Goal: Transaction & Acquisition: Purchase product/service

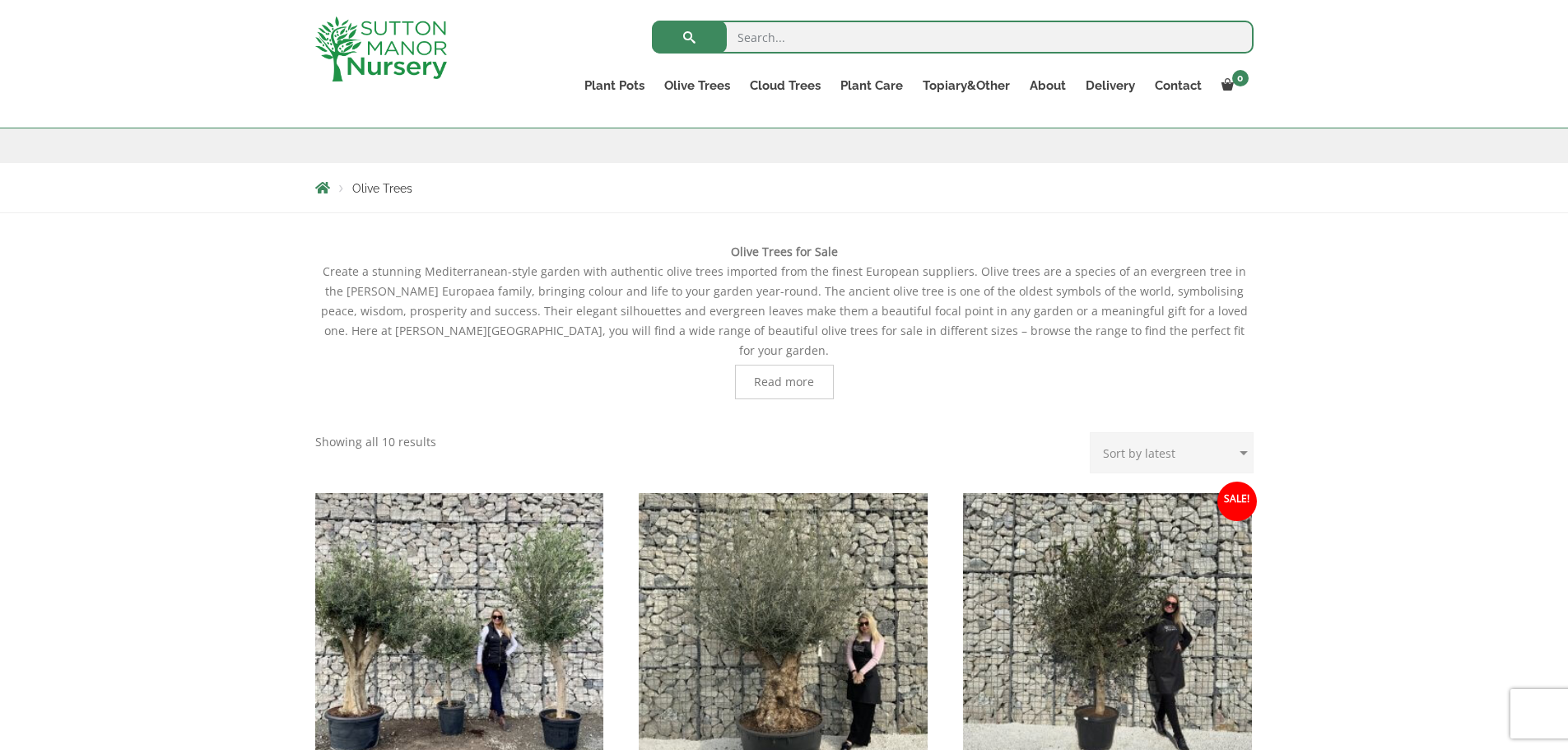
scroll to position [244, 0]
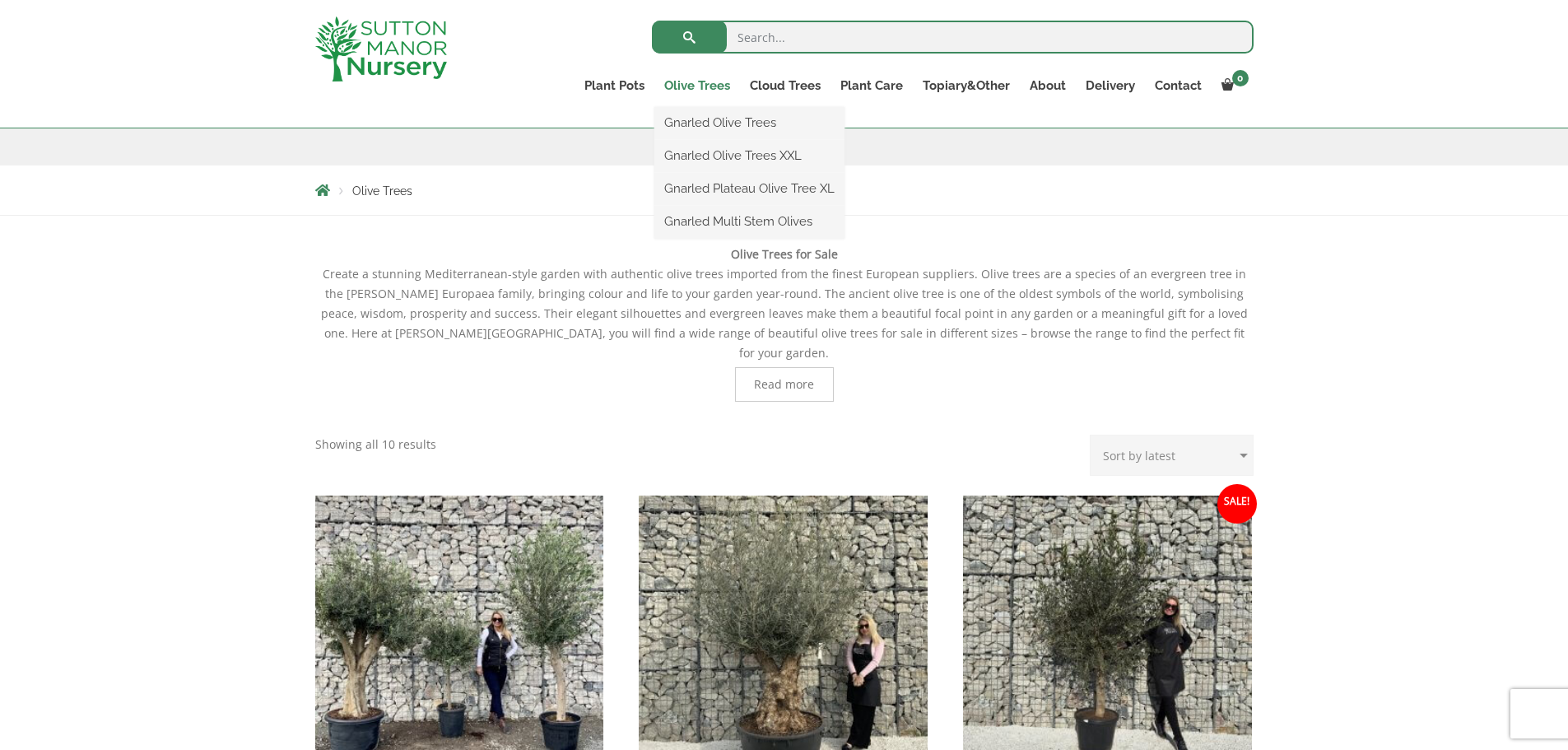
click at [693, 84] on link "Olive Trees" at bounding box center [697, 85] width 86 height 23
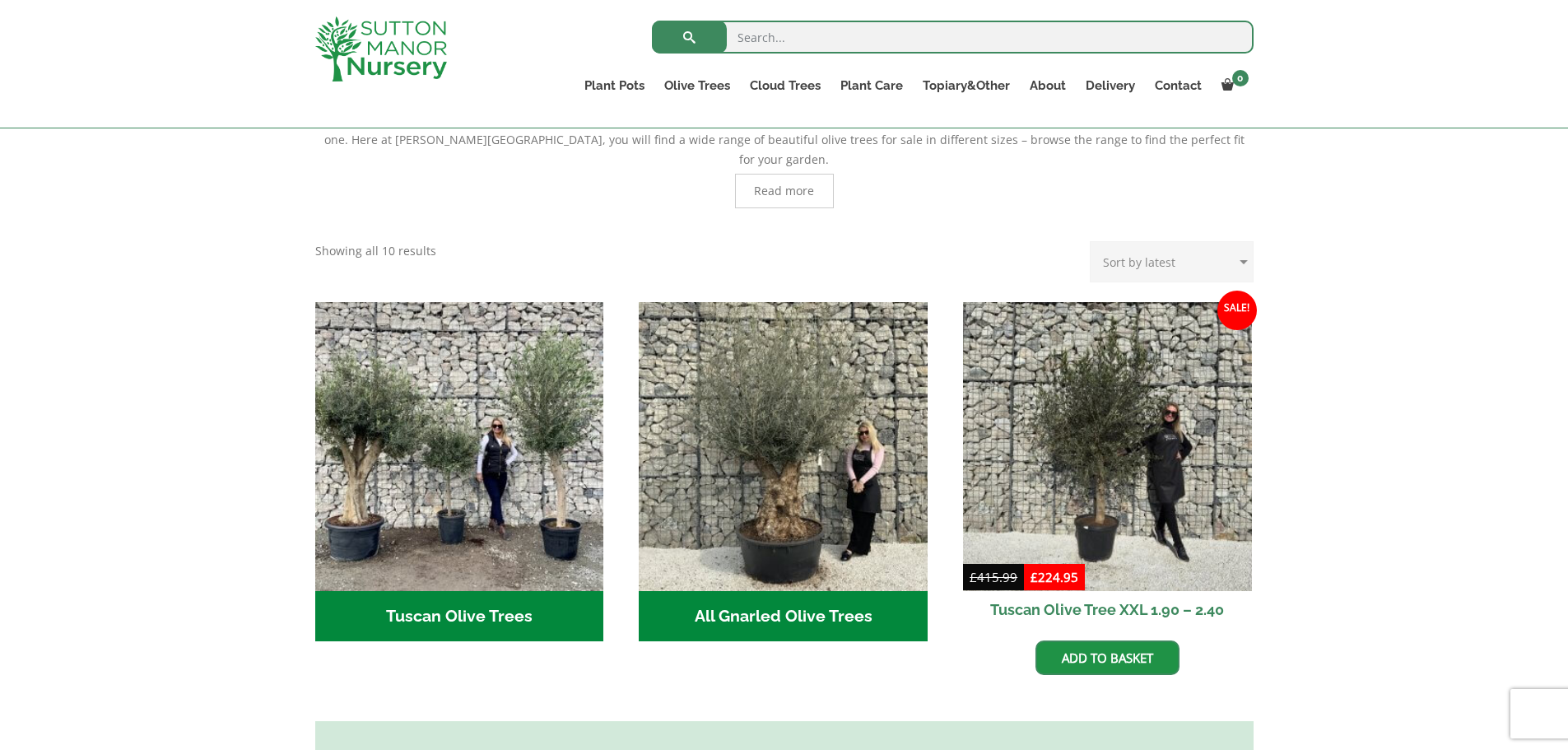
scroll to position [438, 0]
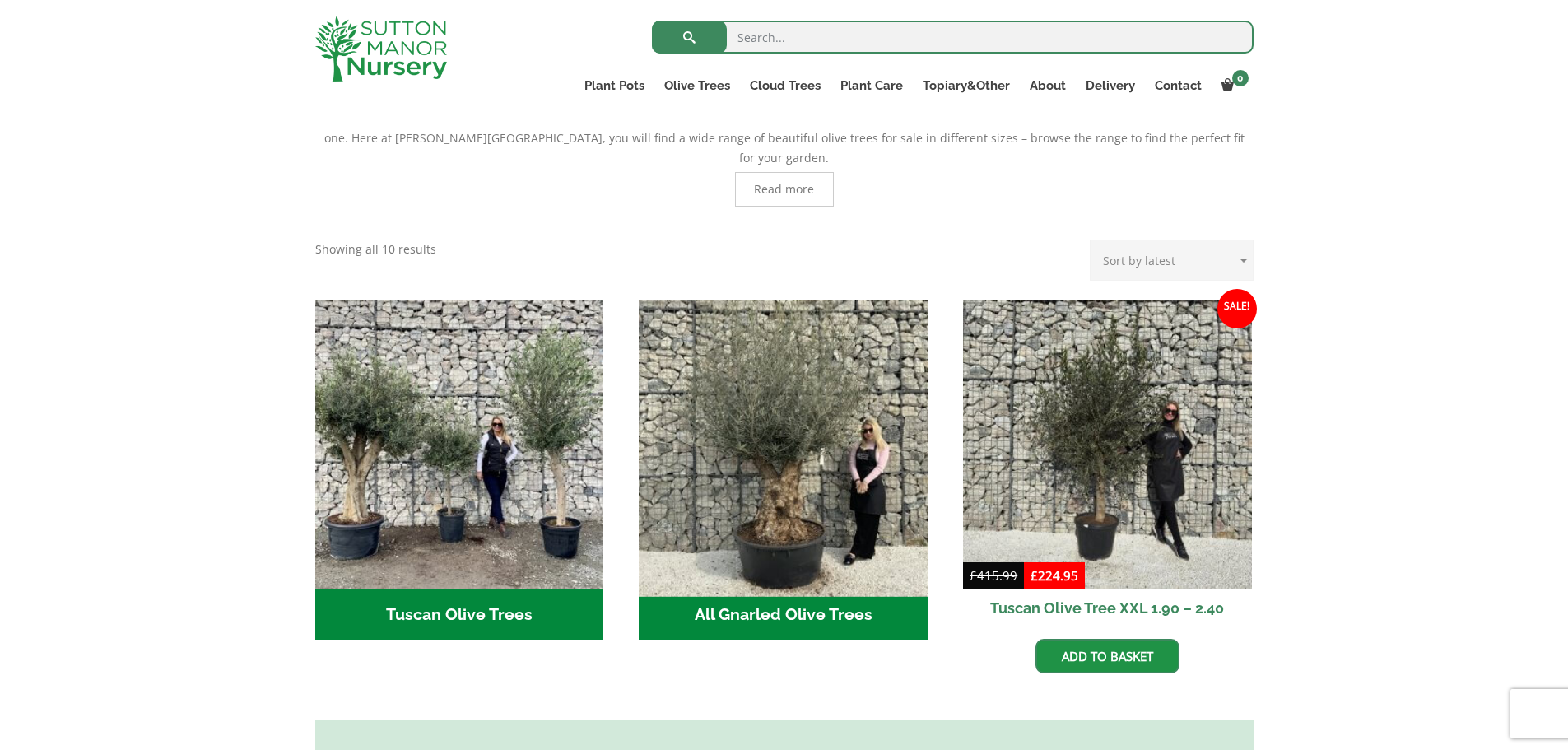
click at [778, 491] on img "Visit product category All Gnarled Olive Trees" at bounding box center [784, 444] width 303 height 303
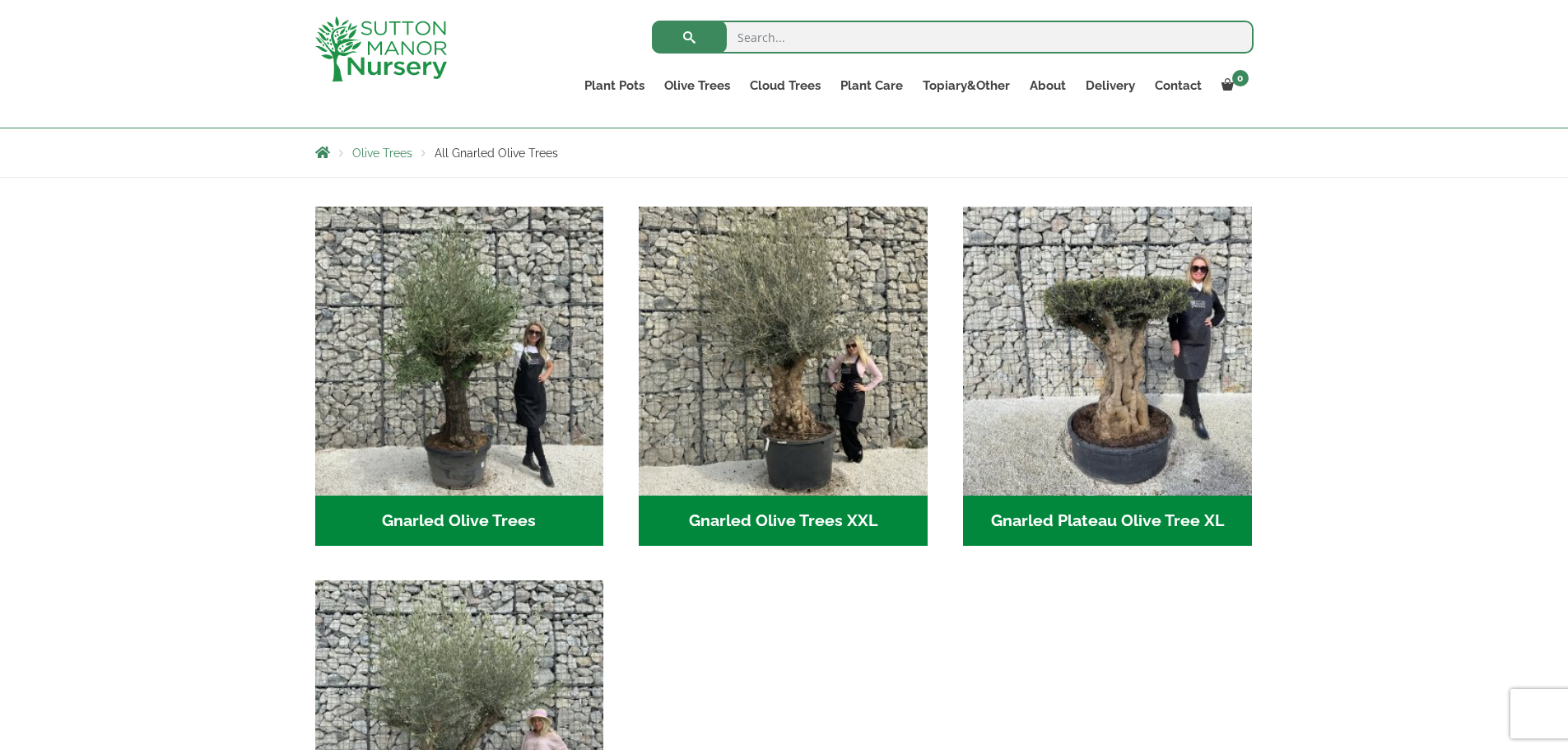
scroll to position [339, 0]
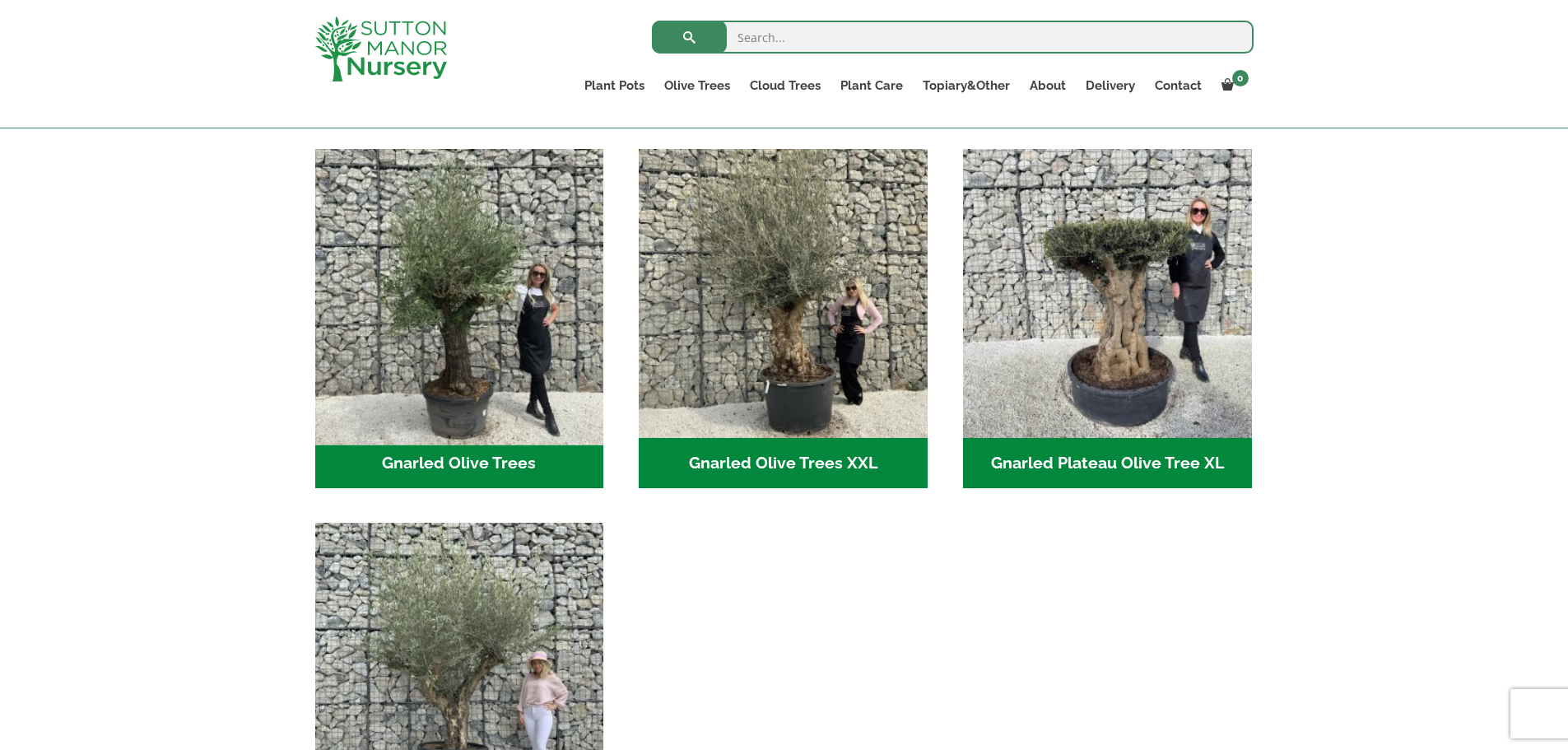
click at [486, 327] on img "Visit product category Gnarled Olive Trees" at bounding box center [460, 293] width 303 height 303
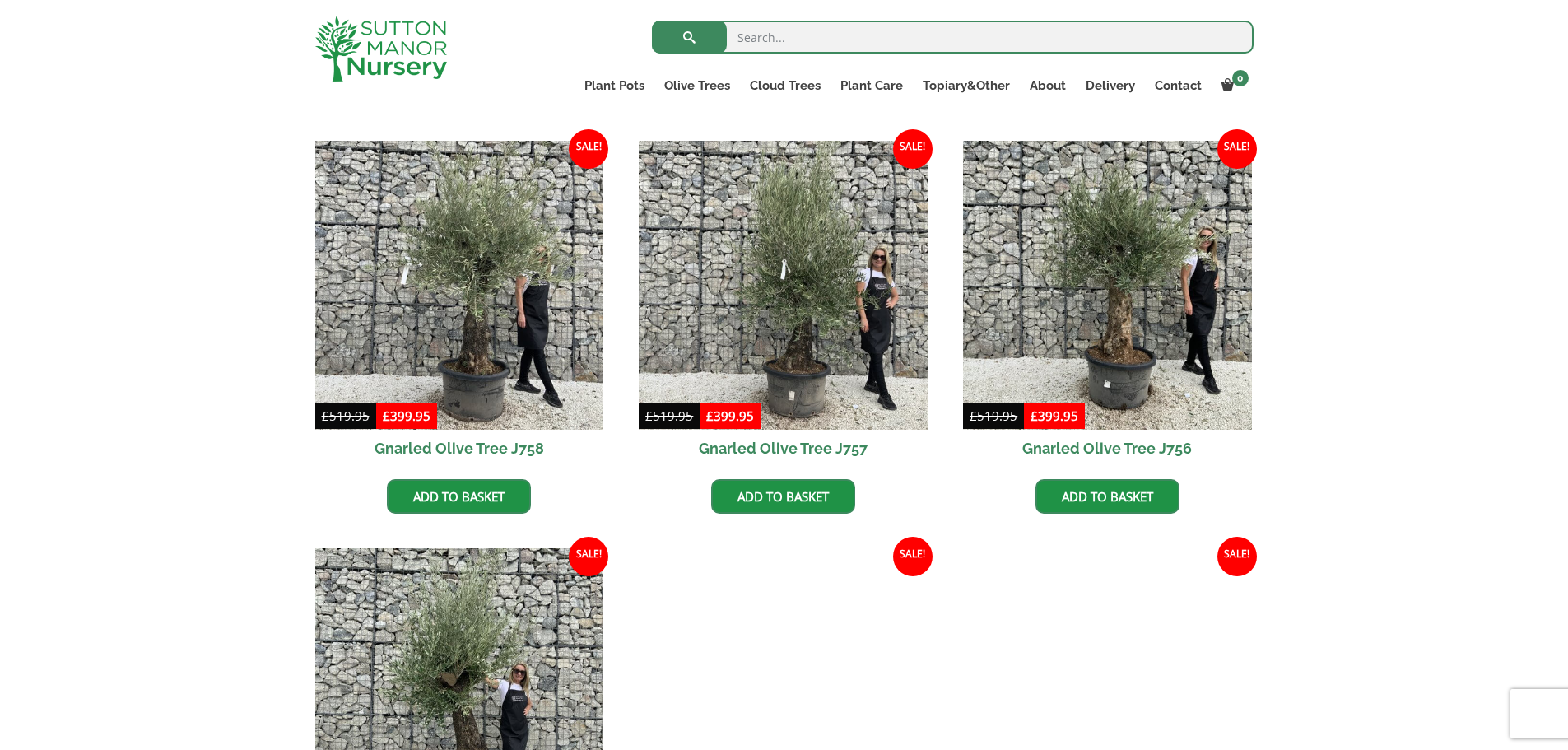
scroll to position [1216, 0]
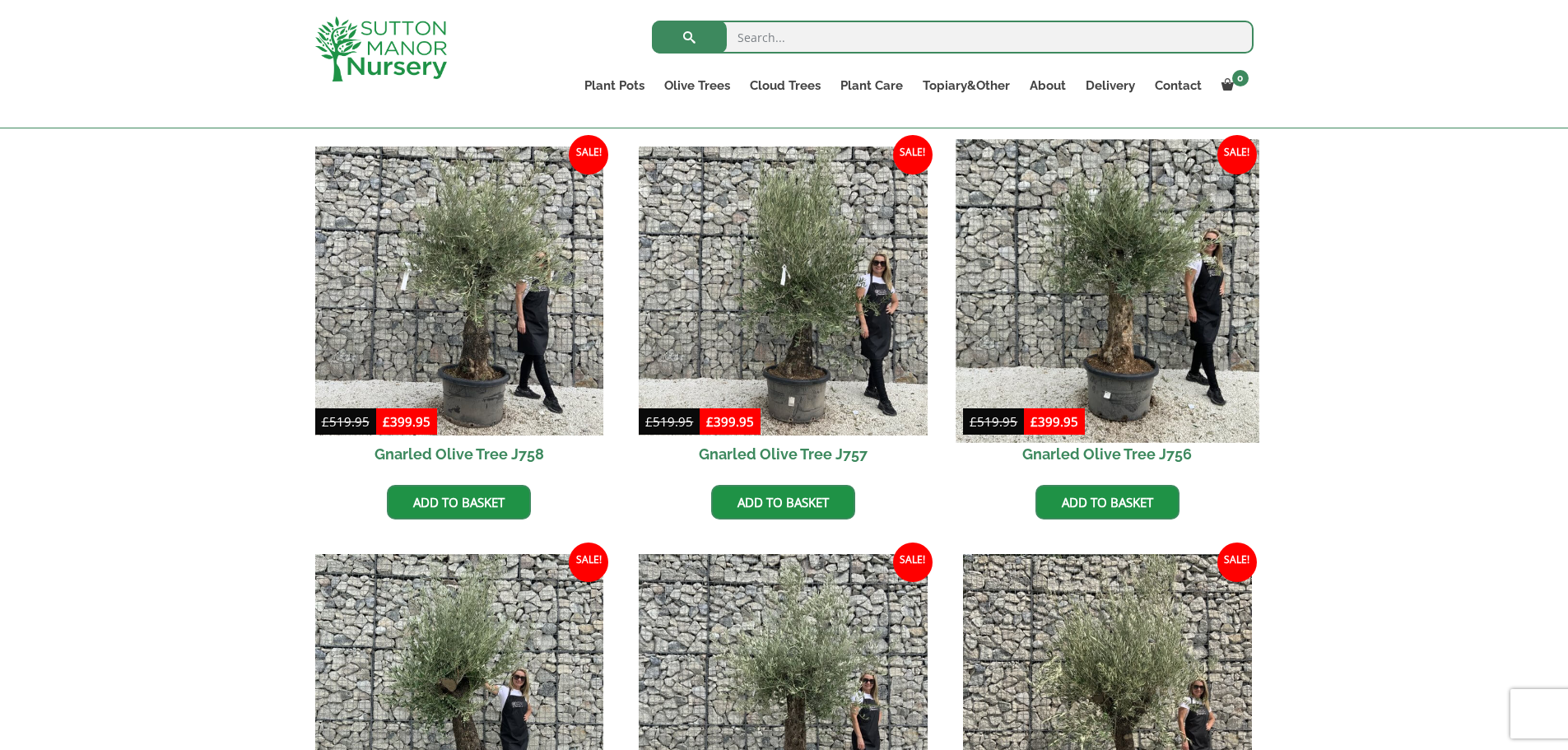
click at [1127, 310] on img at bounding box center [1107, 290] width 303 height 303
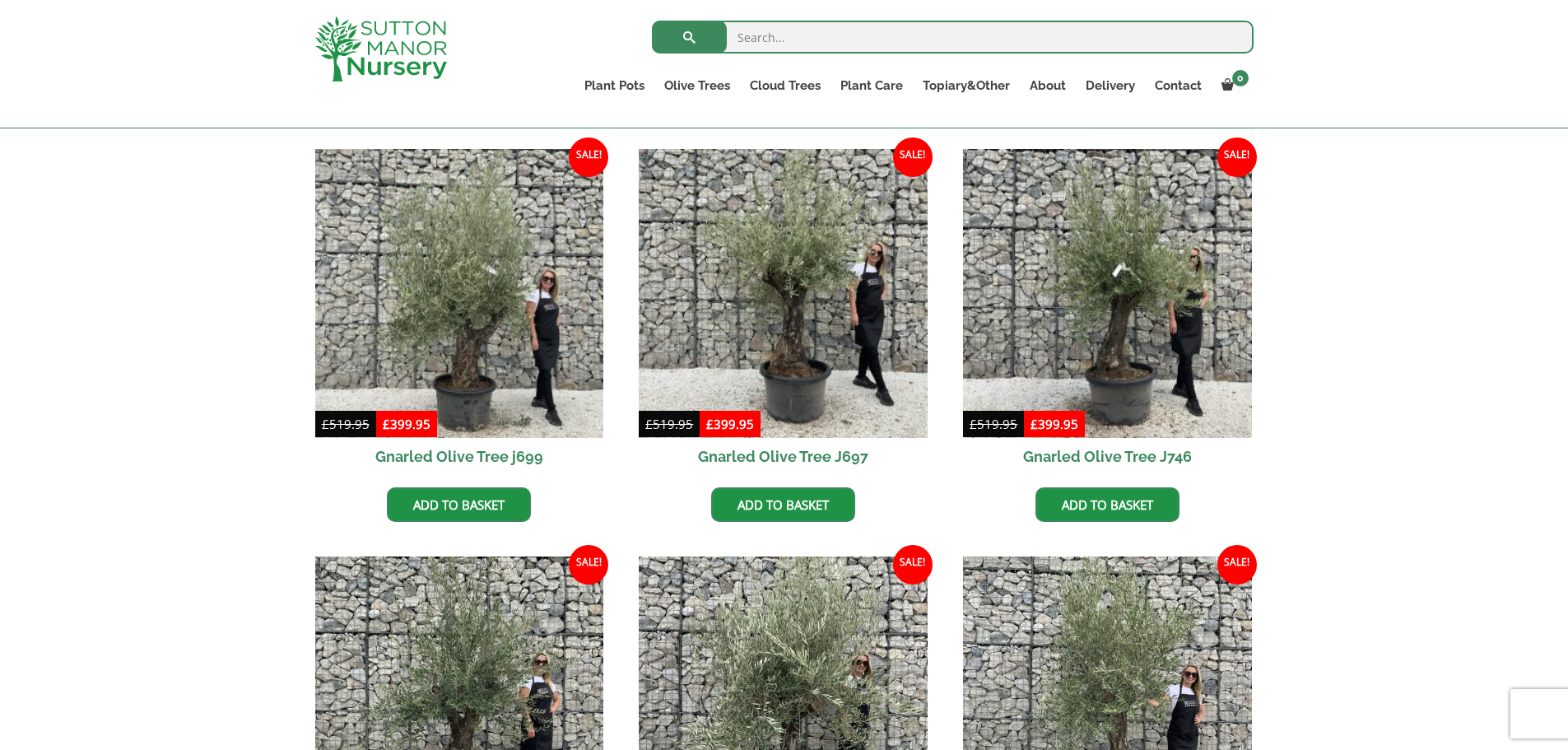
scroll to position [399, 0]
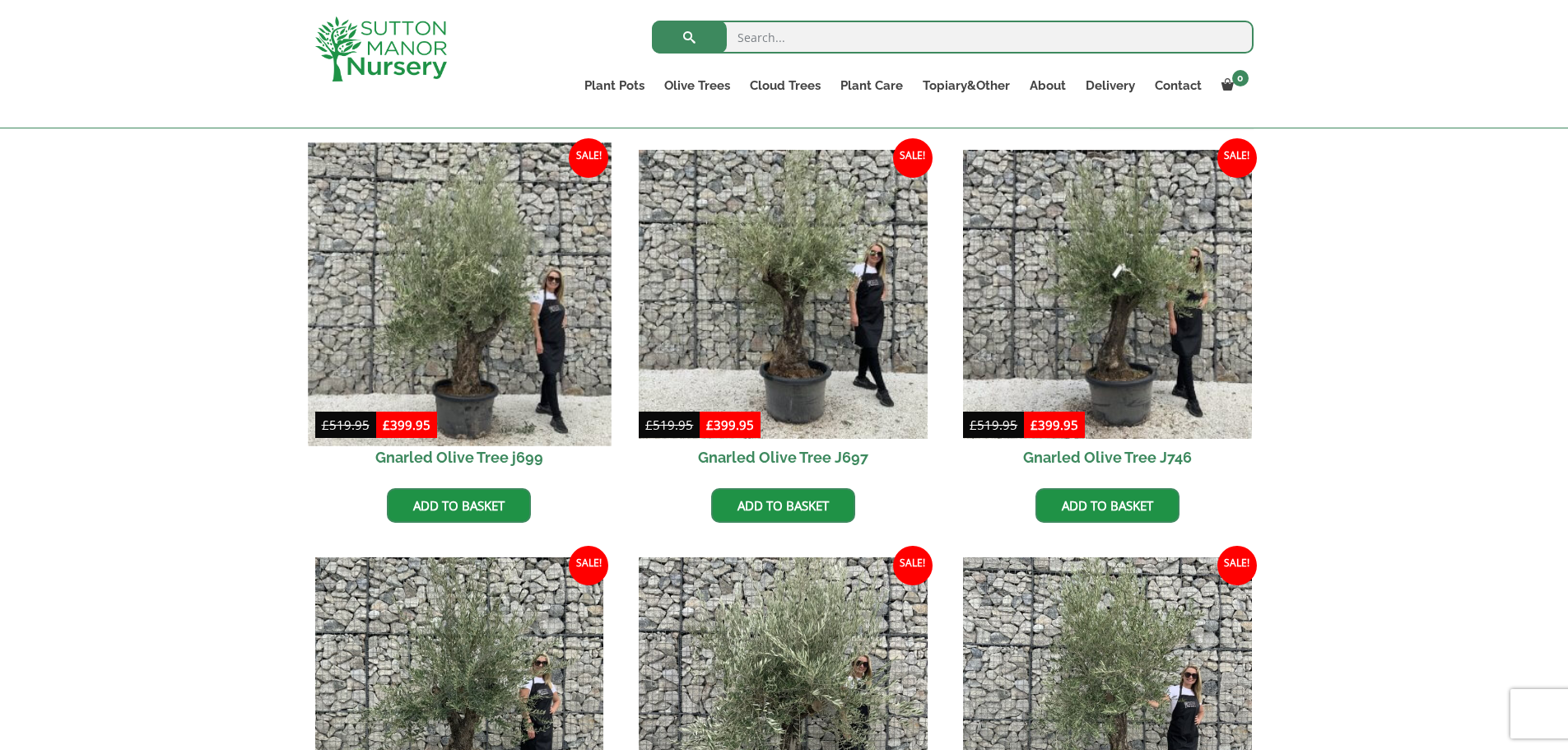
click at [458, 357] on img at bounding box center [460, 294] width 303 height 303
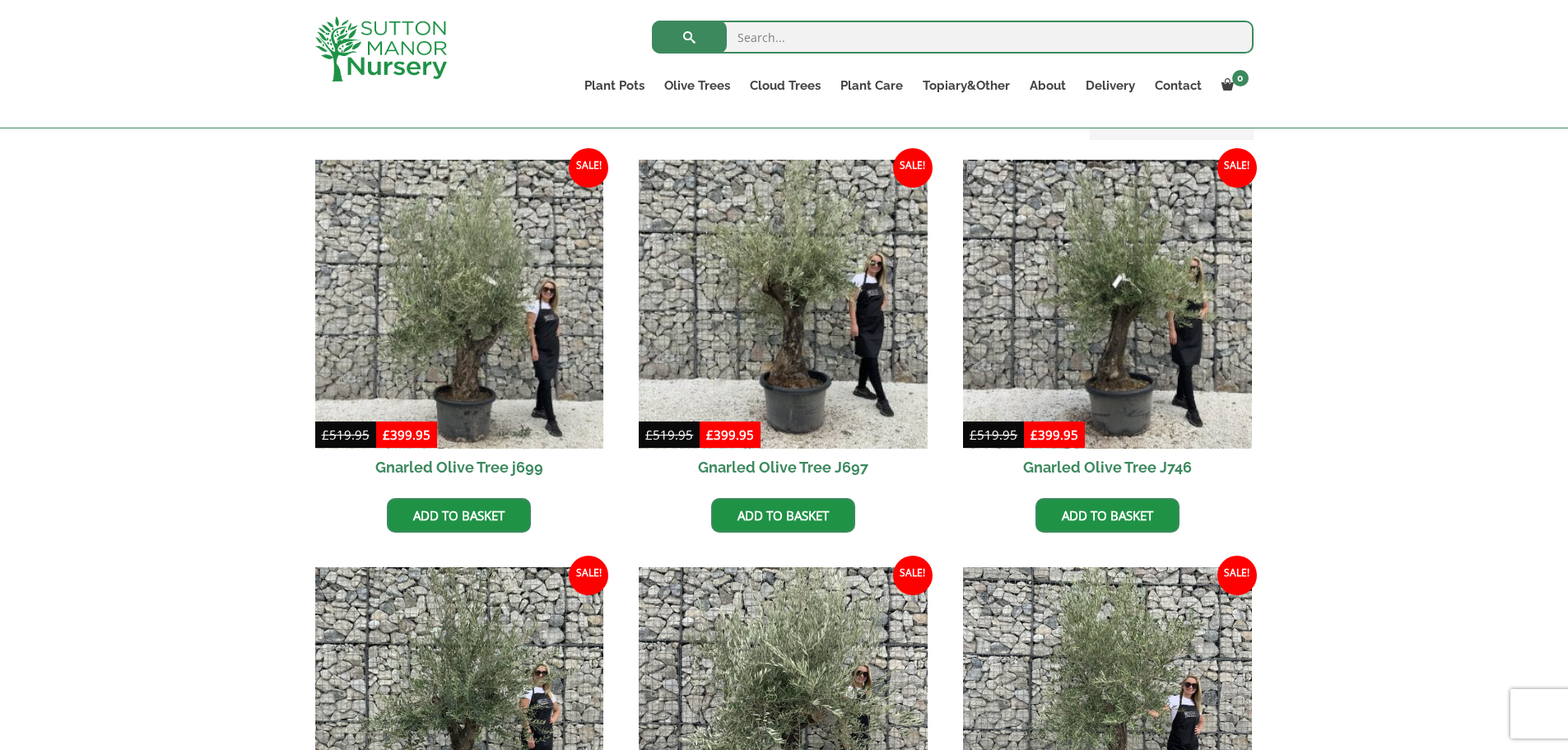
scroll to position [390, 0]
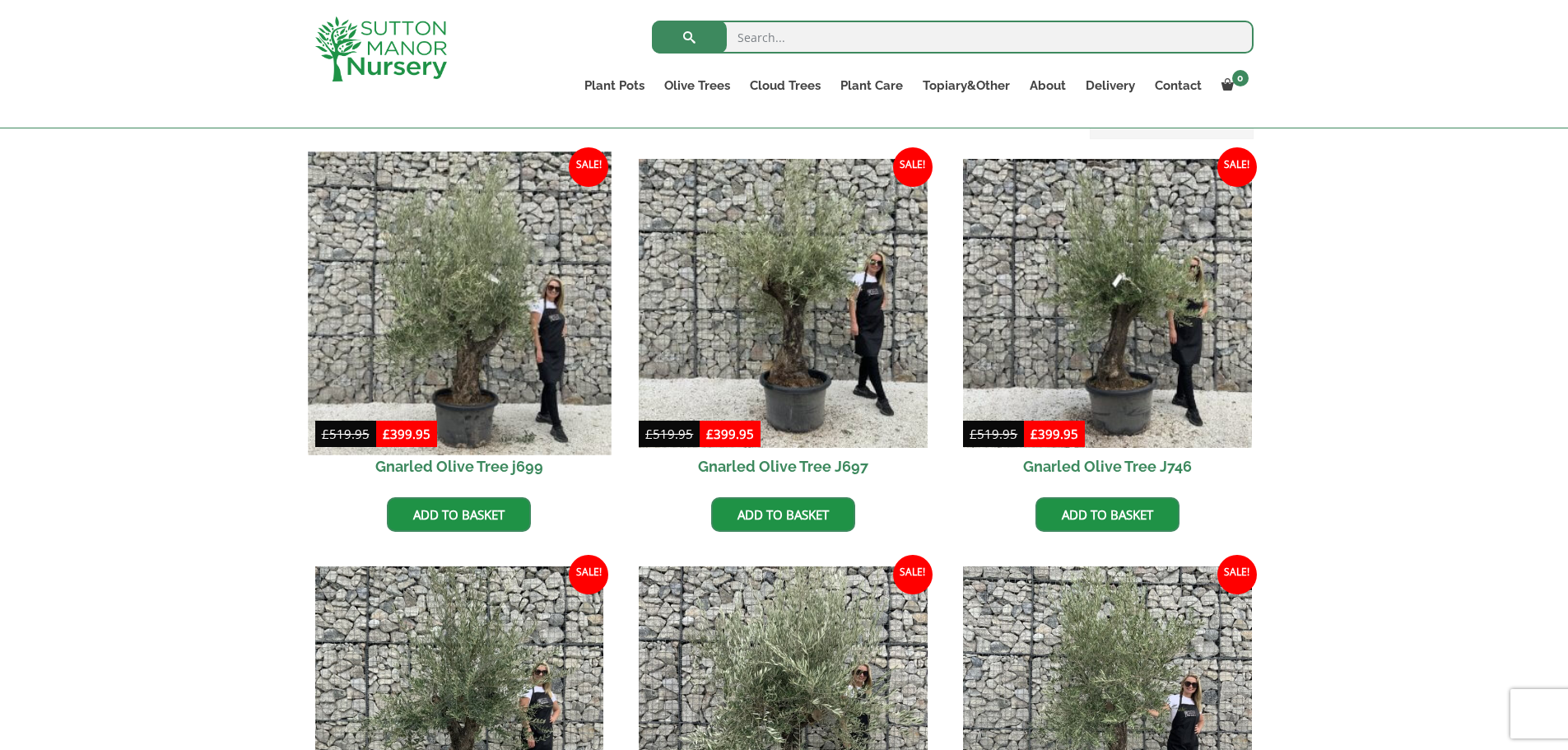
click at [422, 295] on img at bounding box center [460, 303] width 303 height 303
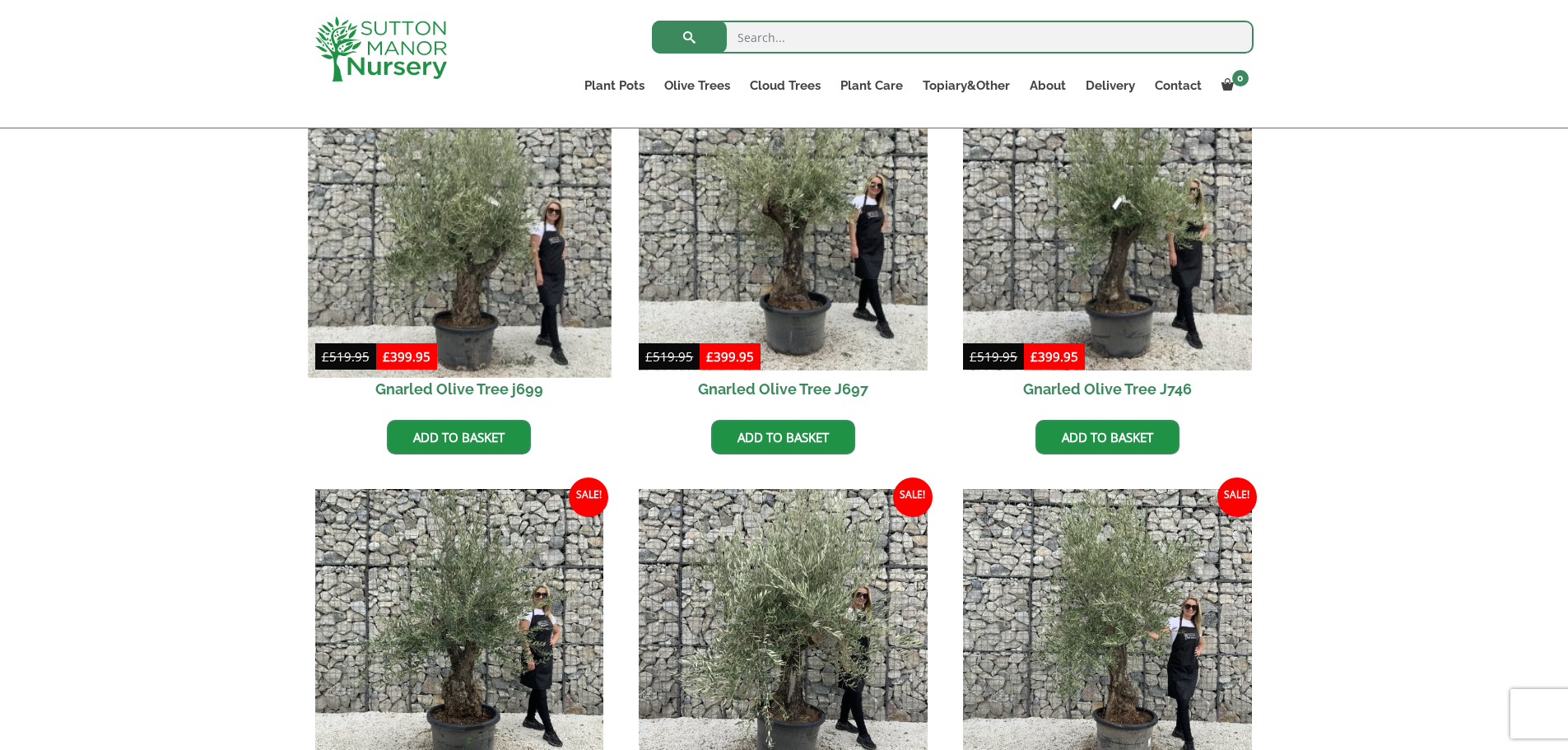
scroll to position [468, 0]
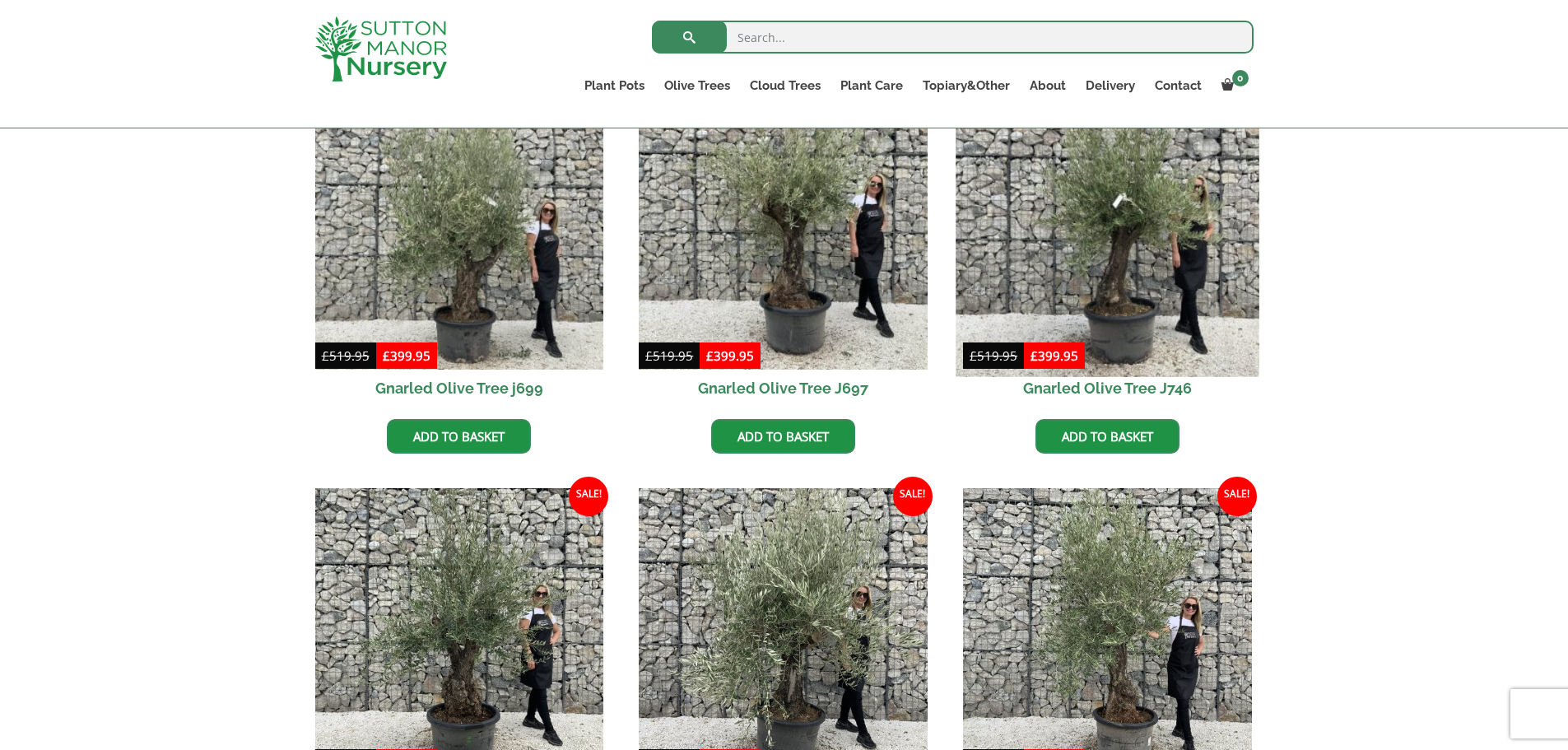
click at [1116, 288] on img at bounding box center [1107, 225] width 303 height 303
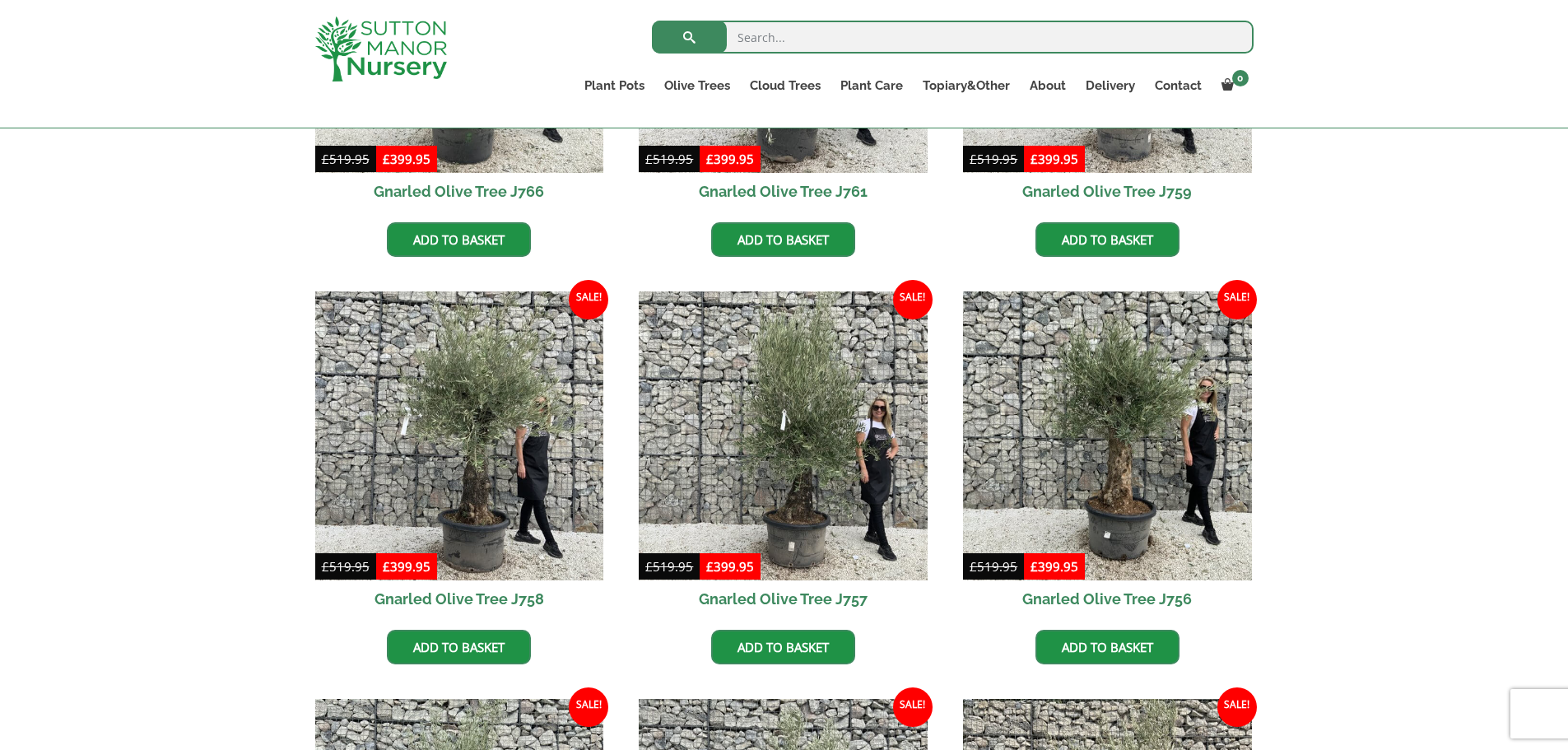
scroll to position [1073, 0]
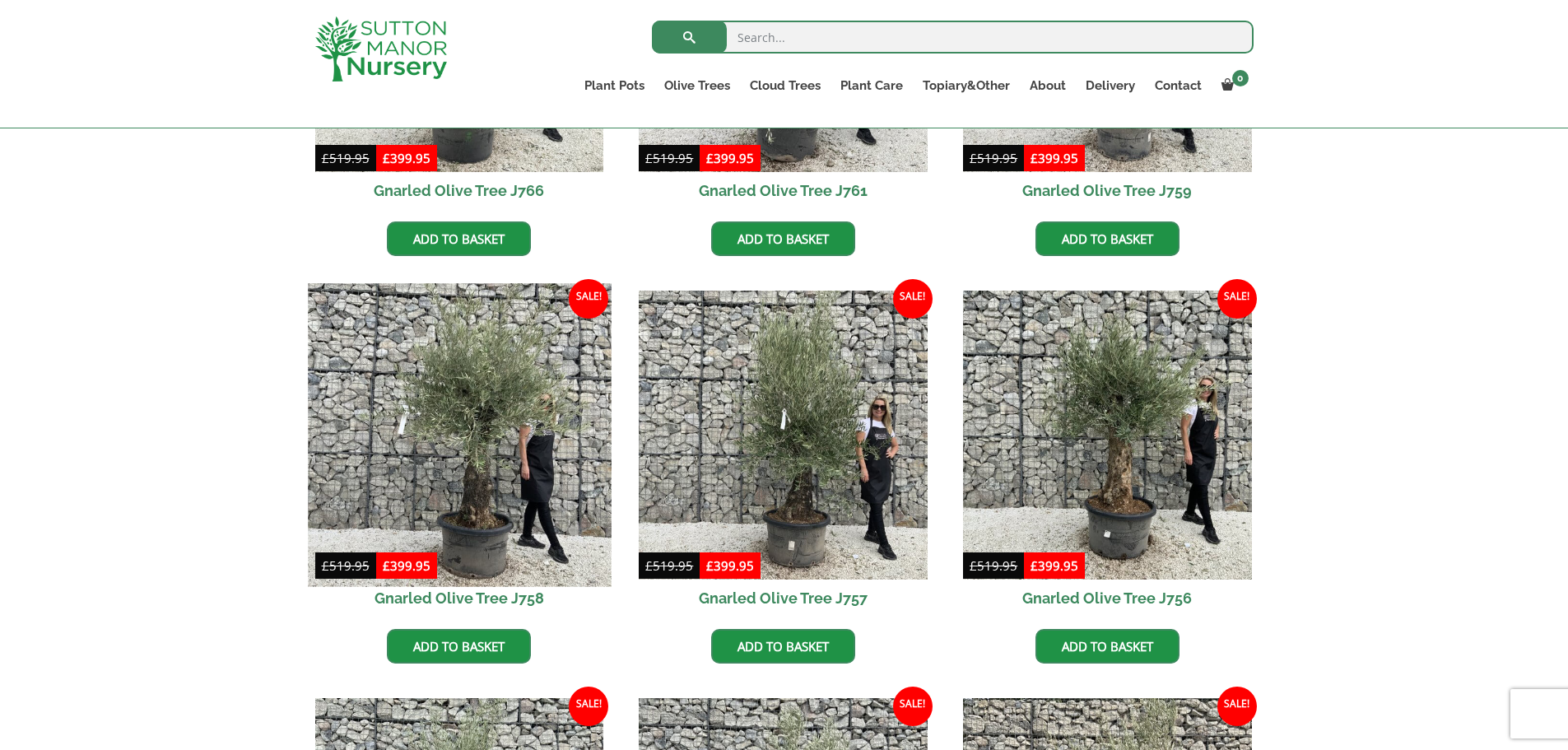
click at [476, 456] on img at bounding box center [460, 434] width 303 height 303
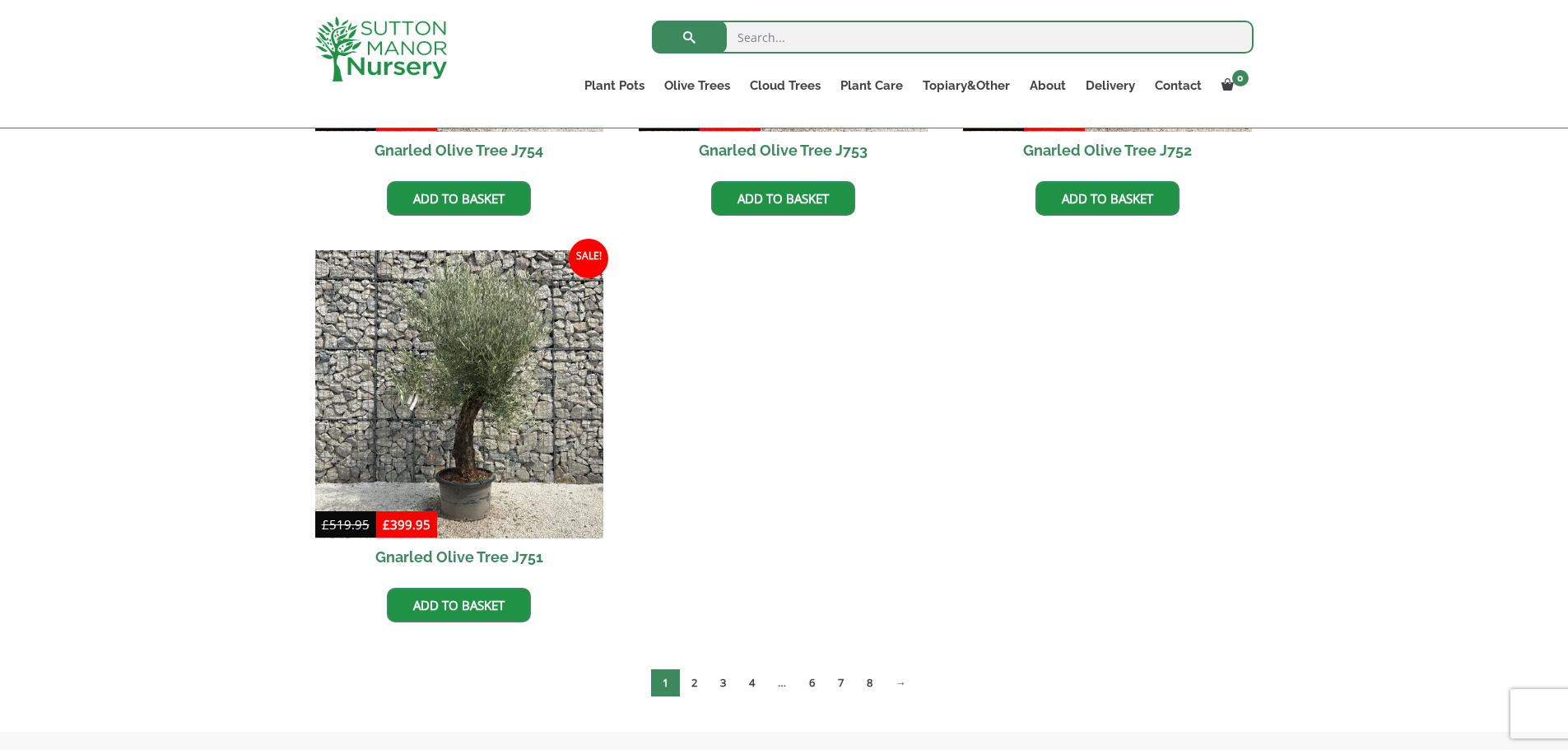
scroll to position [1927, 0]
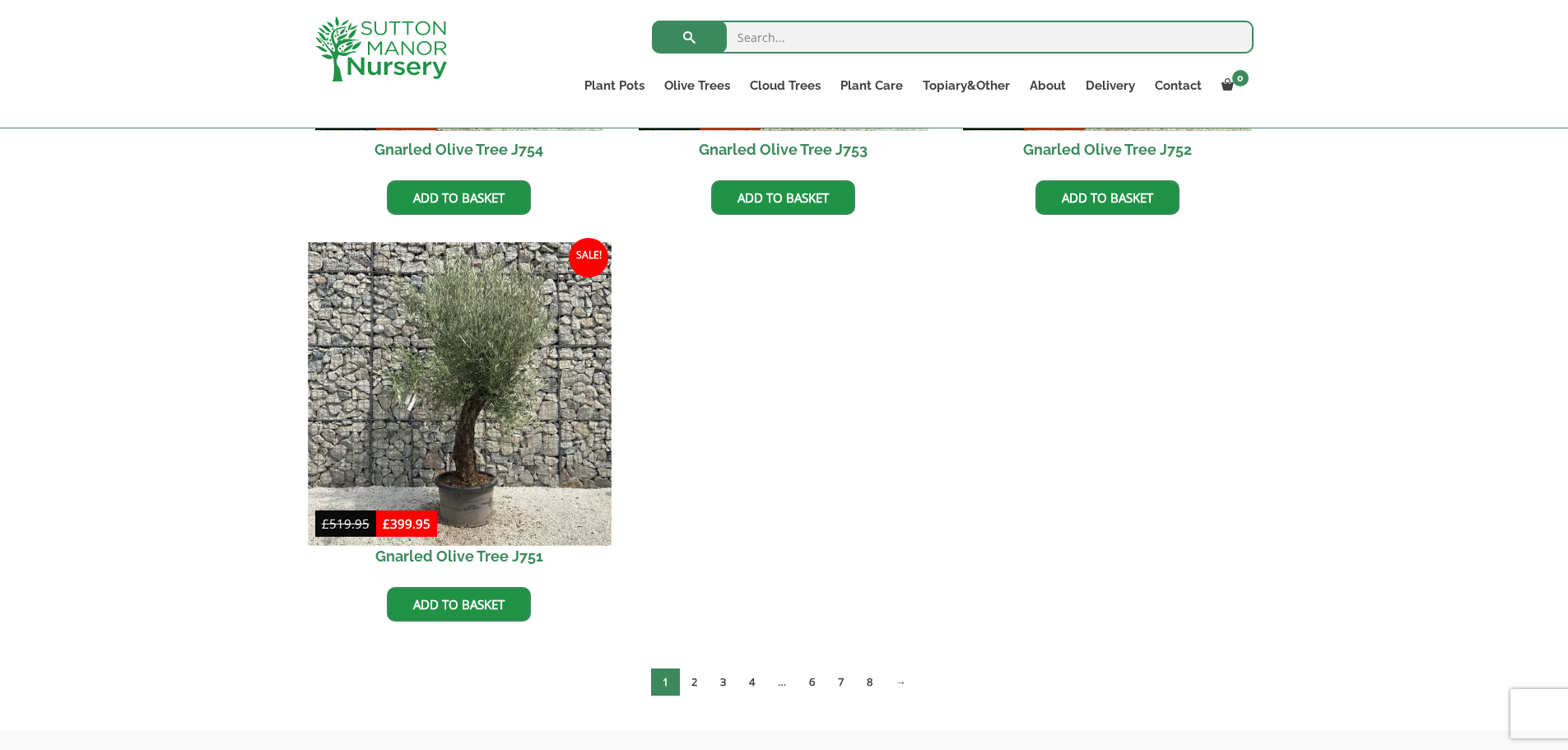
click at [467, 421] on img at bounding box center [460, 394] width 303 height 303
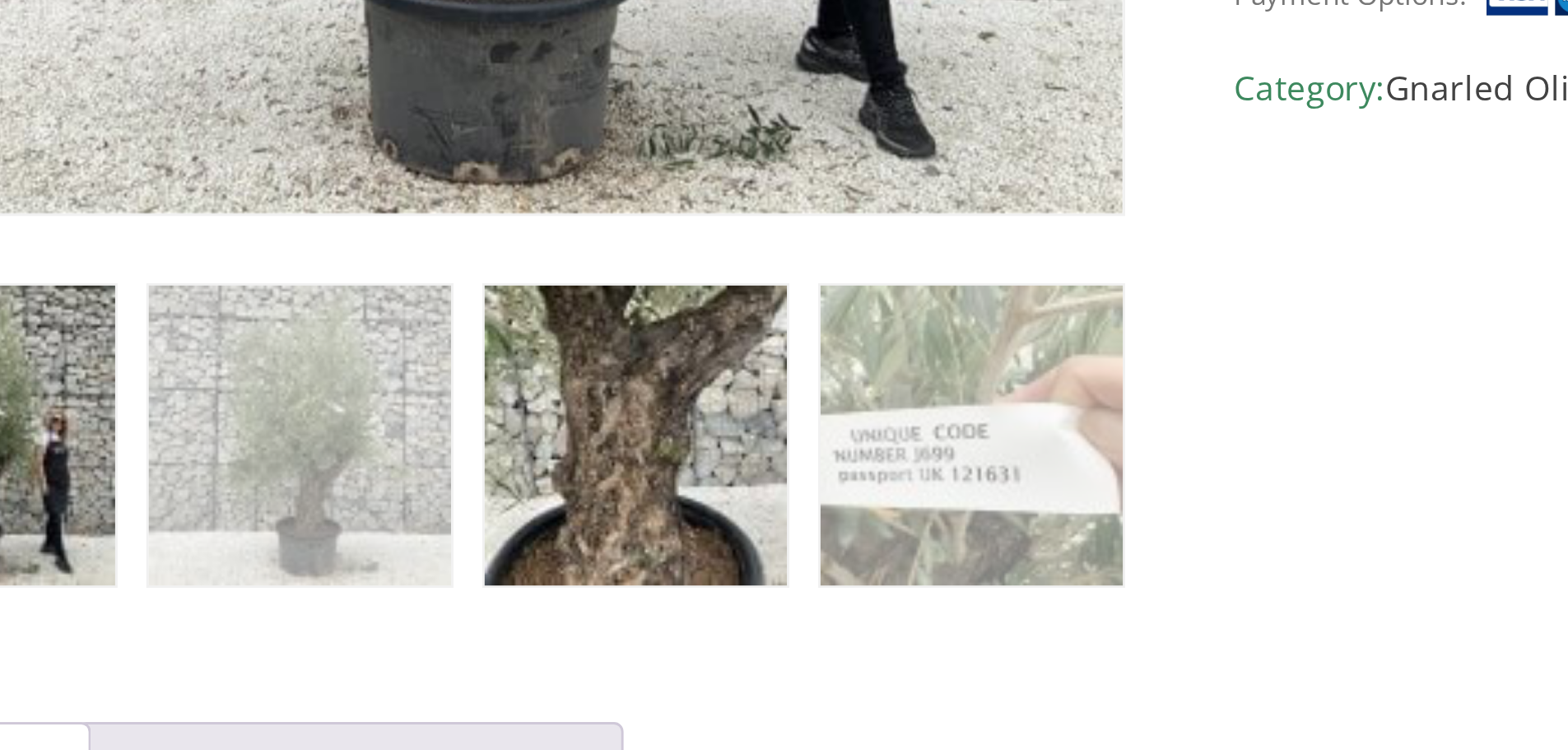
scroll to position [273, 0]
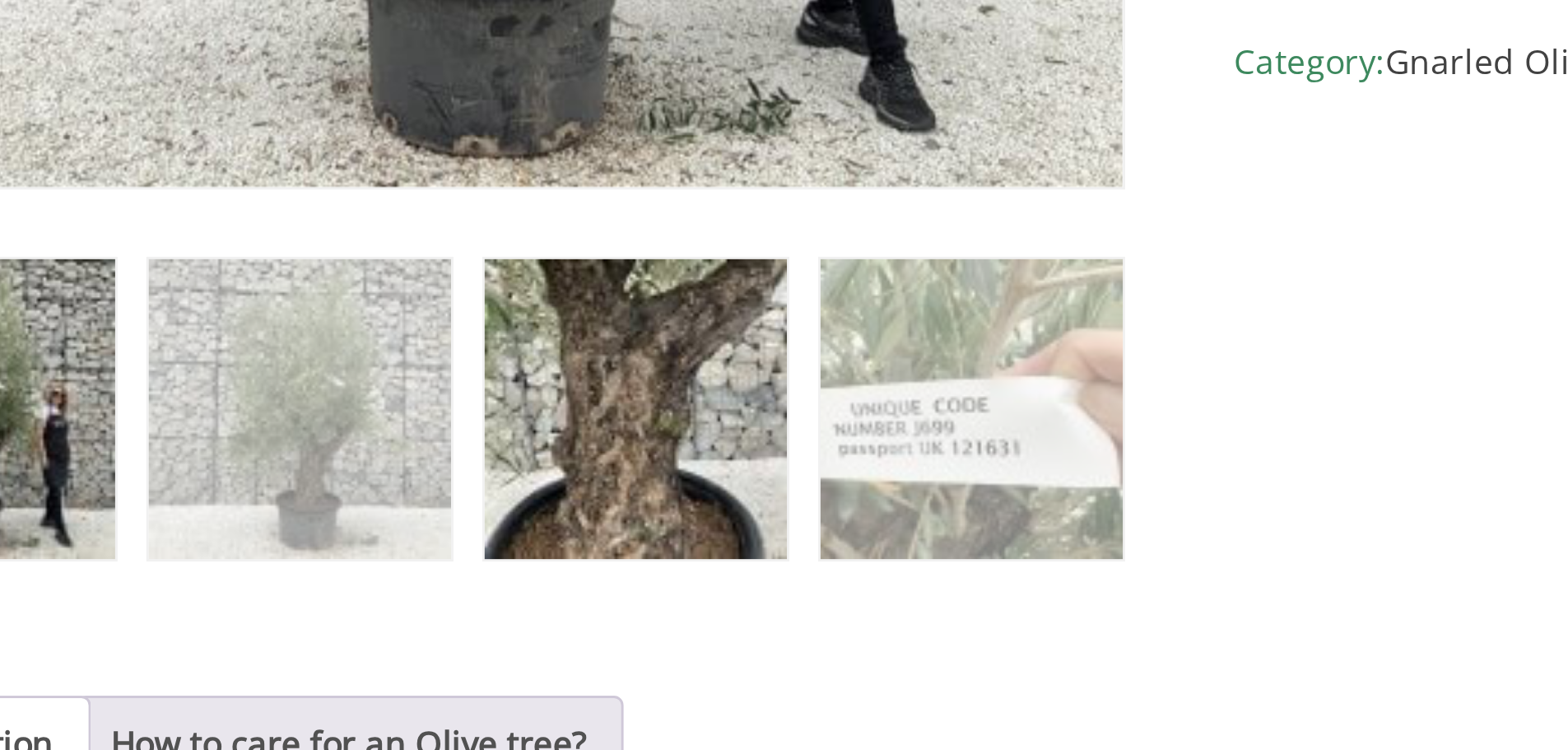
click at [588, 636] on img at bounding box center [597, 632] width 103 height 103
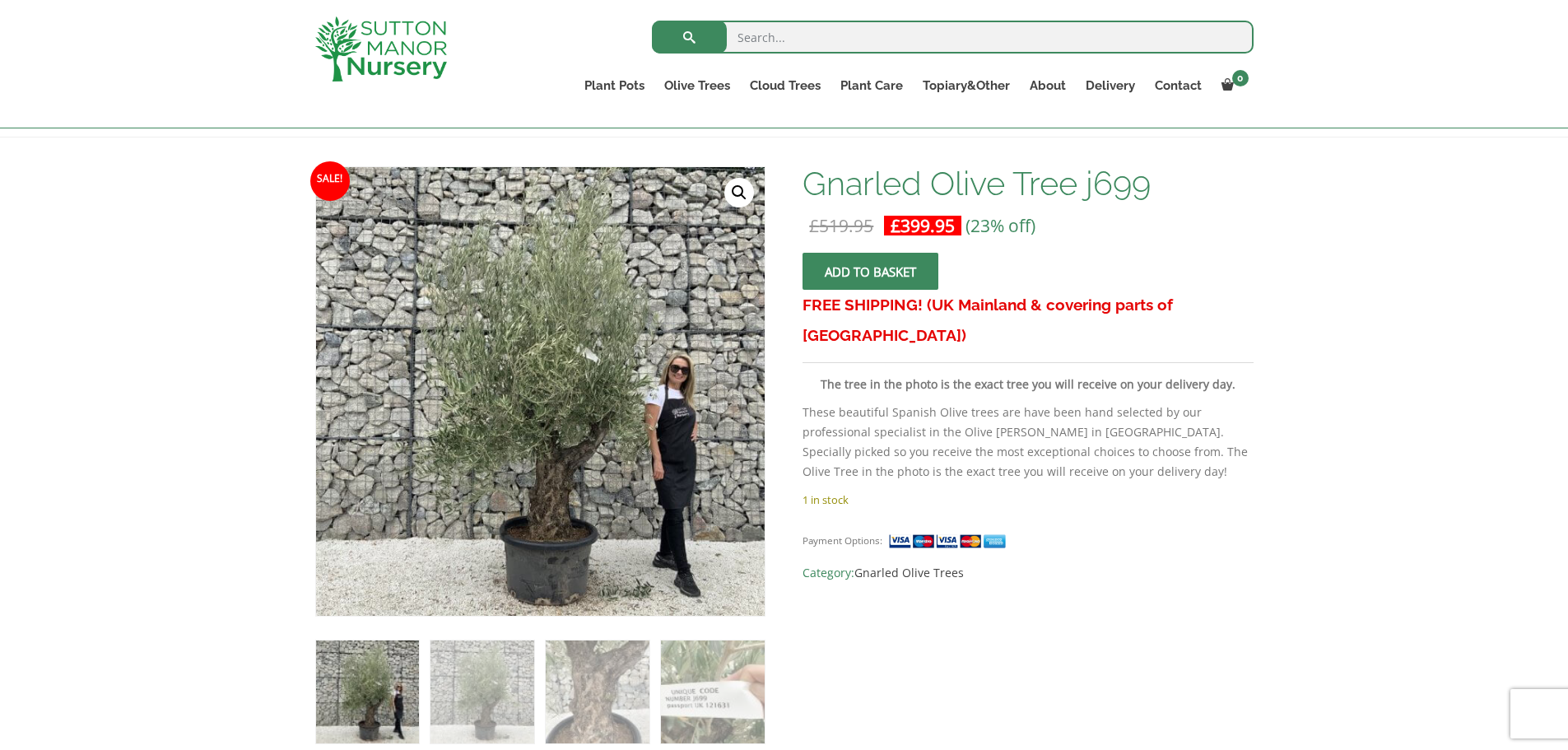
scroll to position [216, 0]
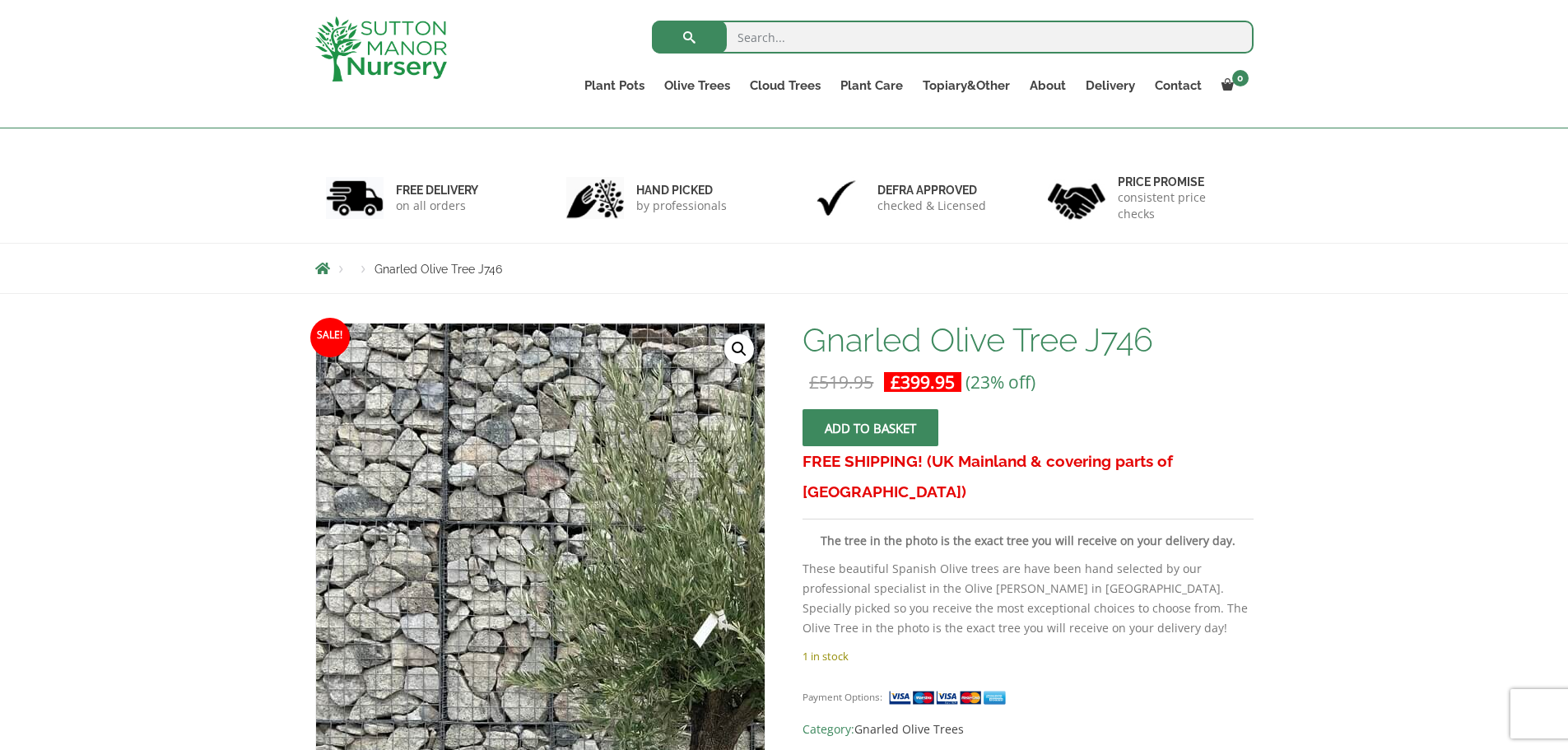
scroll to position [55, 0]
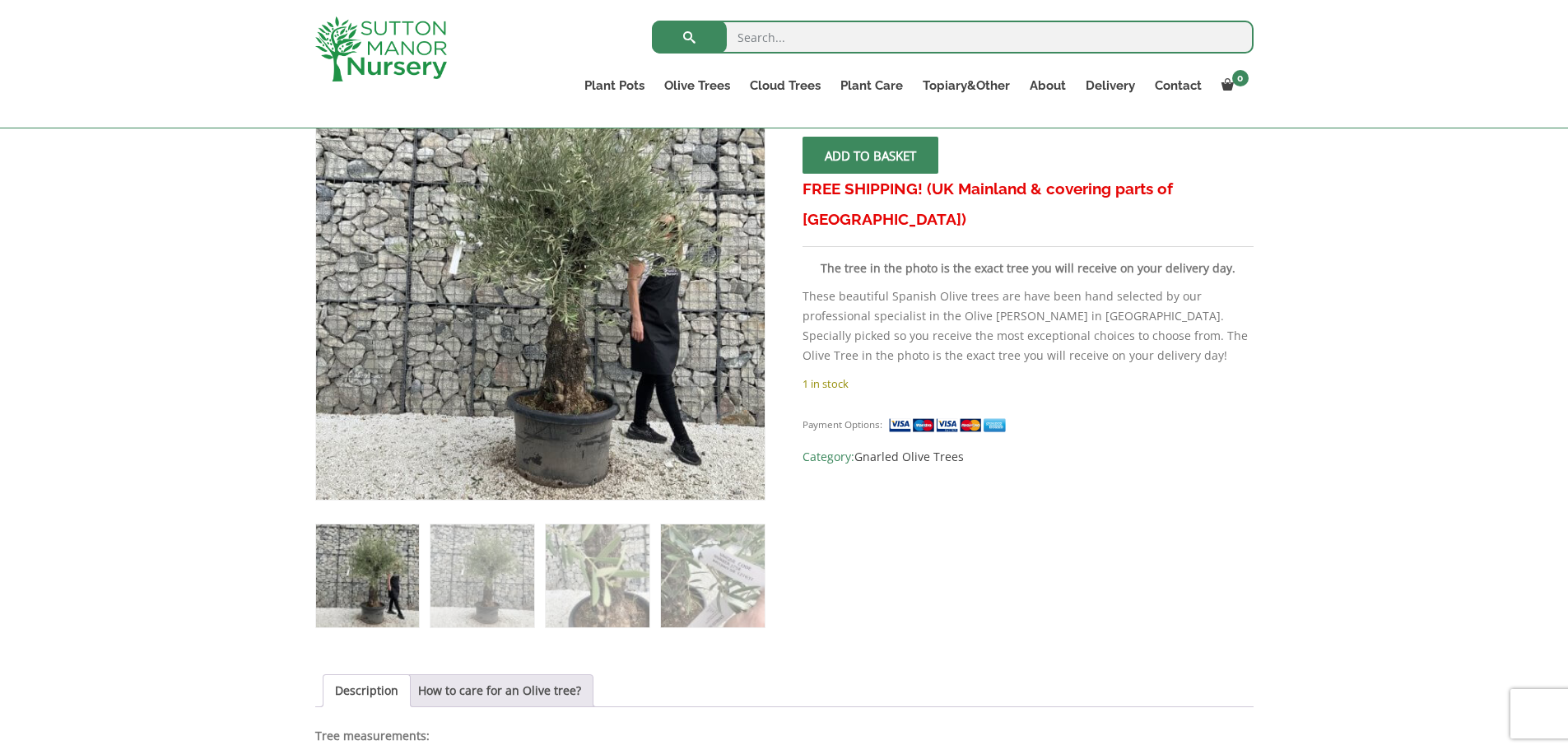
scroll to position [338, 0]
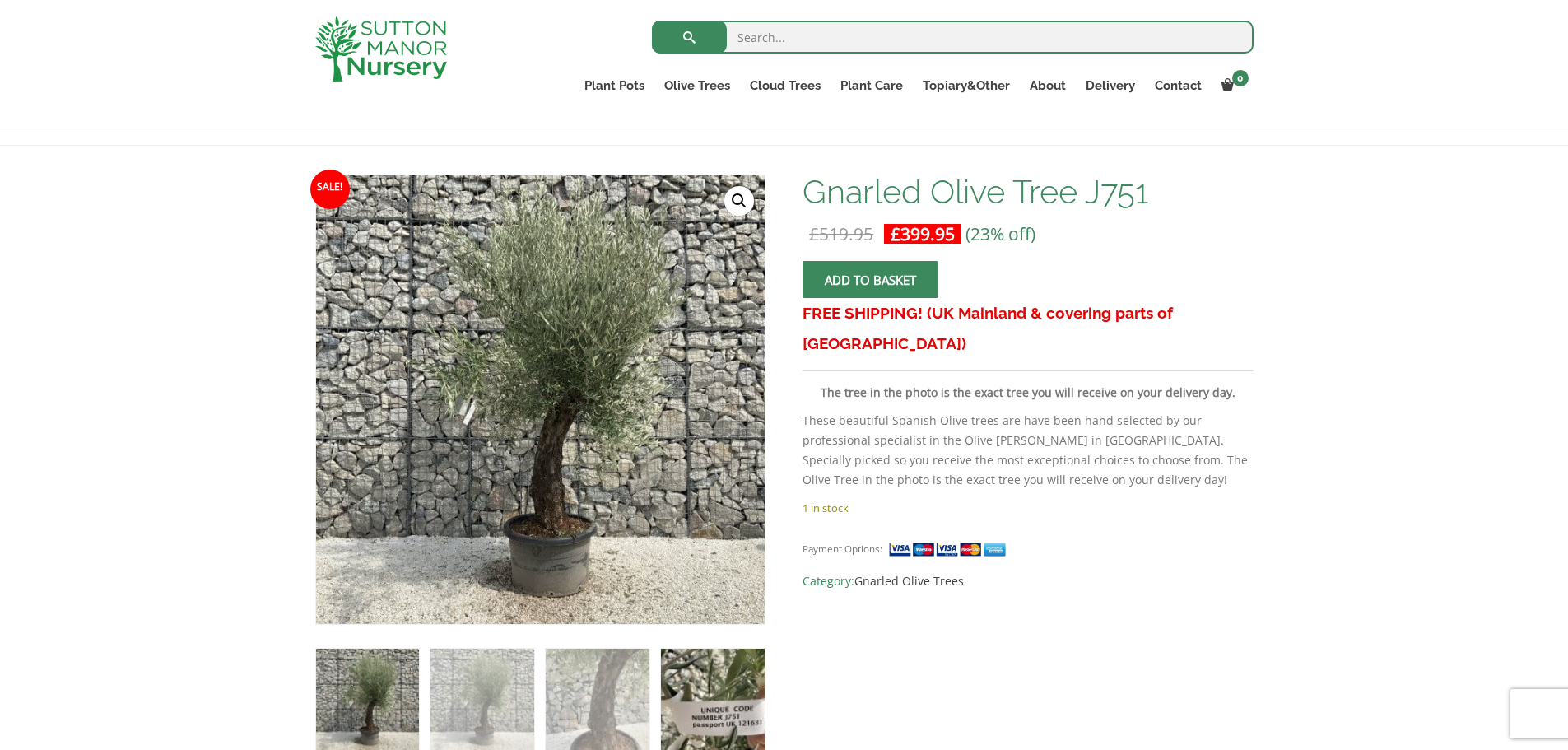
scroll to position [201, 0]
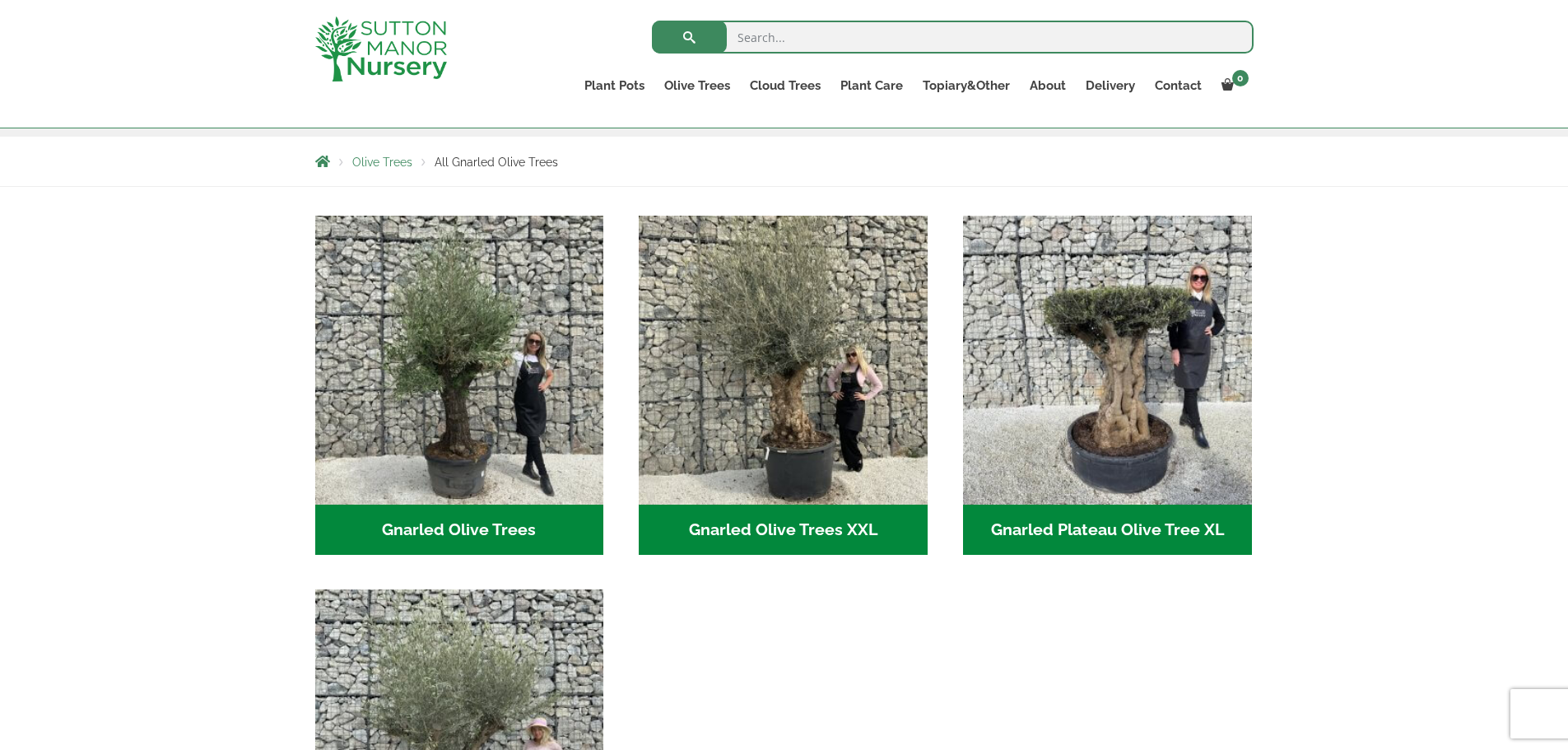
scroll to position [274, 0]
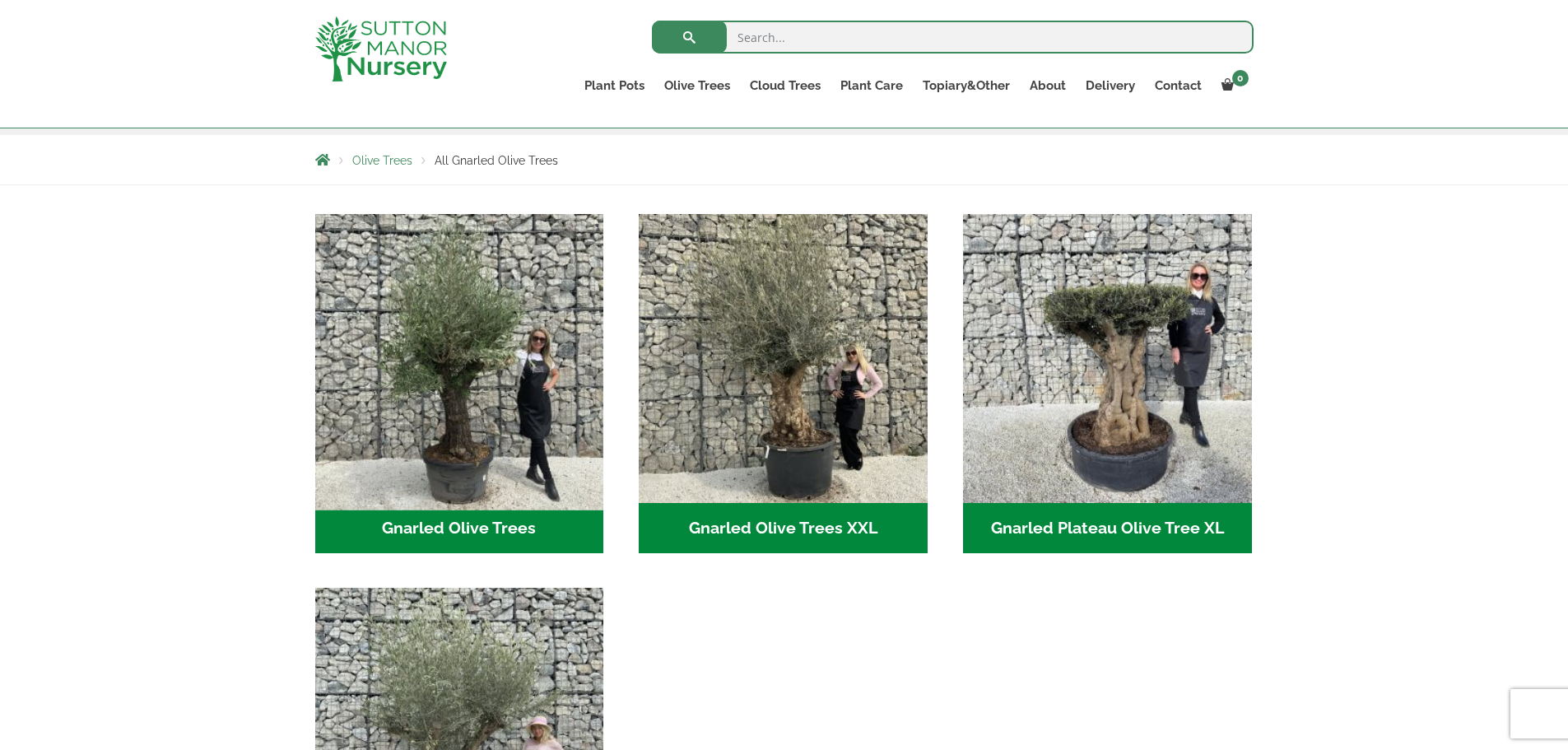
click at [420, 427] on img "Visit product category Gnarled Olive Trees" at bounding box center [460, 358] width 303 height 303
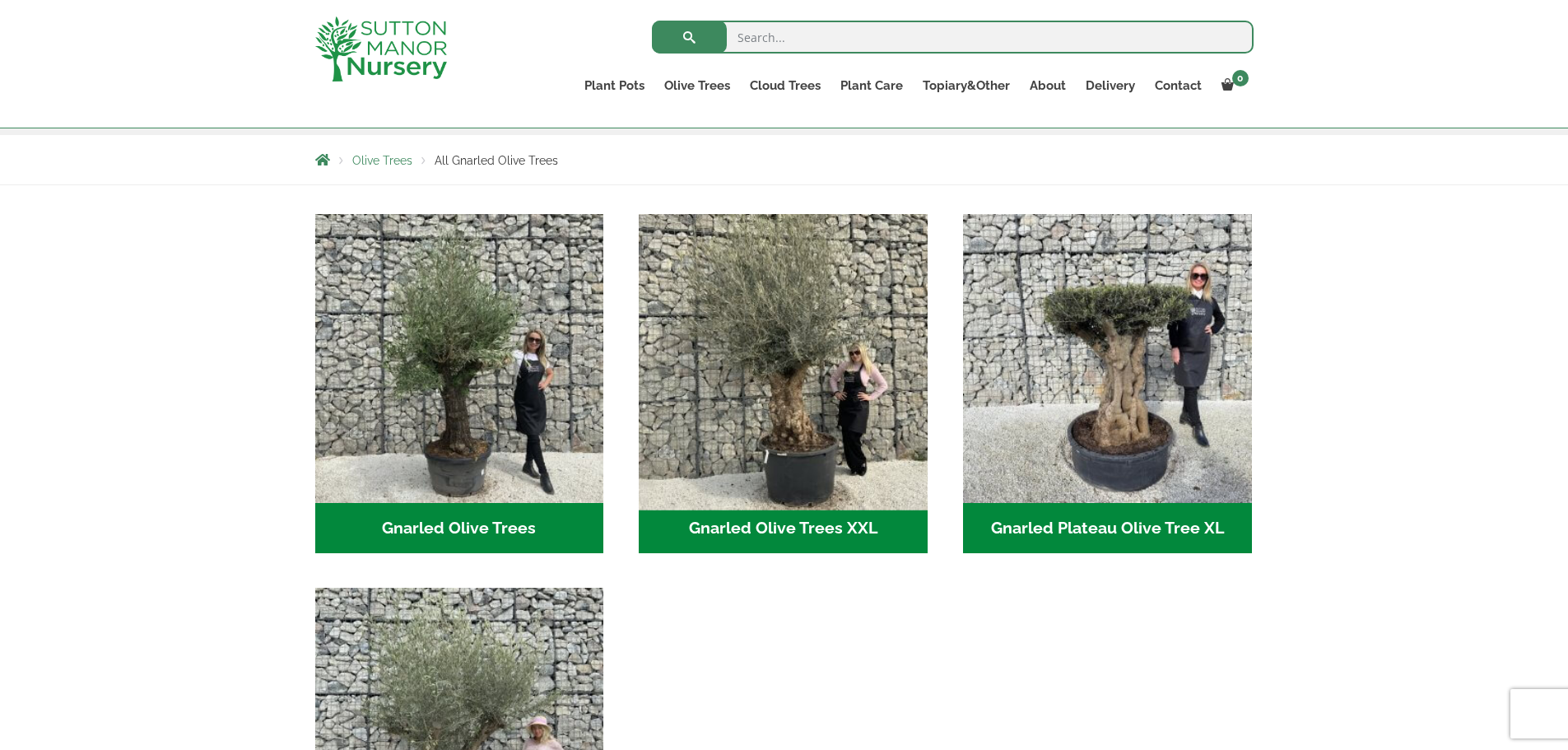
click at [789, 423] on img "Visit product category Gnarled Olive Trees XXL" at bounding box center [784, 358] width 303 height 303
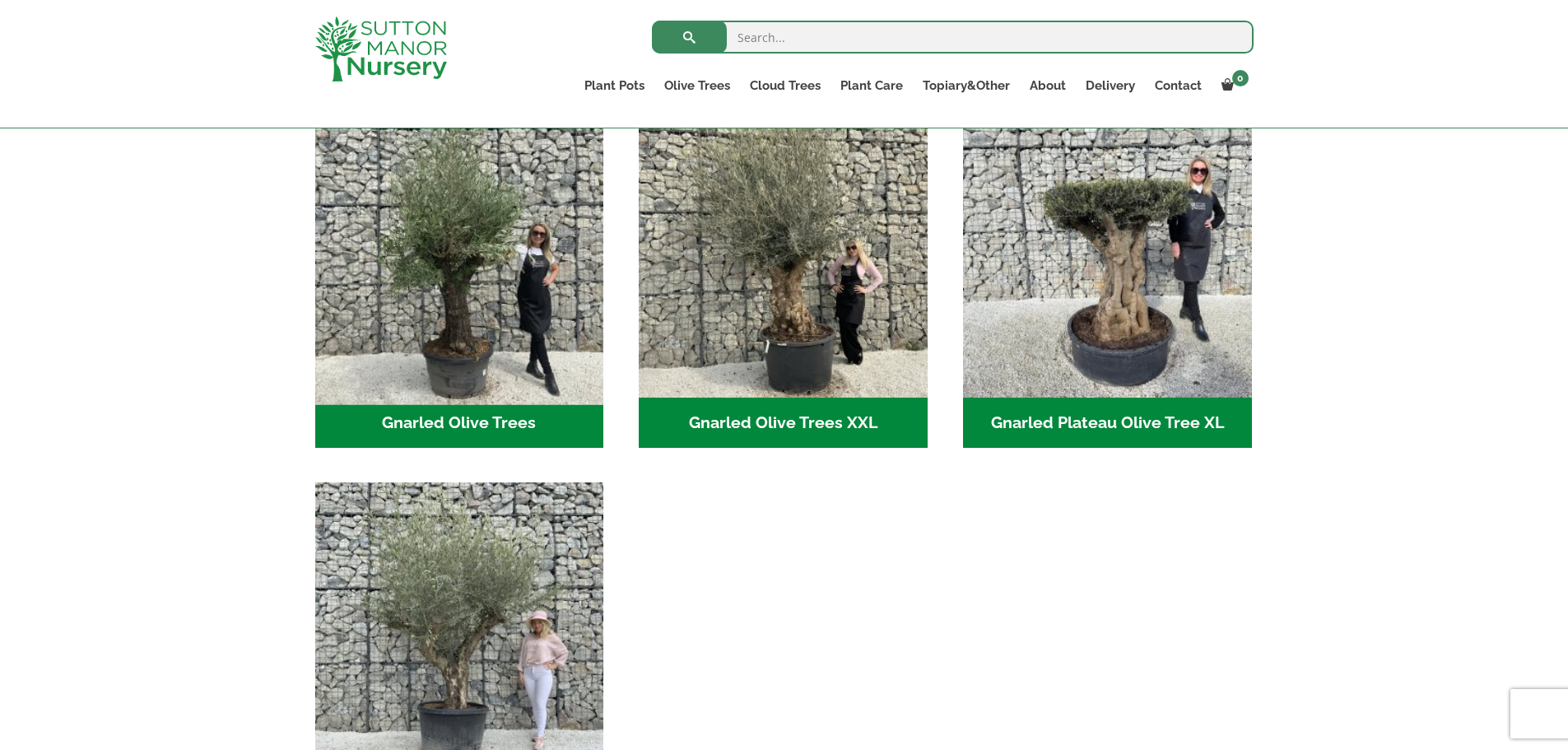
scroll to position [380, 0]
click at [444, 277] on img "Visit product category Gnarled Olive Trees" at bounding box center [460, 252] width 303 height 303
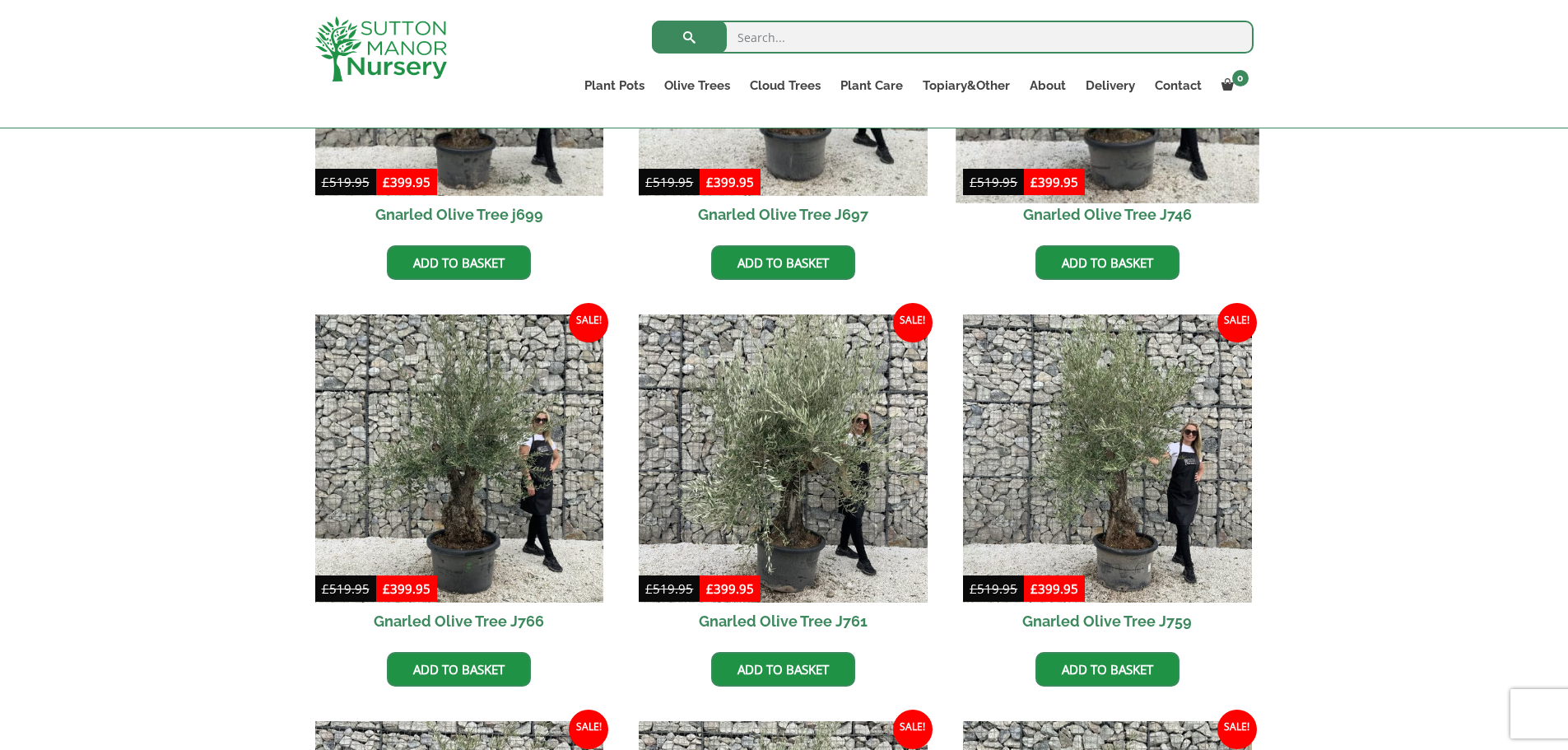
scroll to position [643, 0]
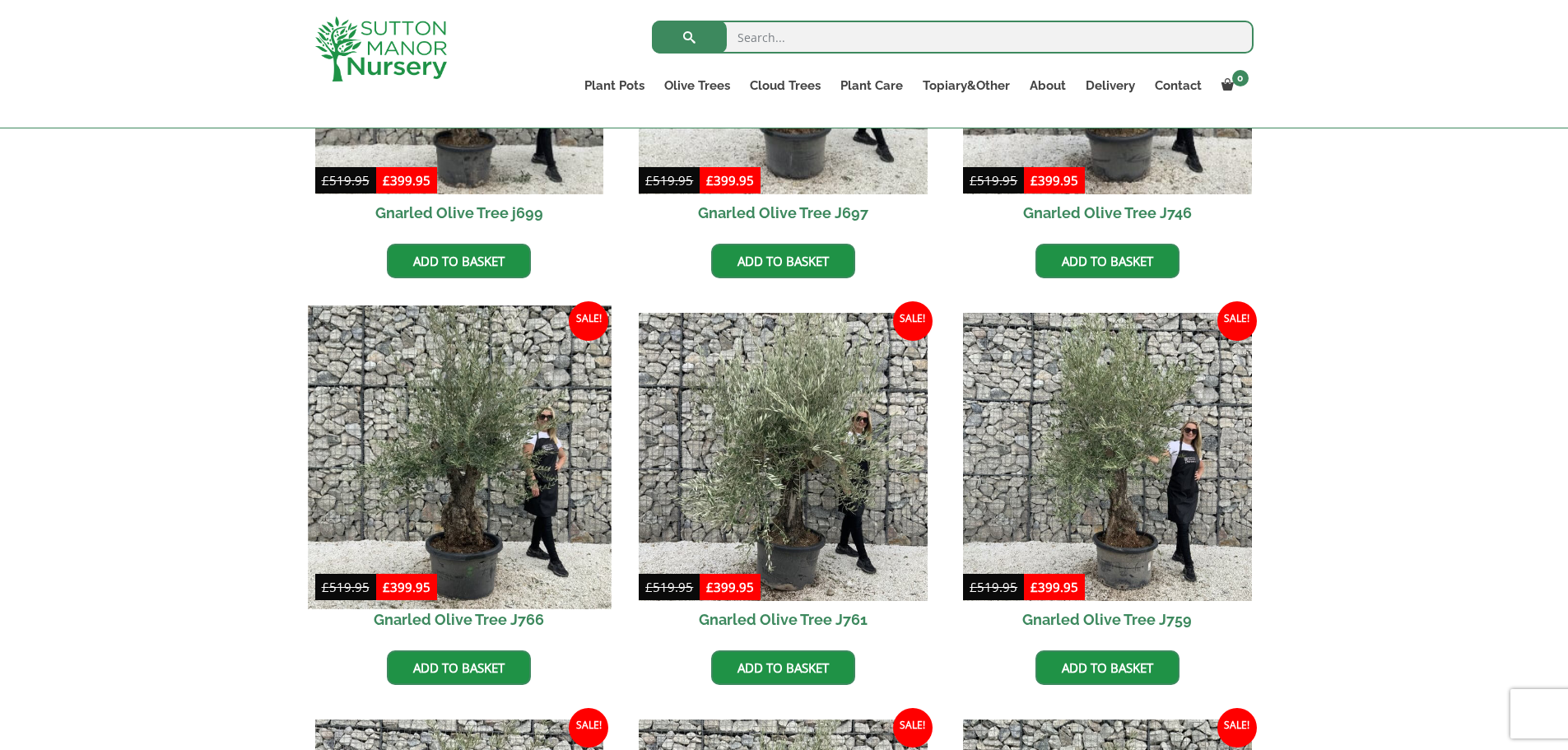
click at [367, 476] on img at bounding box center [460, 457] width 303 height 303
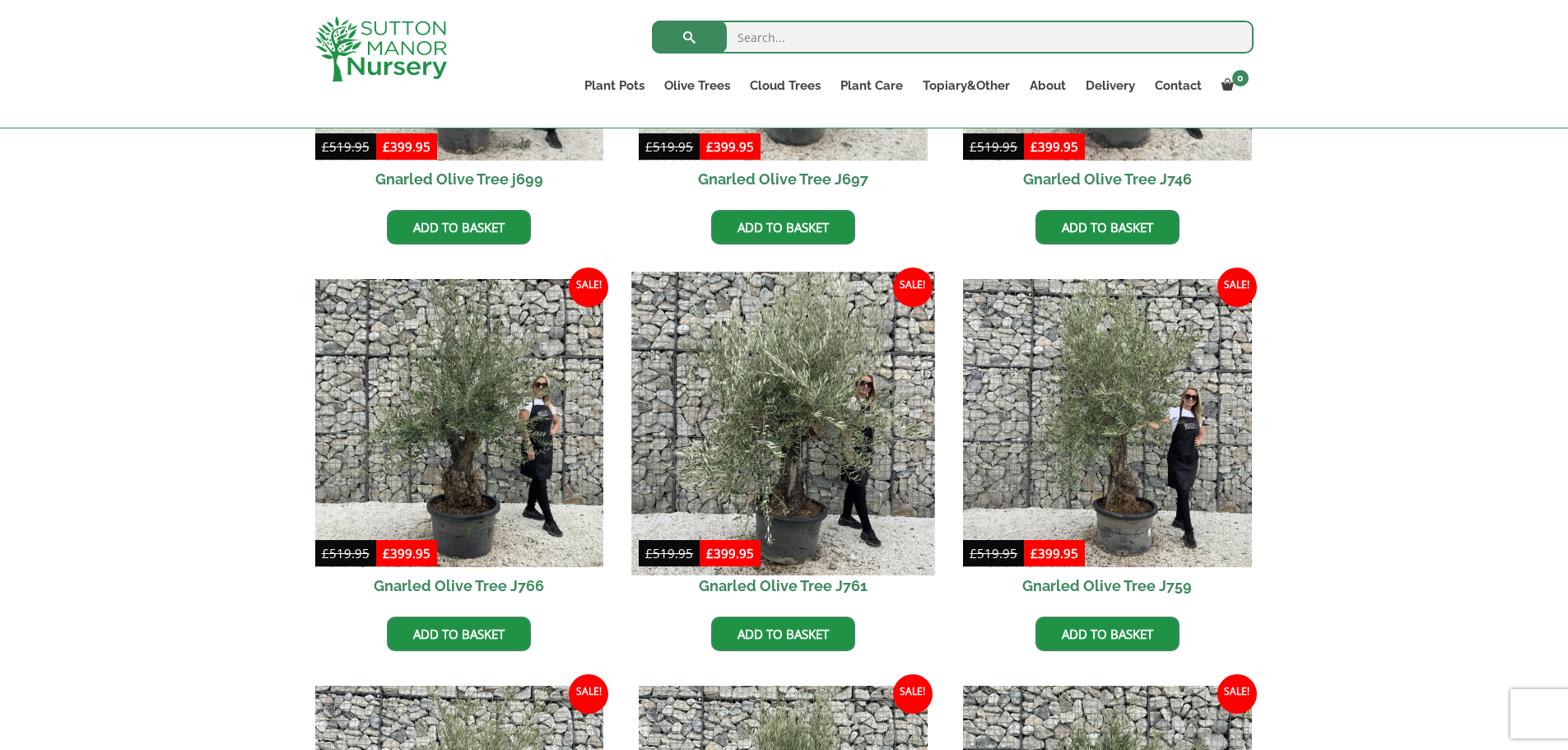
scroll to position [679, 0]
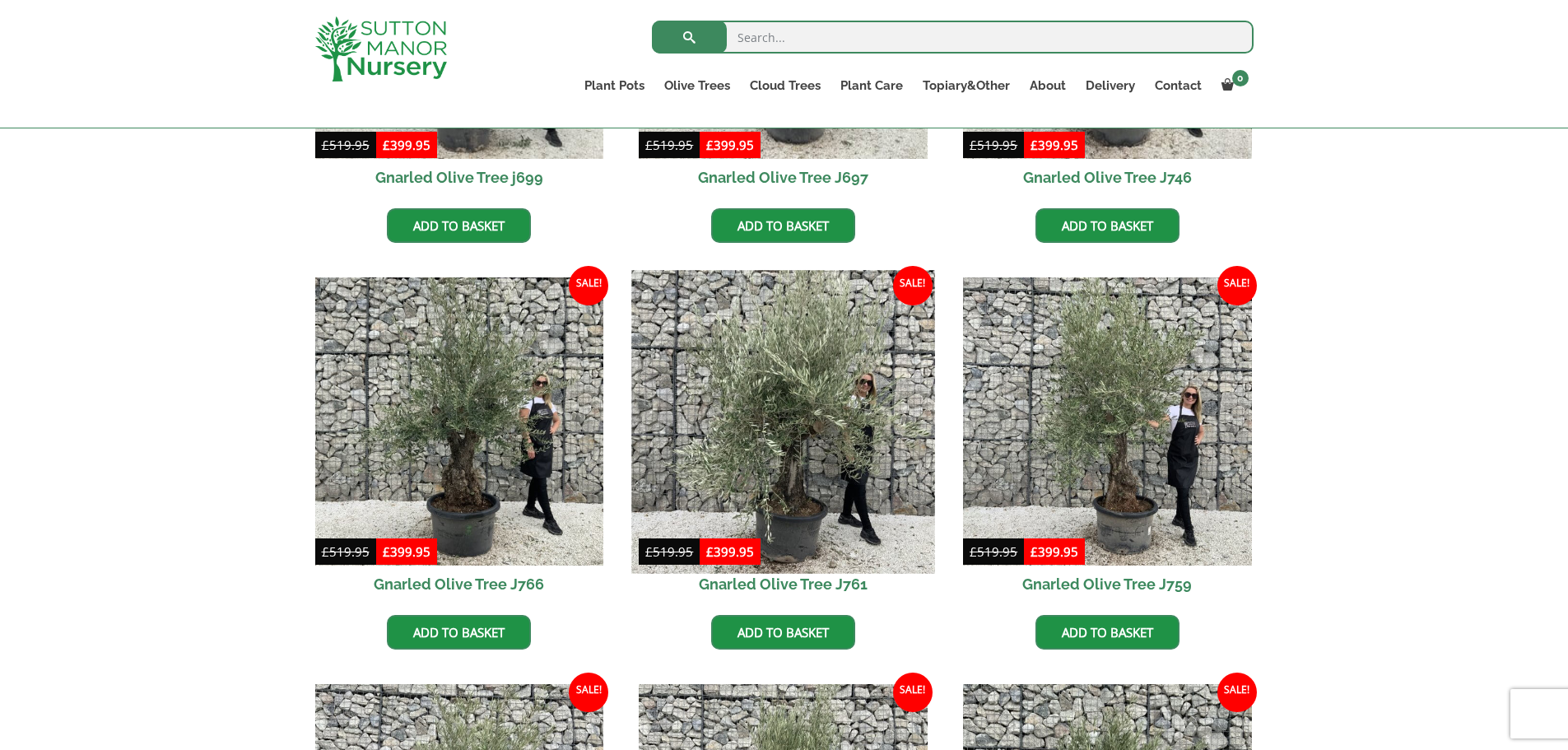
click at [807, 466] on img at bounding box center [784, 422] width 303 height 303
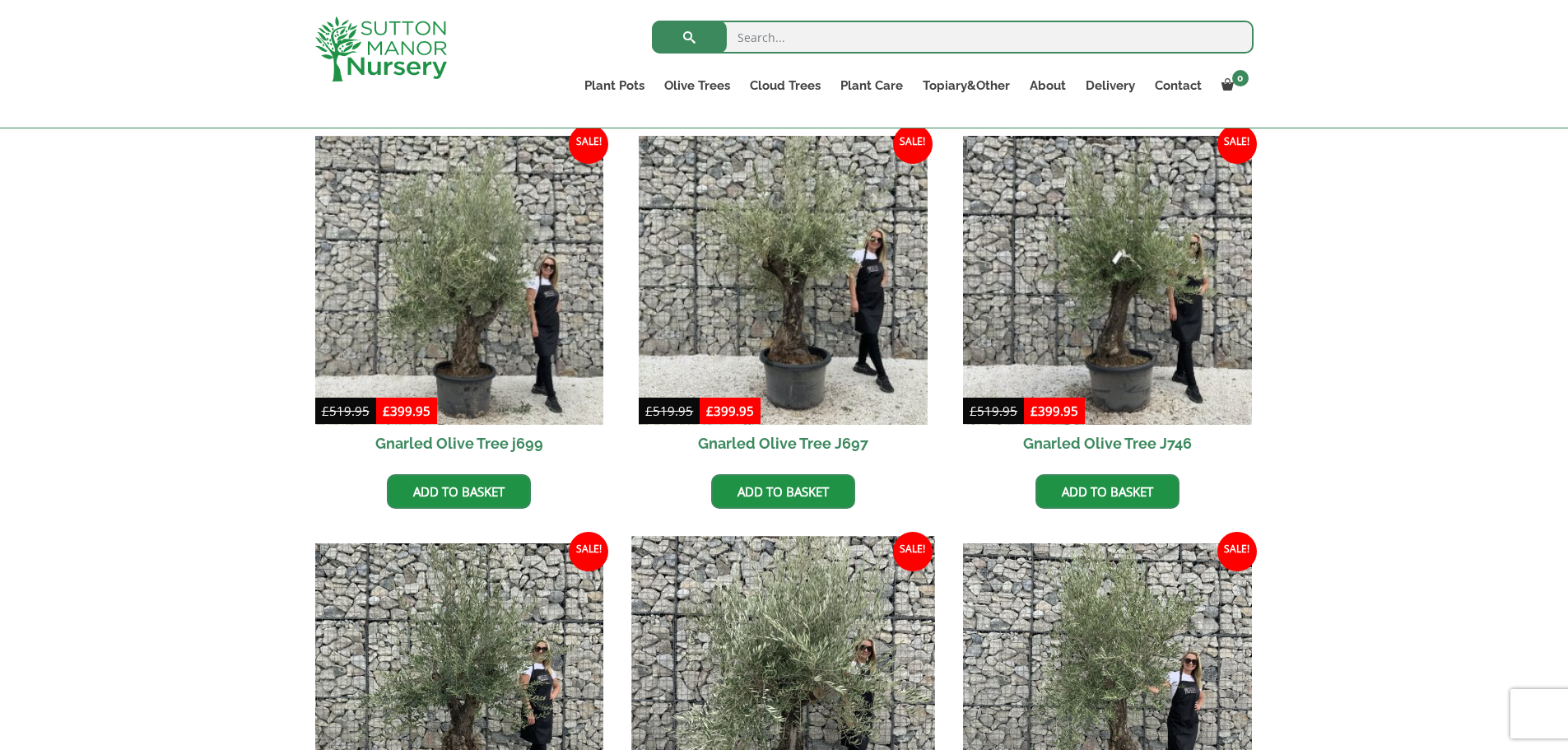
scroll to position [406, 0]
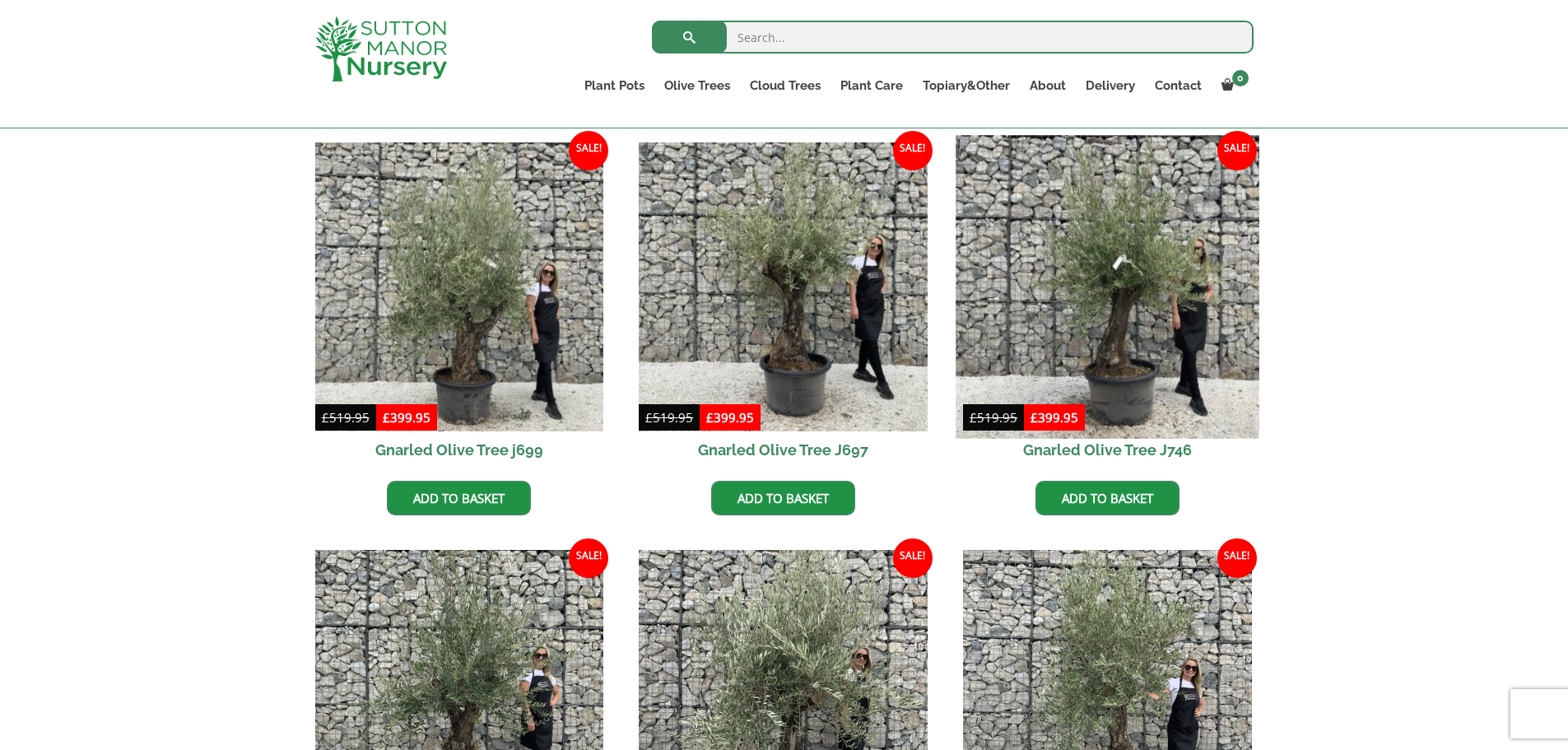
click at [1118, 320] on img at bounding box center [1107, 286] width 303 height 303
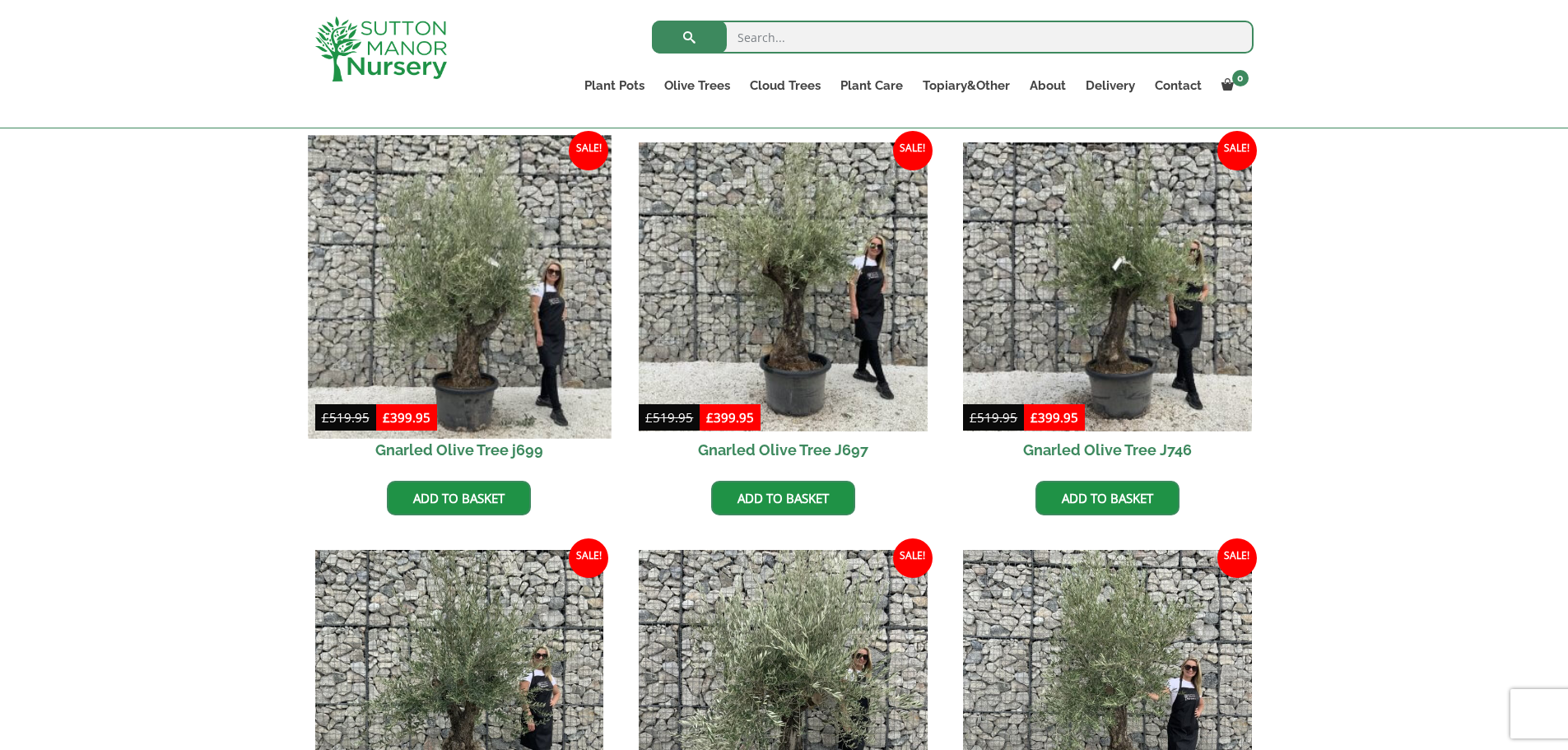
click at [469, 325] on img at bounding box center [460, 286] width 303 height 303
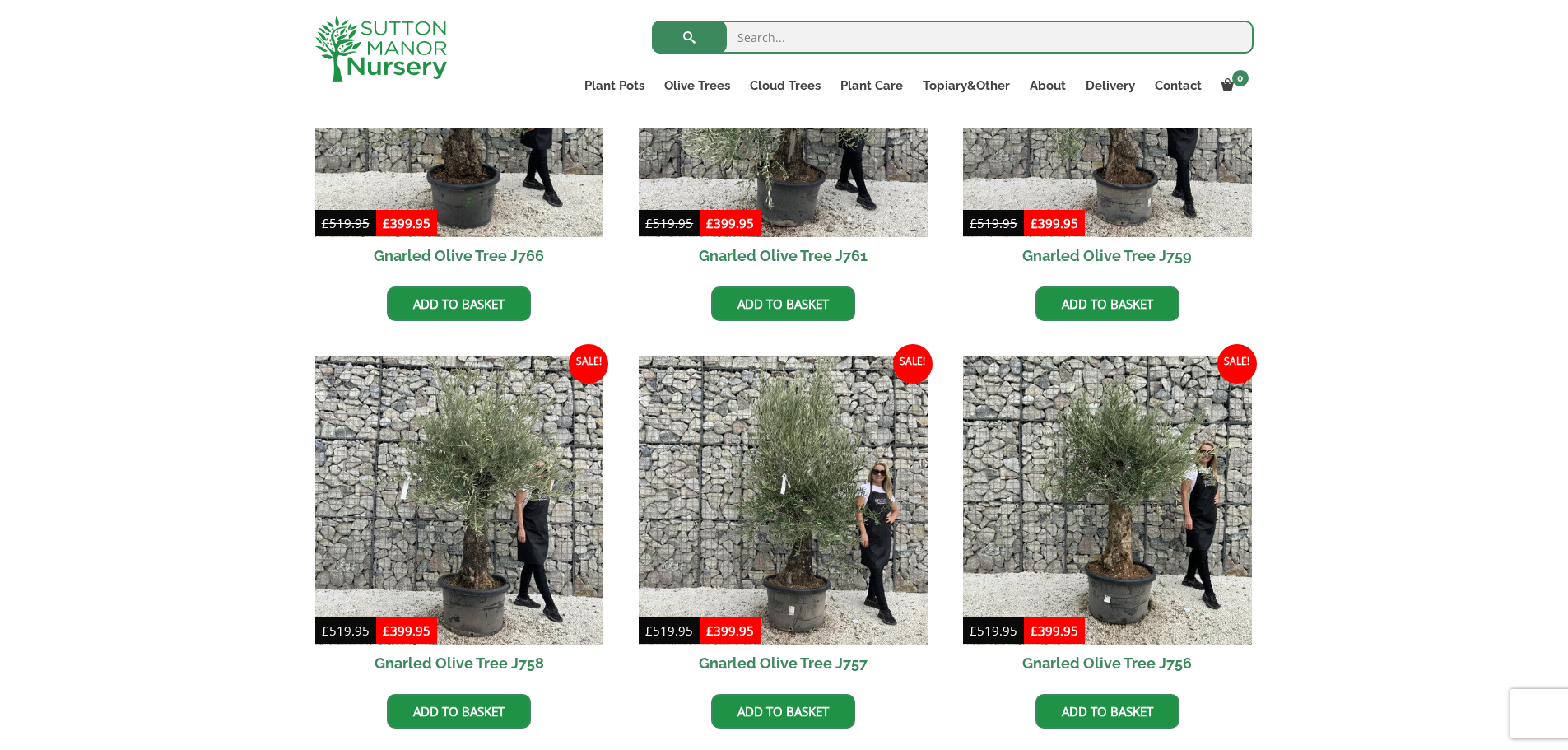
scroll to position [1008, 0]
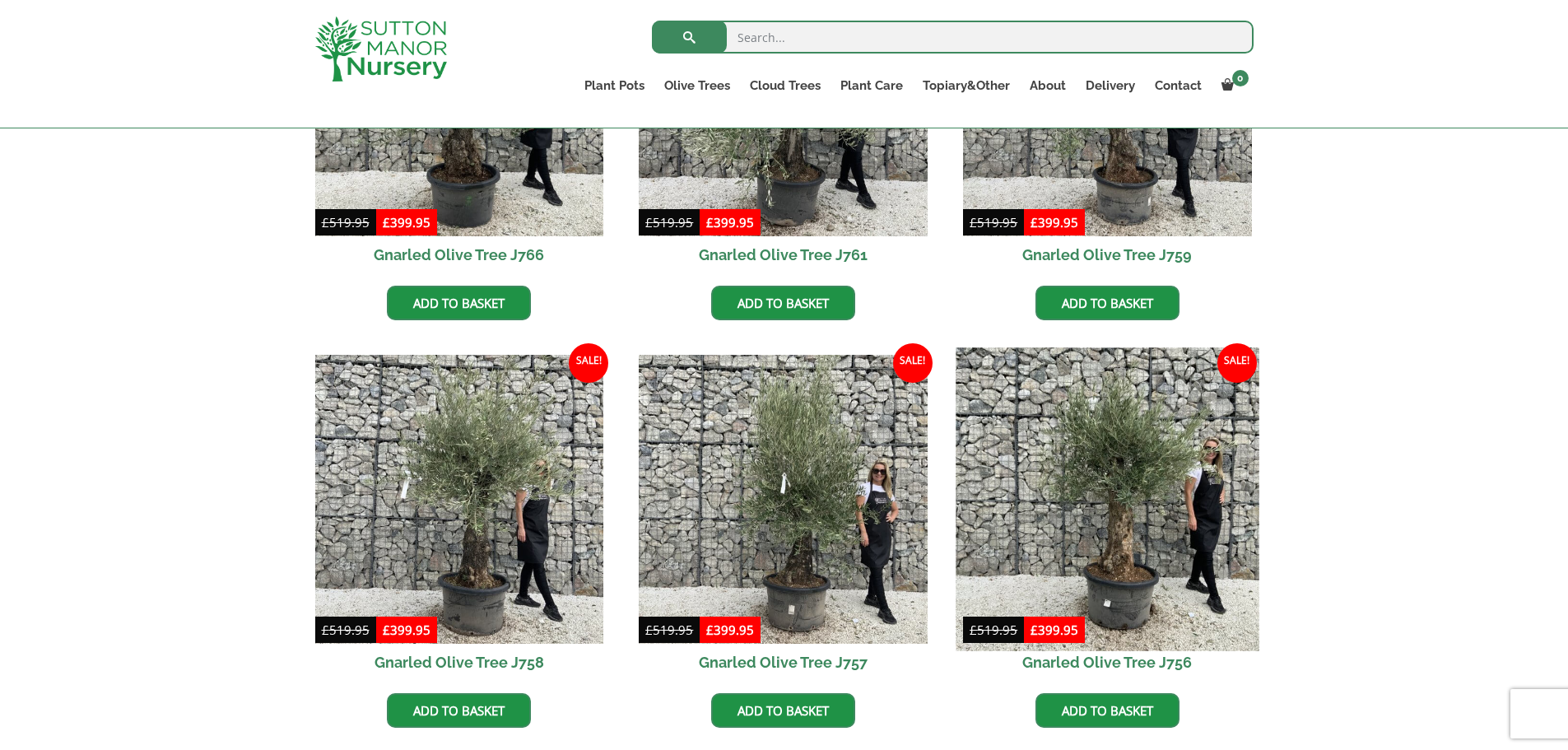
click at [1091, 499] on img at bounding box center [1107, 499] width 303 height 303
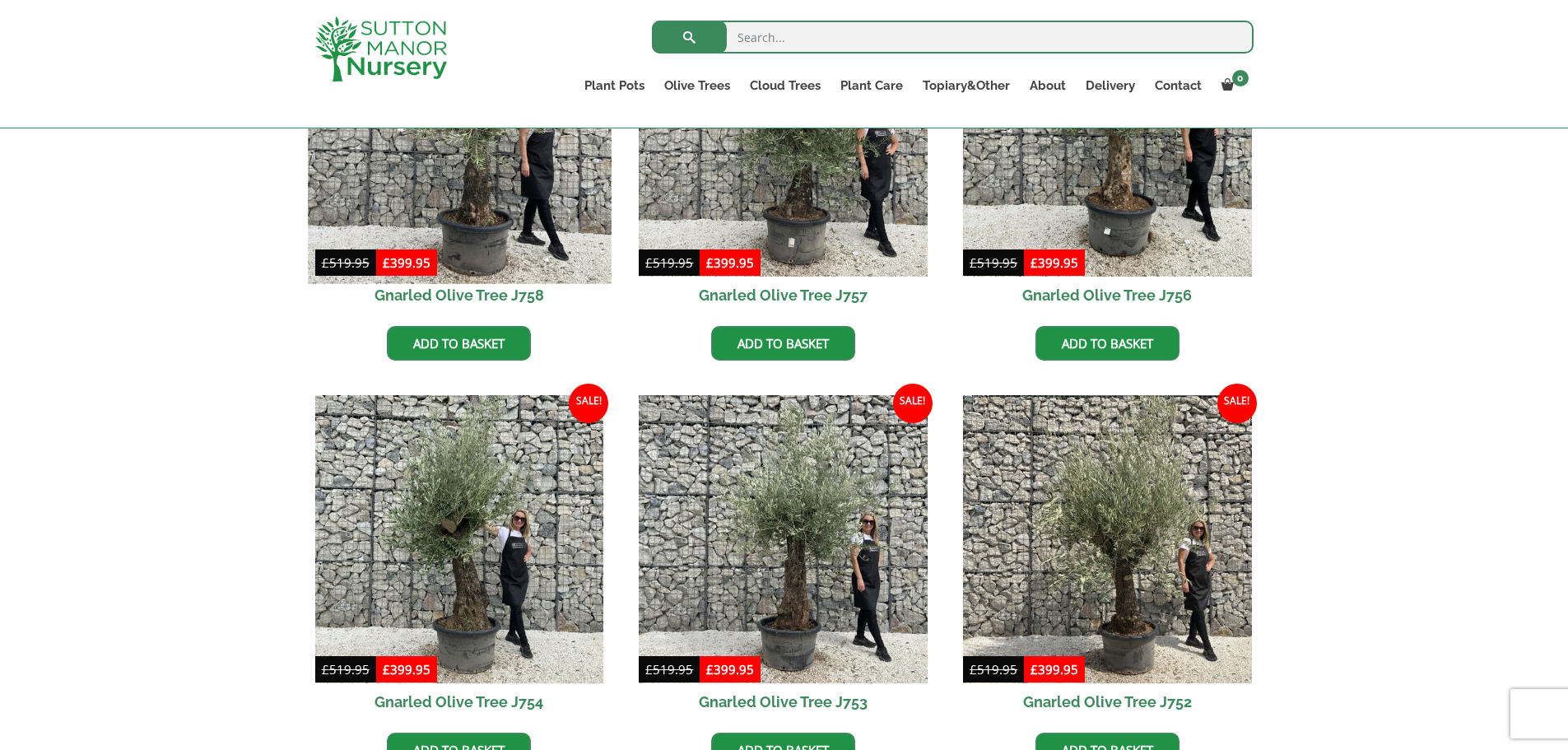
scroll to position [1376, 0]
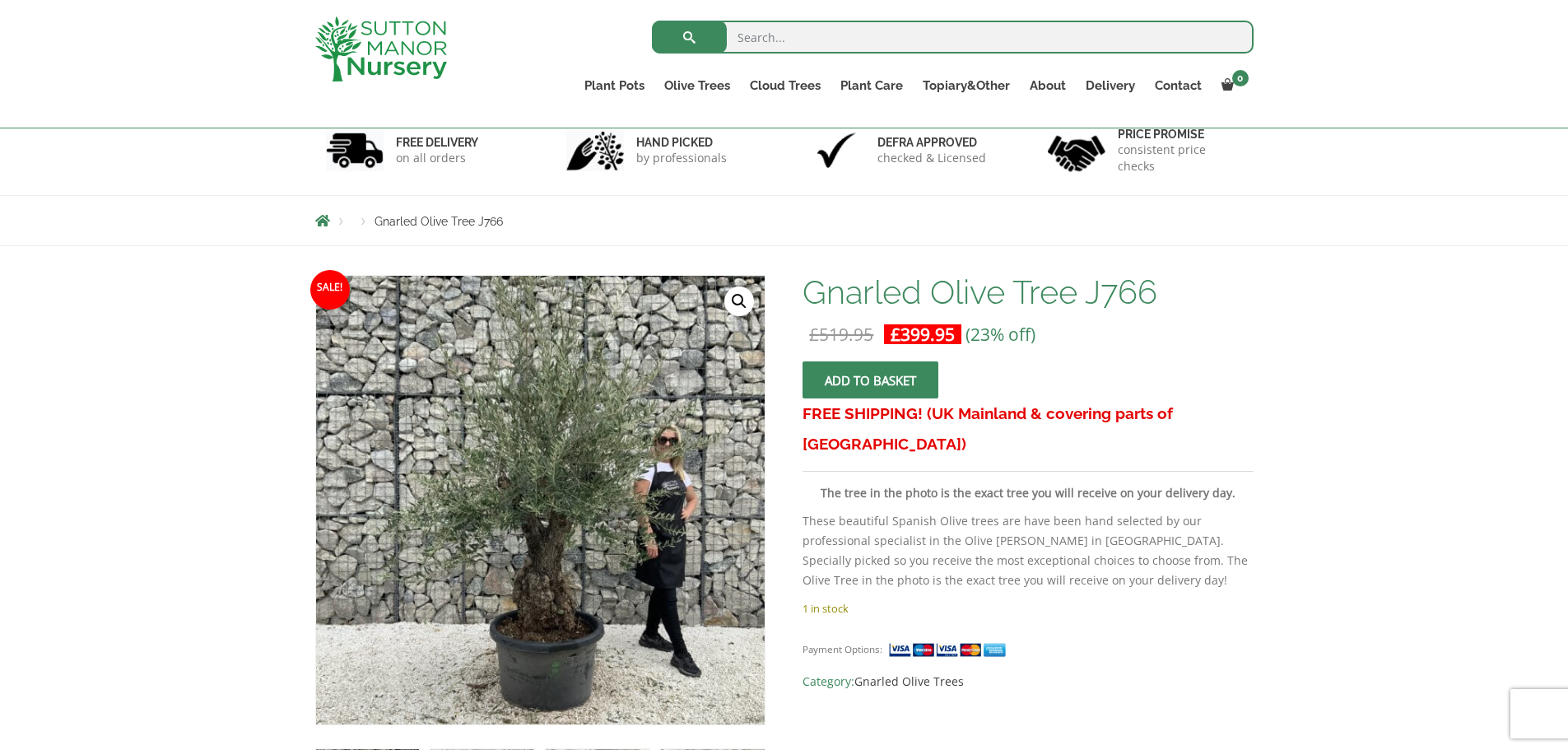
scroll to position [71, 0]
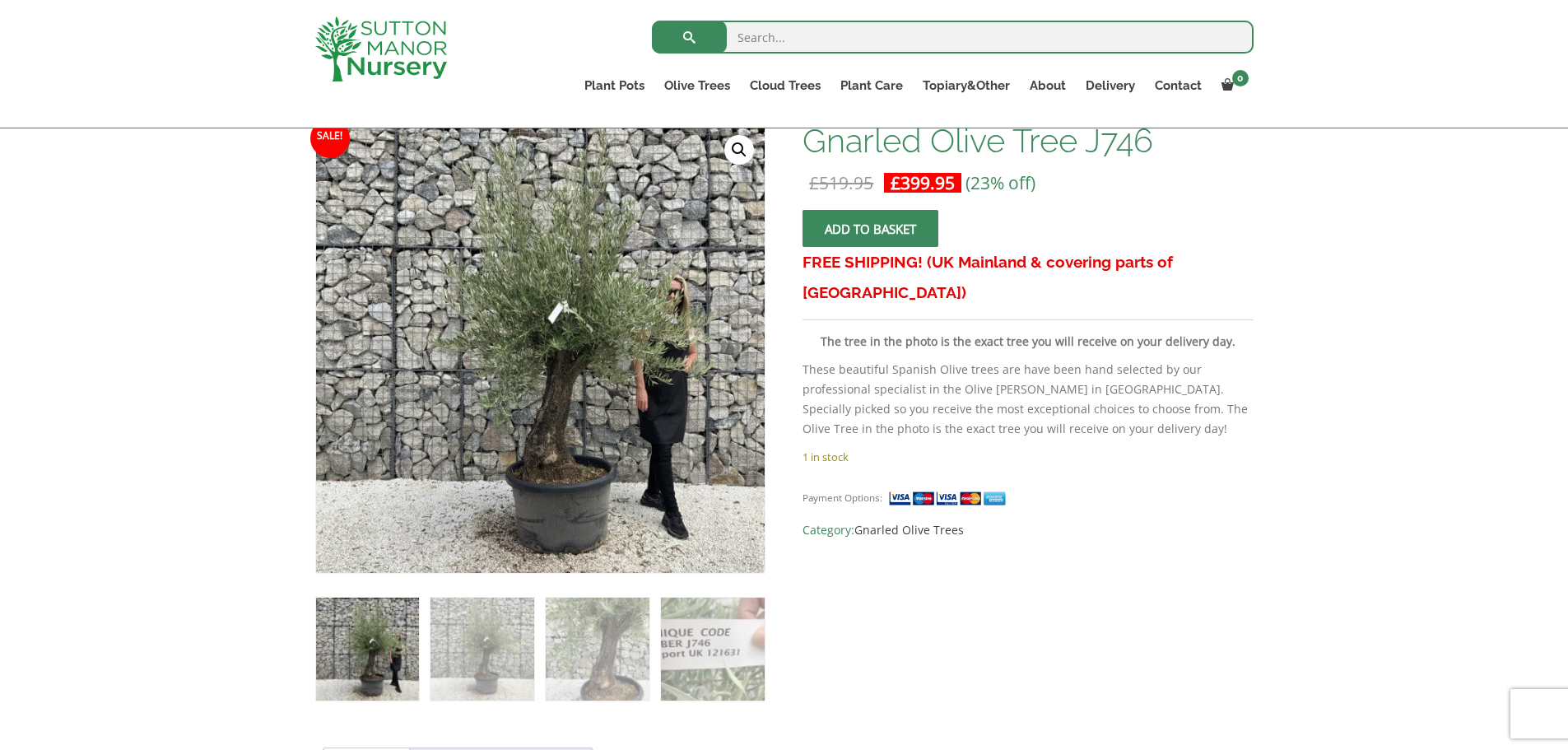
scroll to position [256, 0]
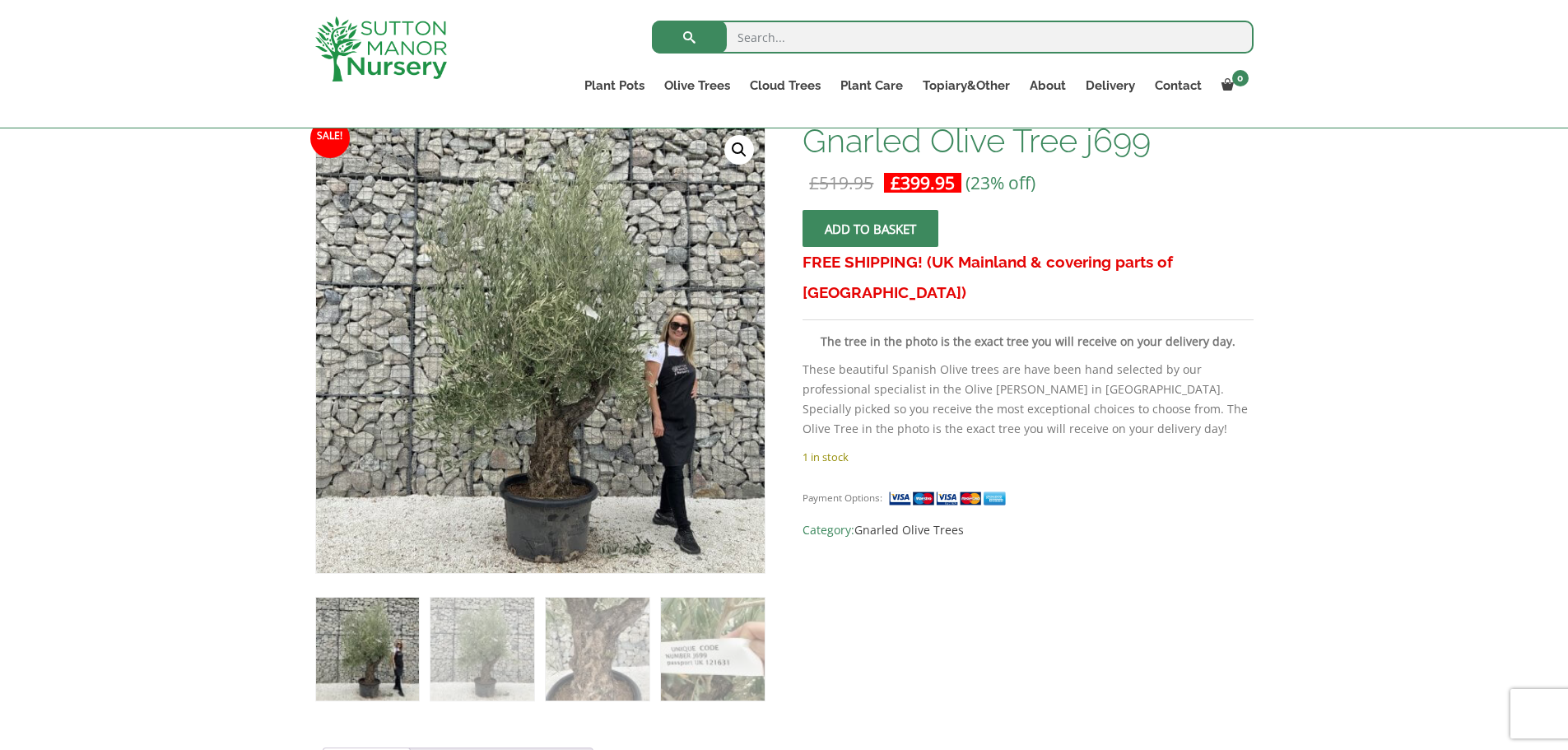
scroll to position [261, 0]
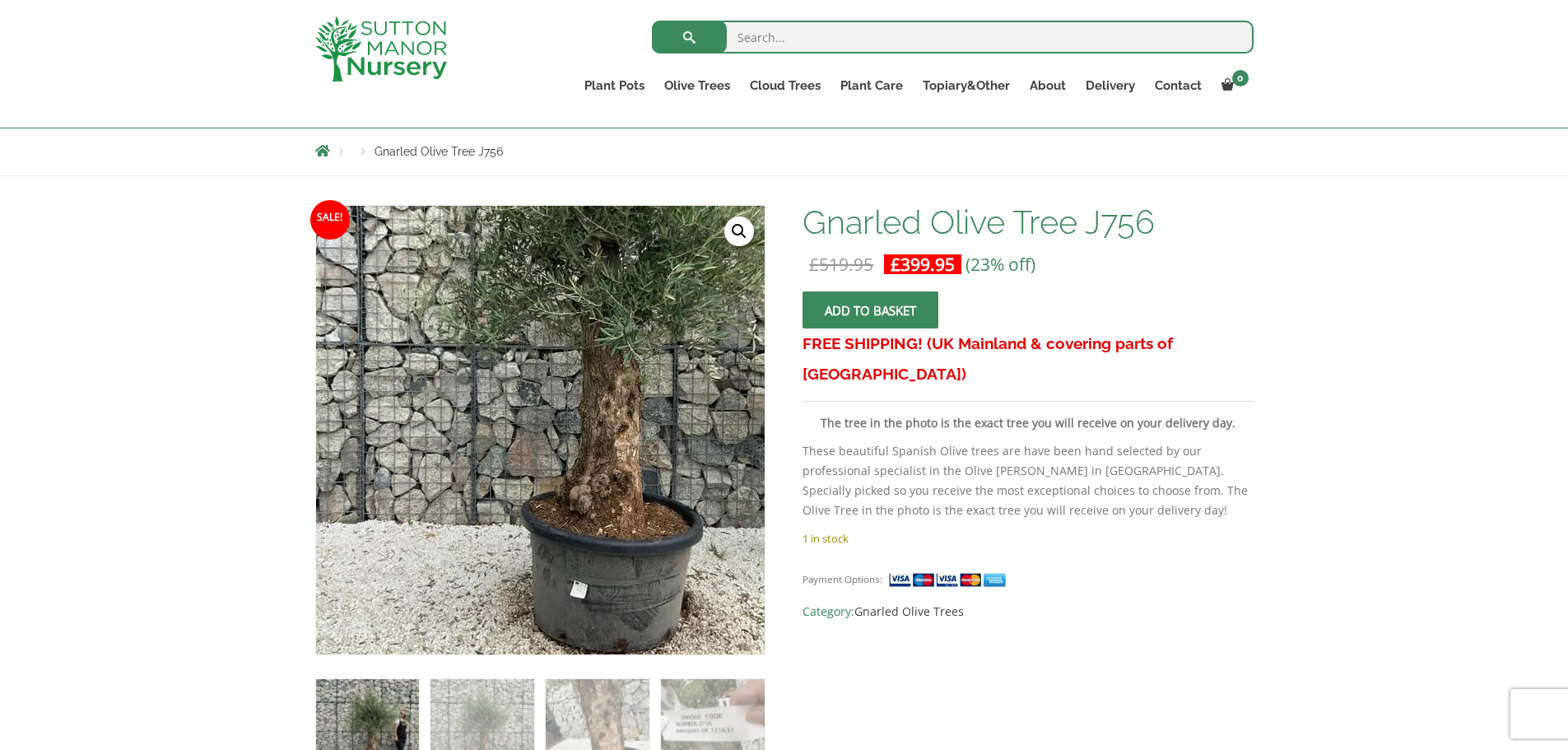
scroll to position [156, 0]
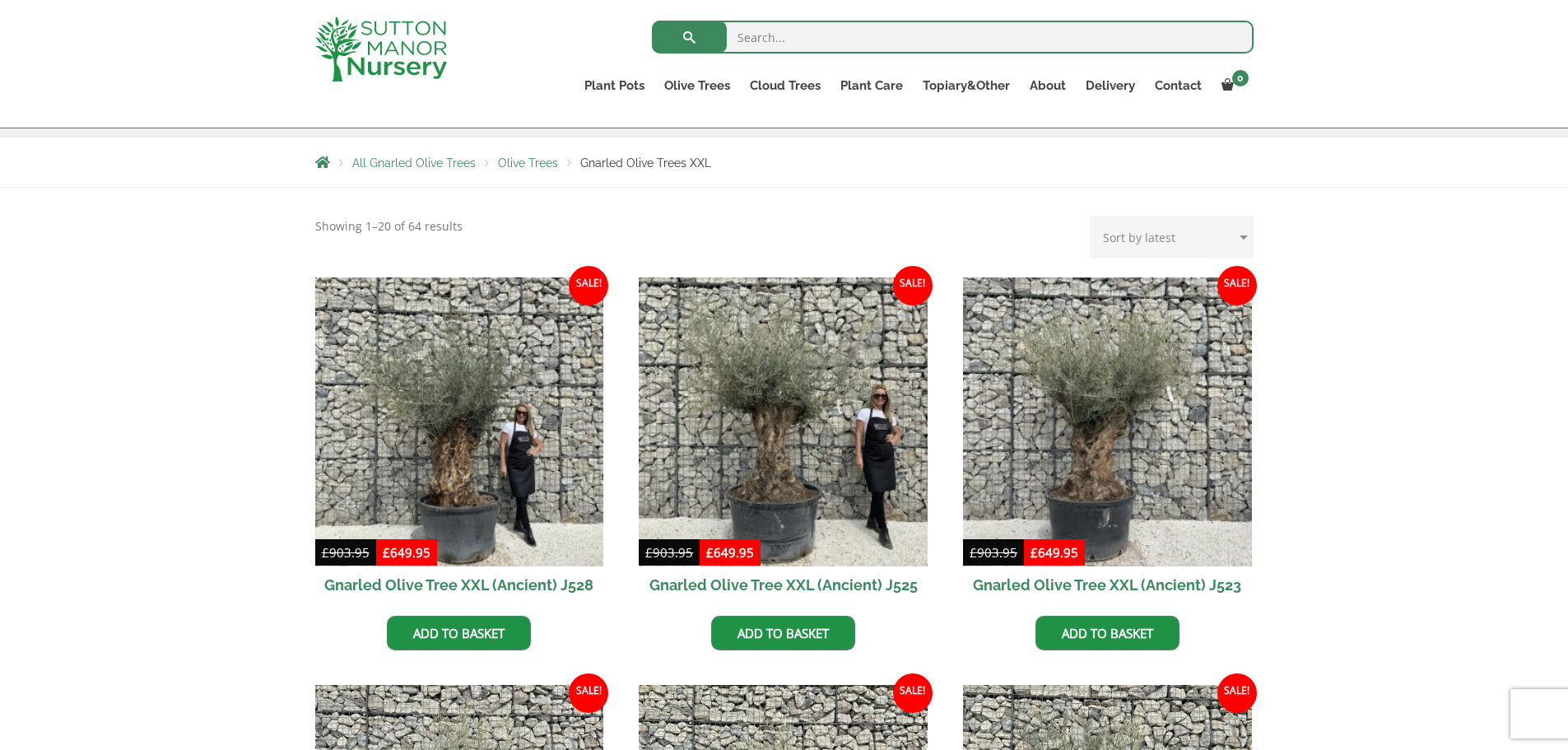
scroll to position [278, 0]
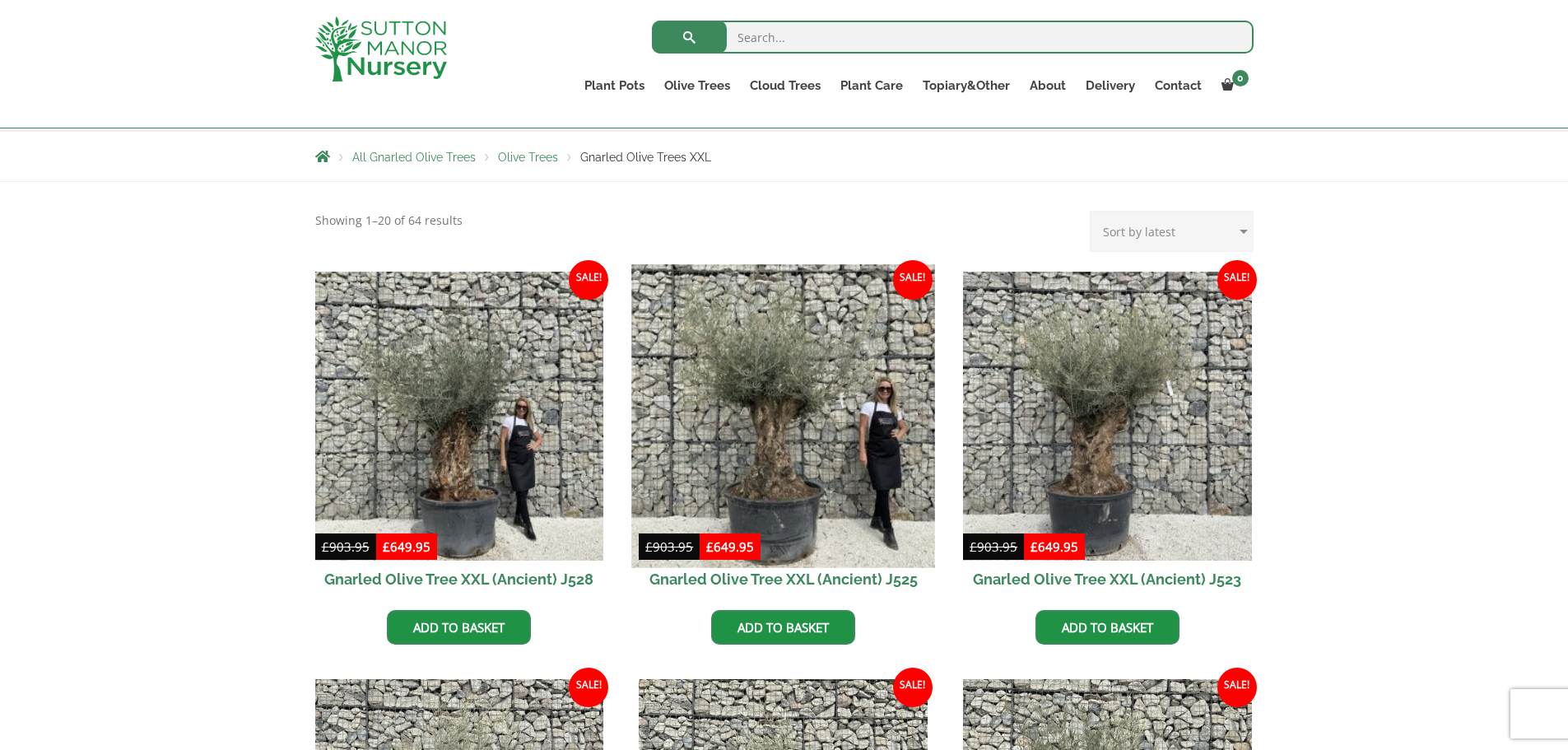
click at [773, 437] on img at bounding box center [784, 416] width 303 height 303
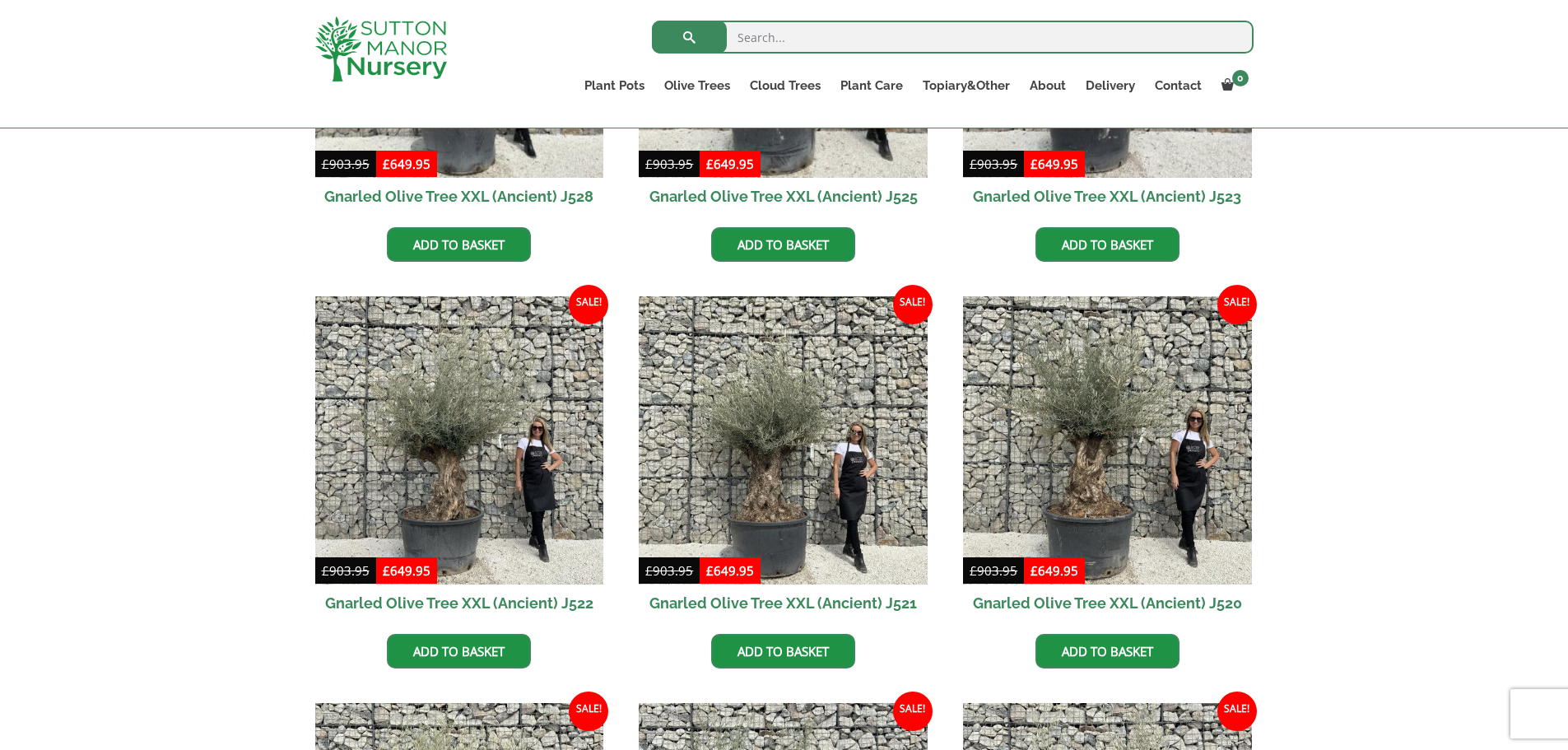
scroll to position [661, 0]
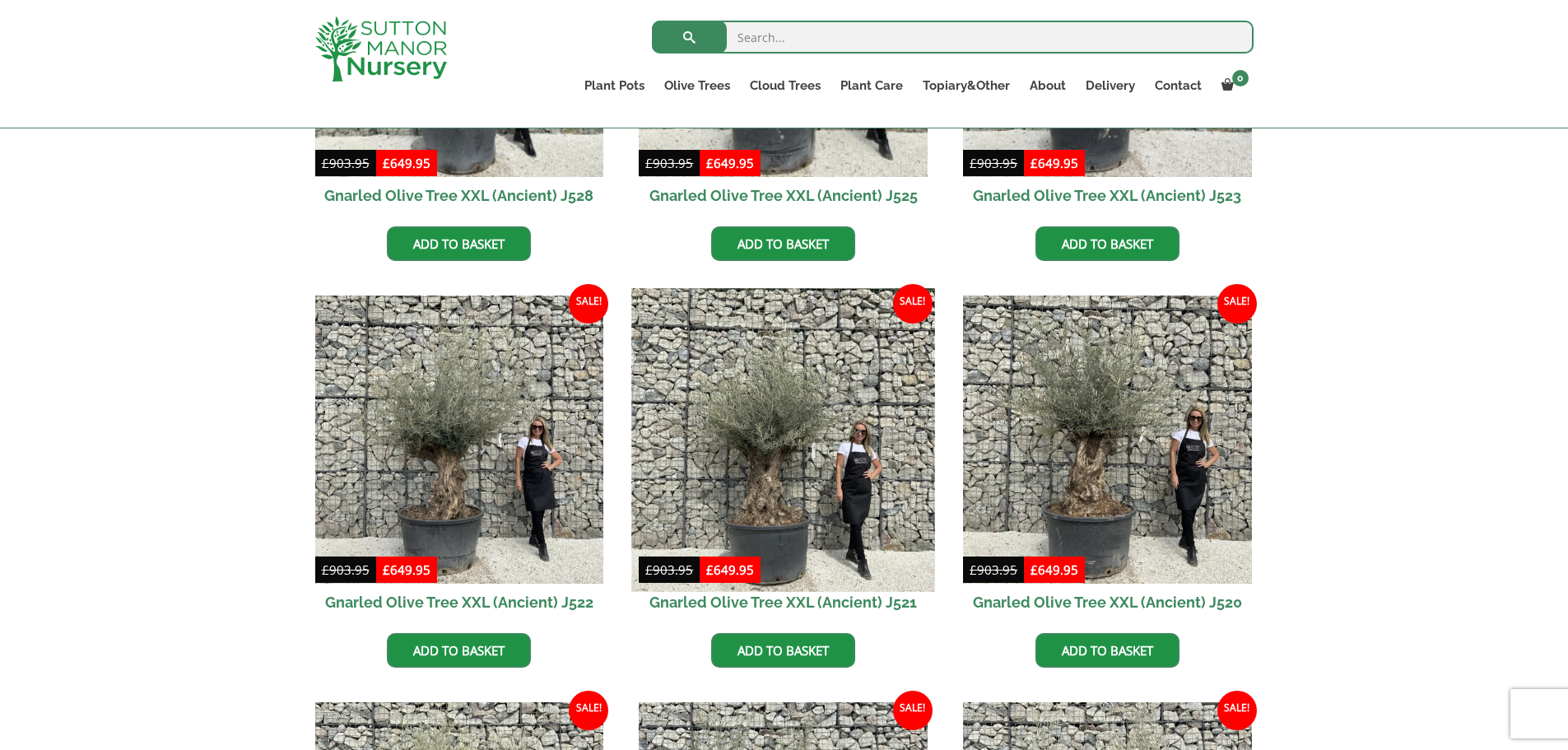
click at [759, 449] on img at bounding box center [784, 439] width 303 height 303
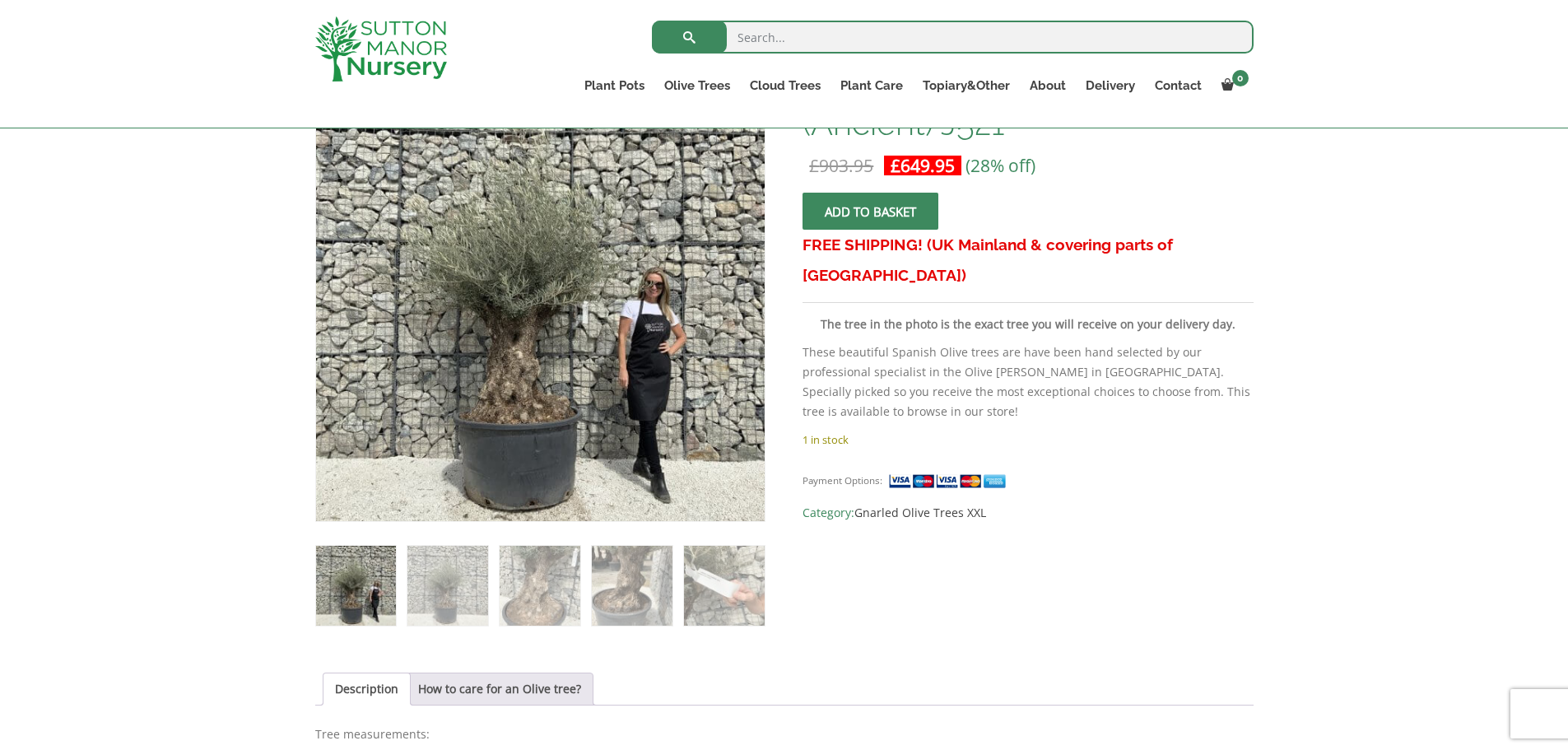
scroll to position [309, 0]
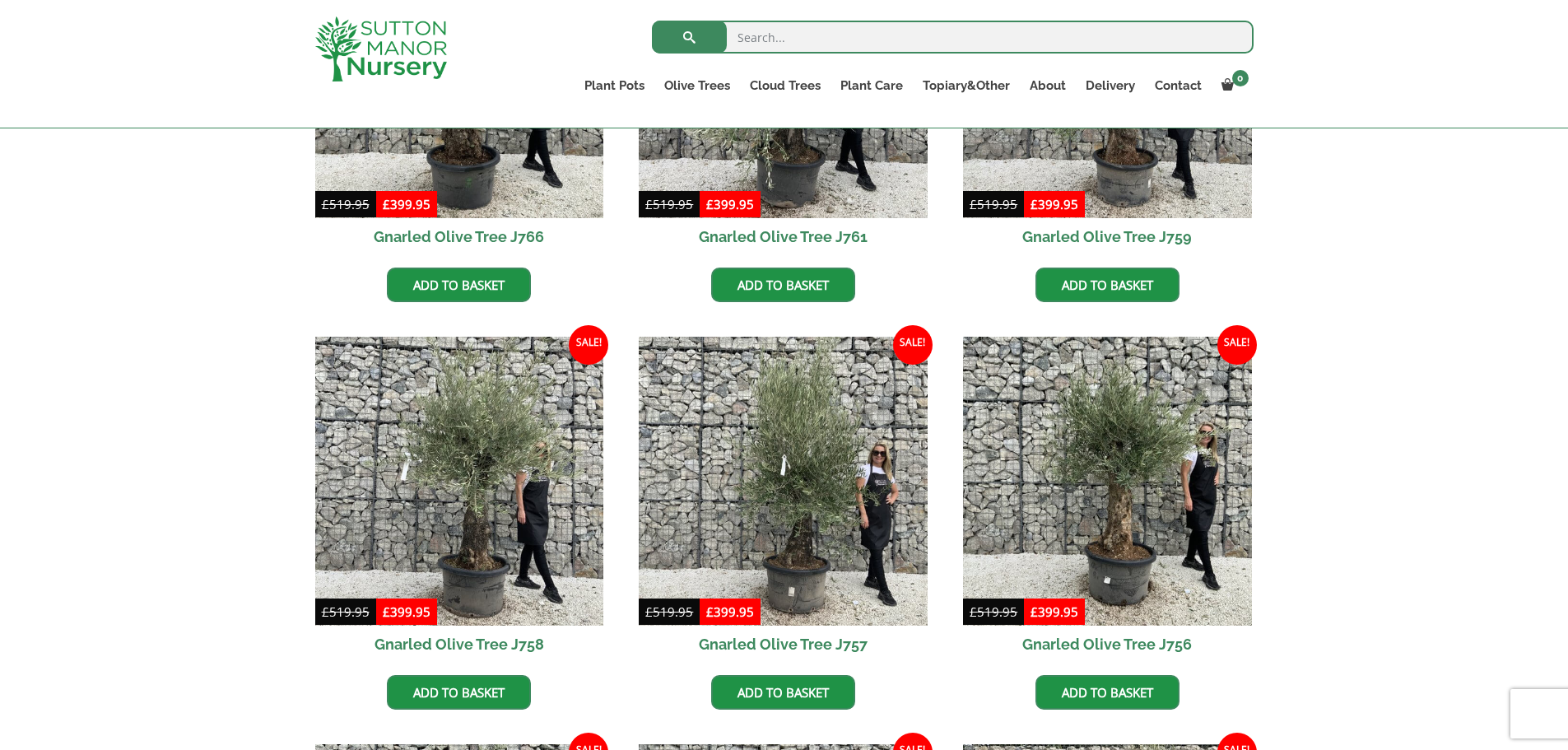
scroll to position [1027, 0]
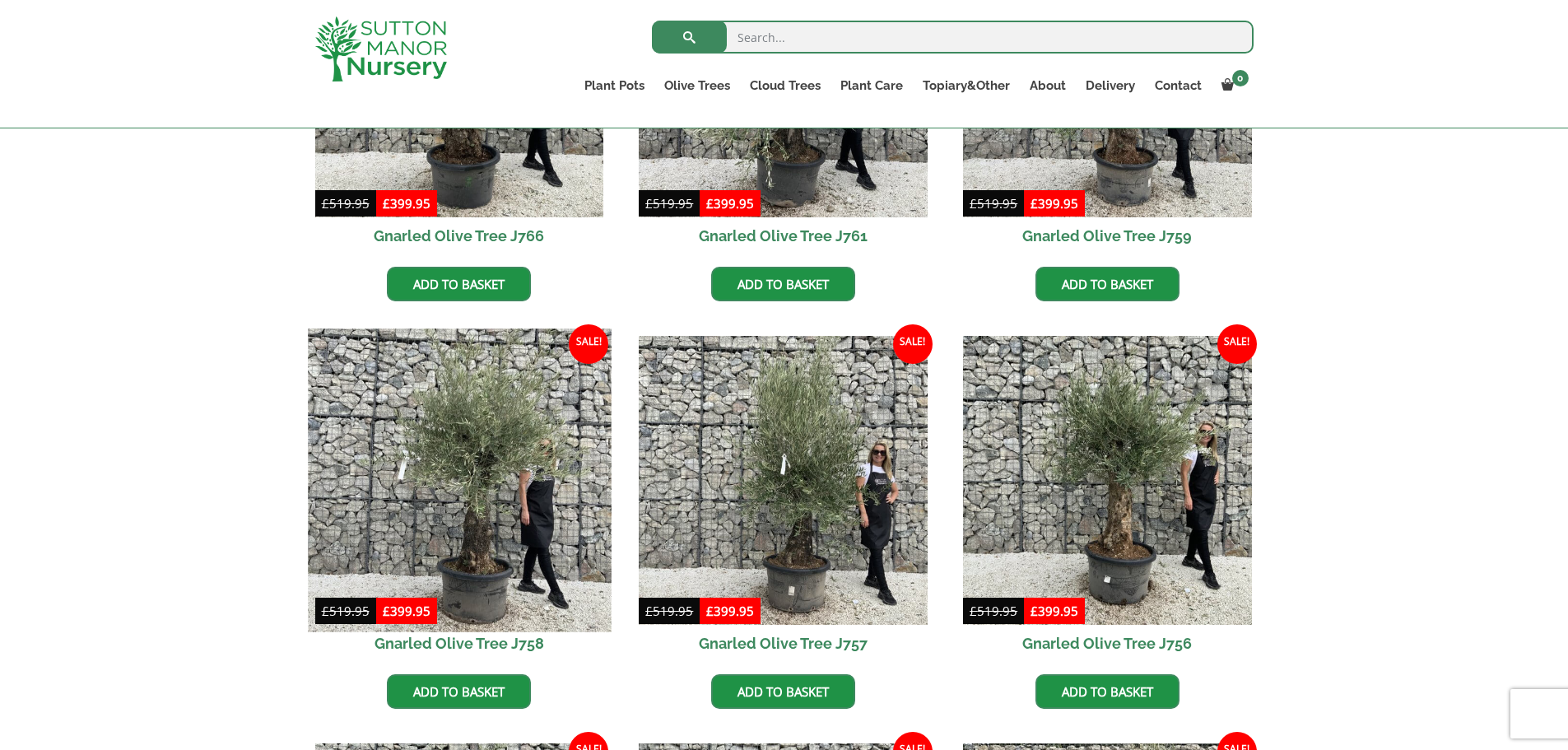
click at [497, 560] on img at bounding box center [460, 480] width 303 height 303
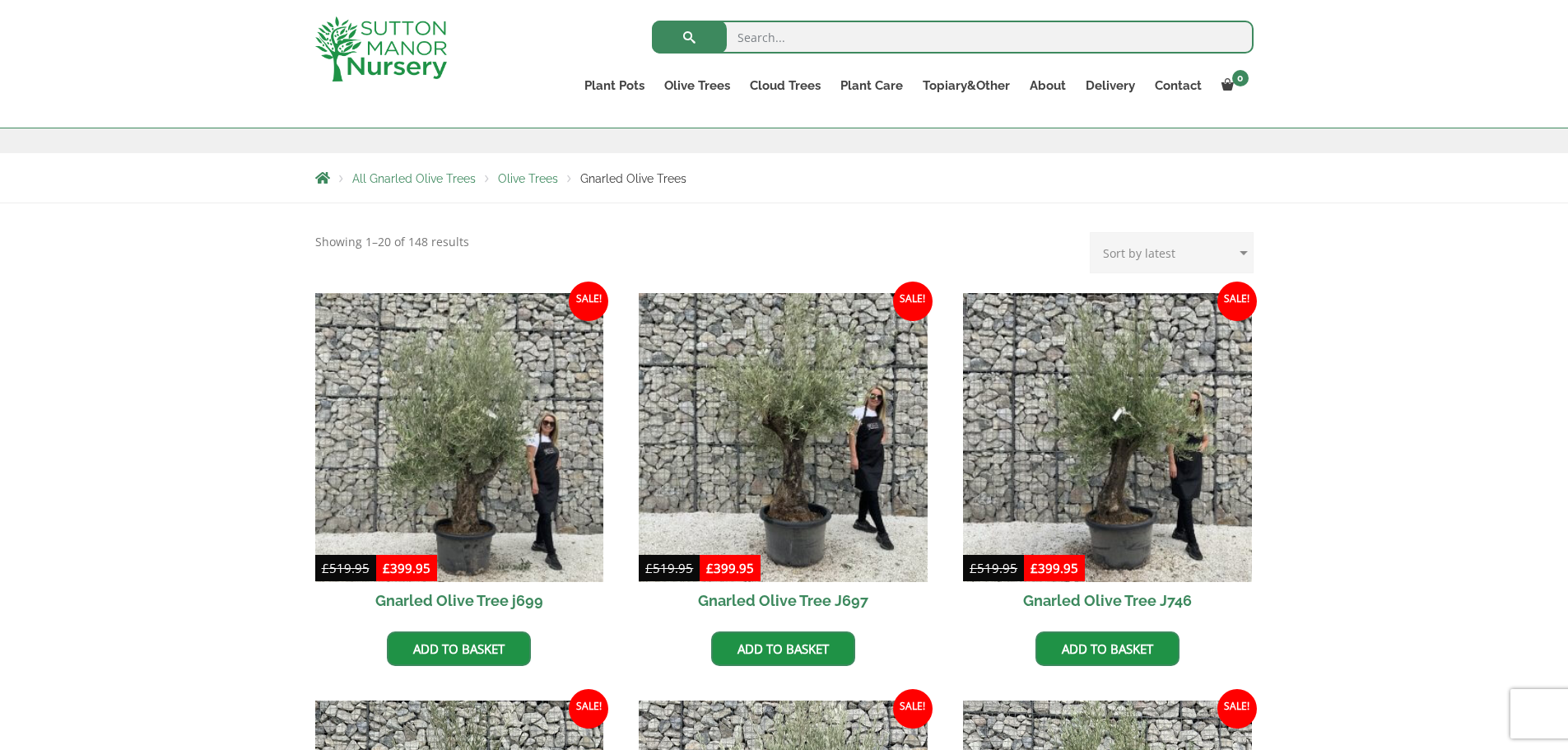
scroll to position [256, 0]
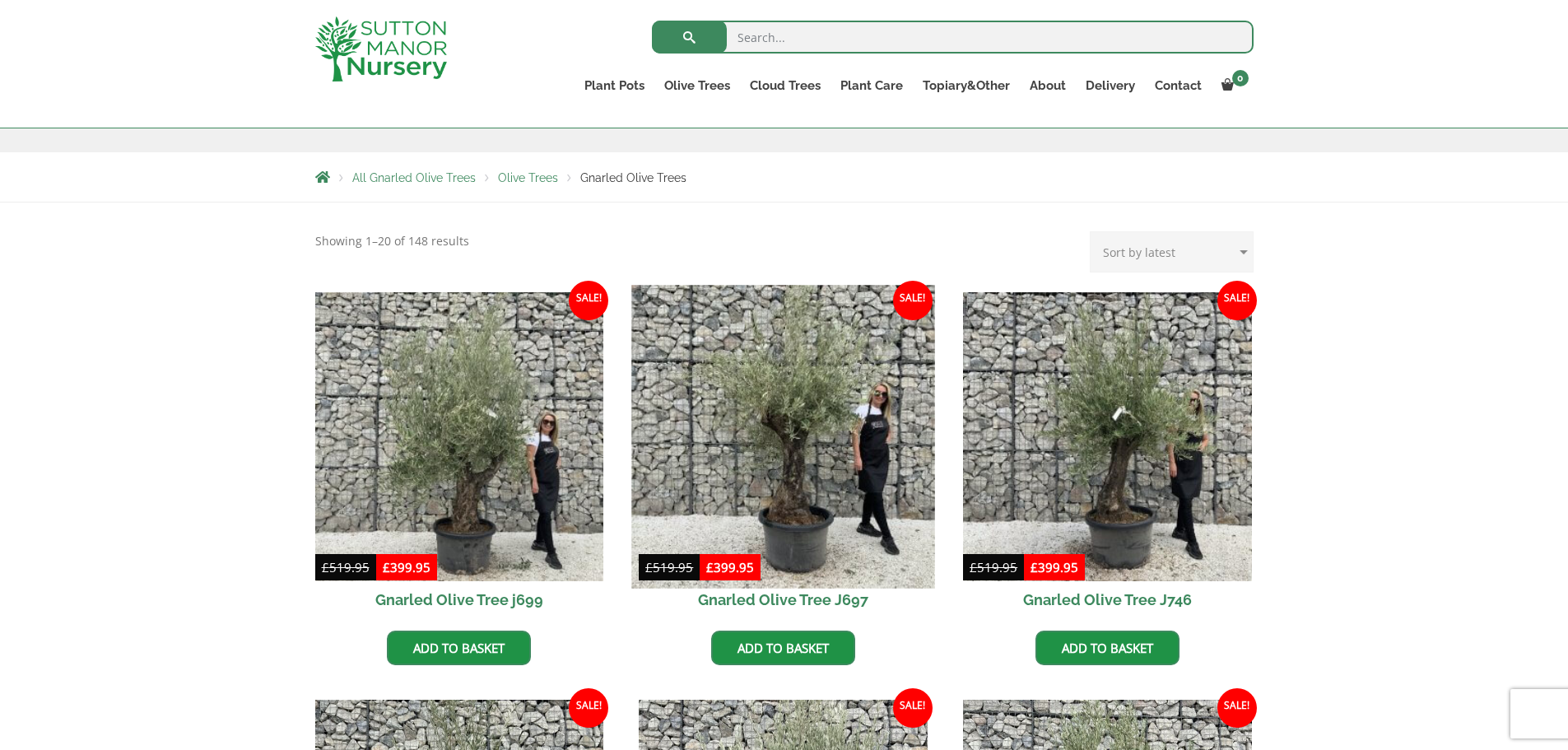
click at [800, 472] on img at bounding box center [784, 436] width 303 height 303
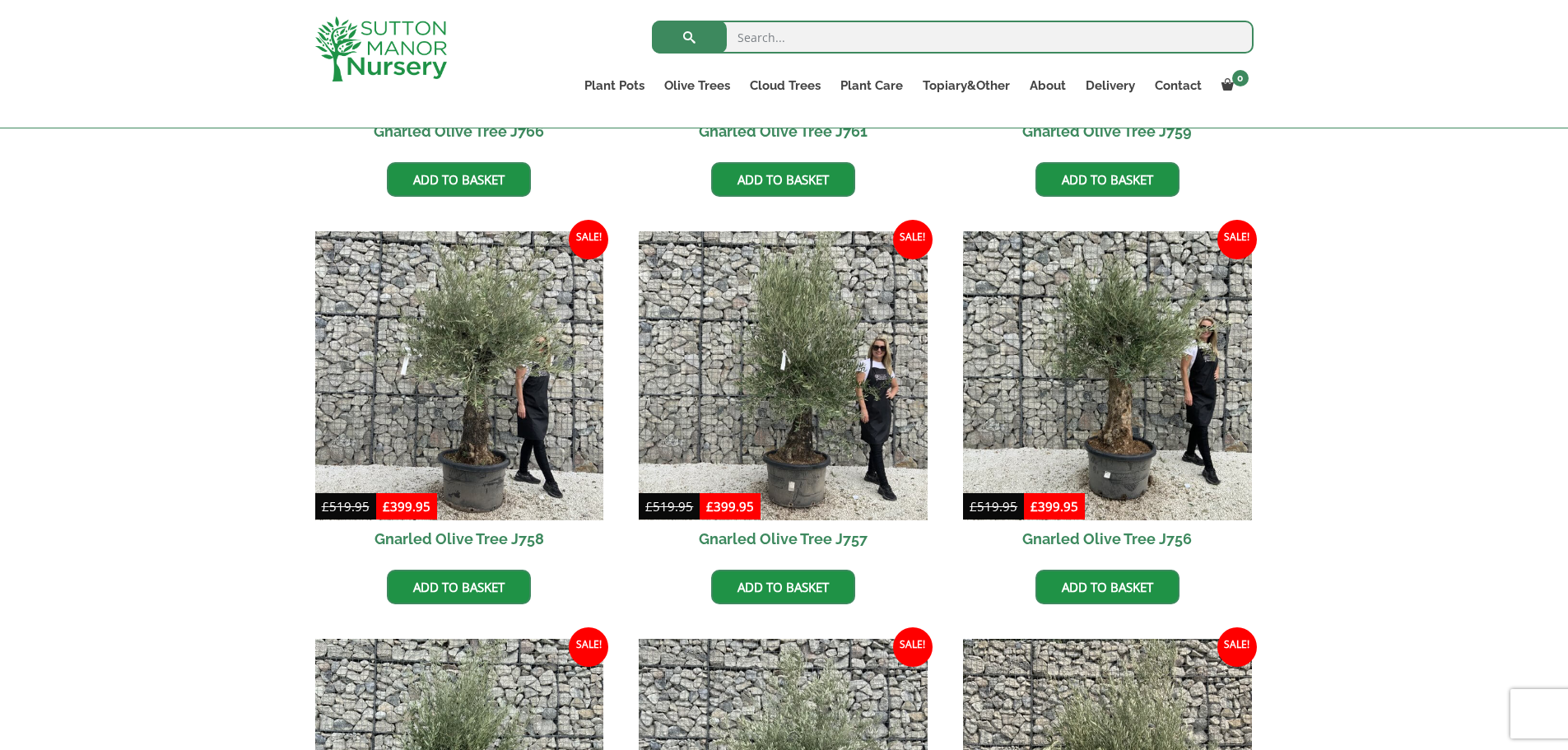
scroll to position [1182, 0]
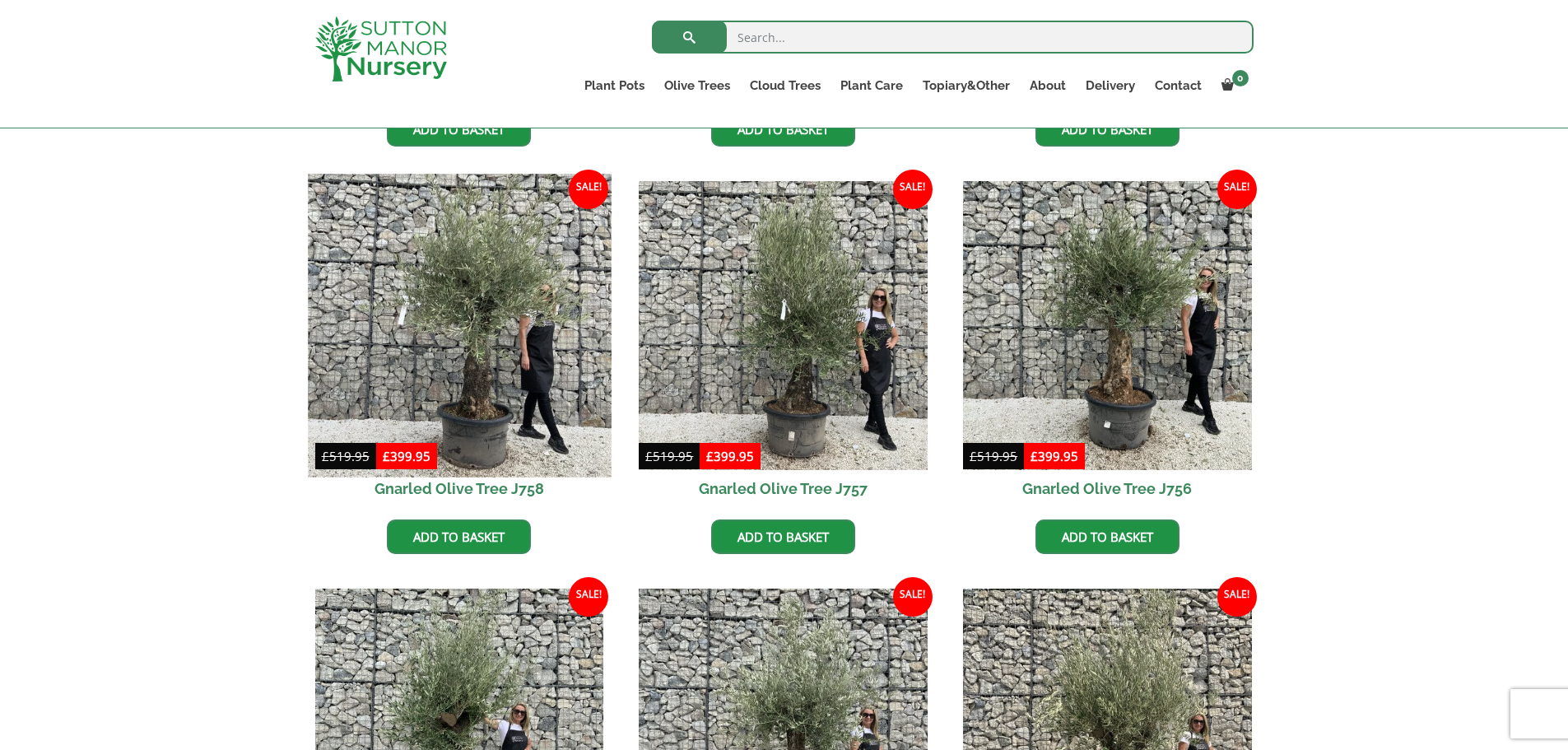
click at [422, 350] on img at bounding box center [460, 325] width 303 height 303
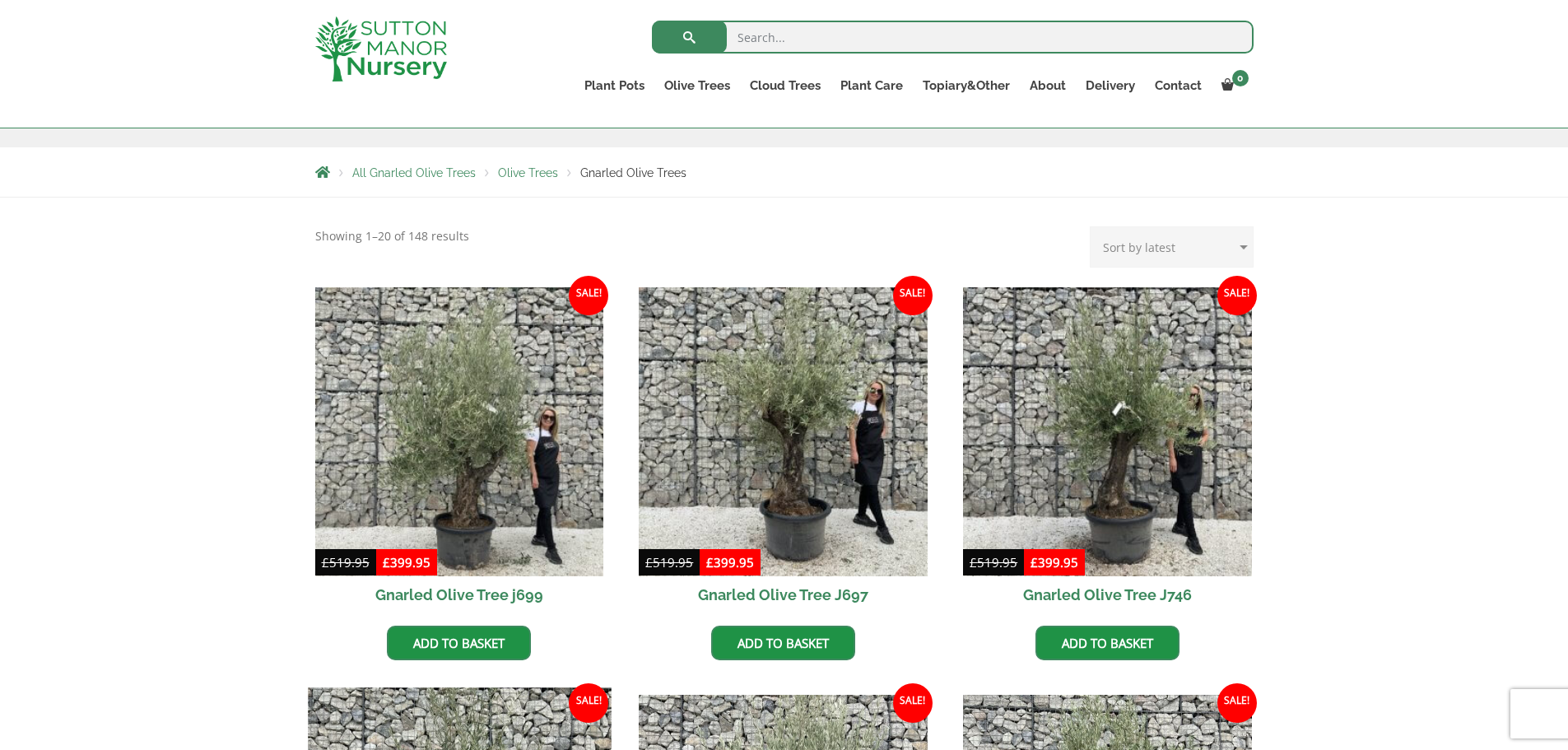
scroll to position [261, 0]
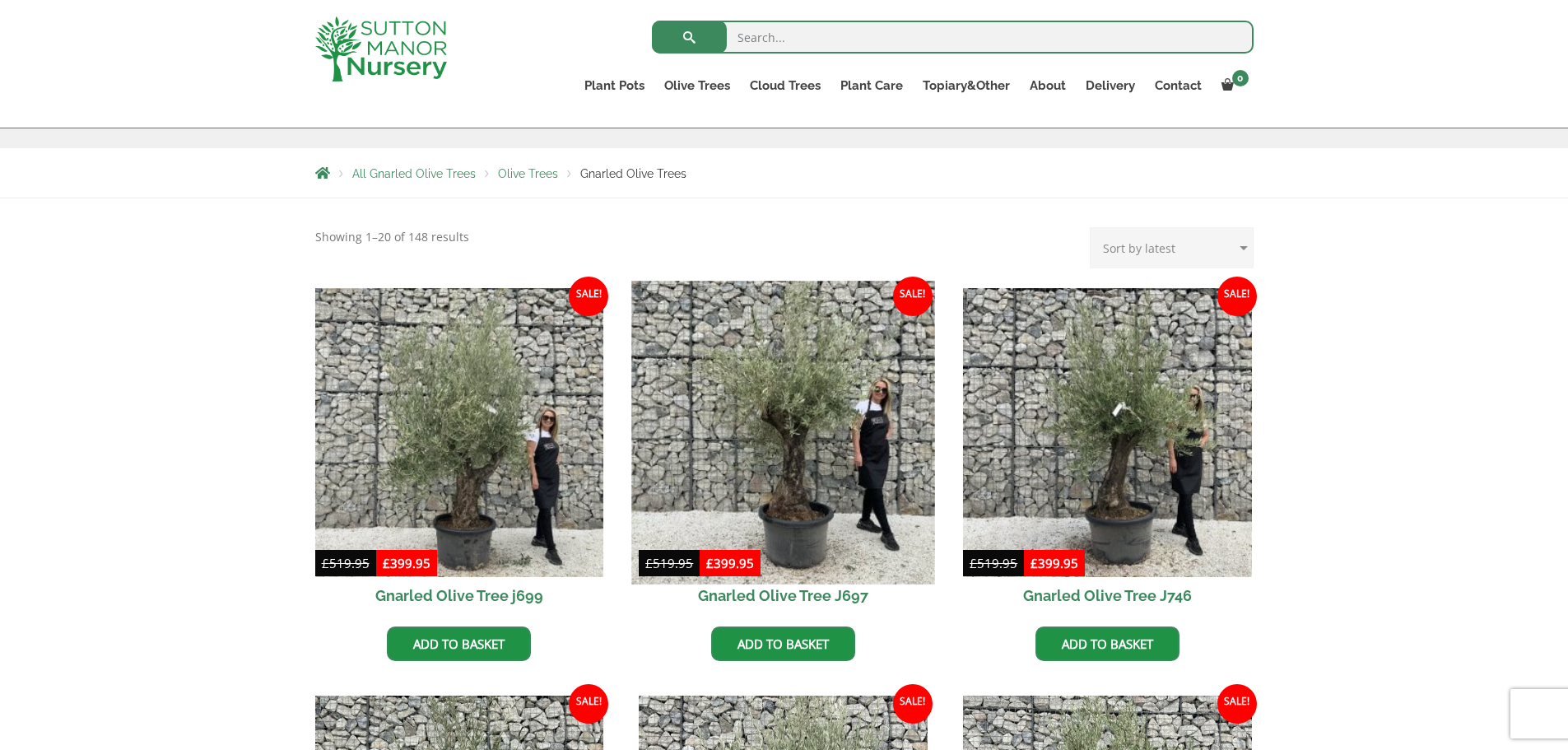
click at [818, 459] on img at bounding box center [784, 432] width 303 height 303
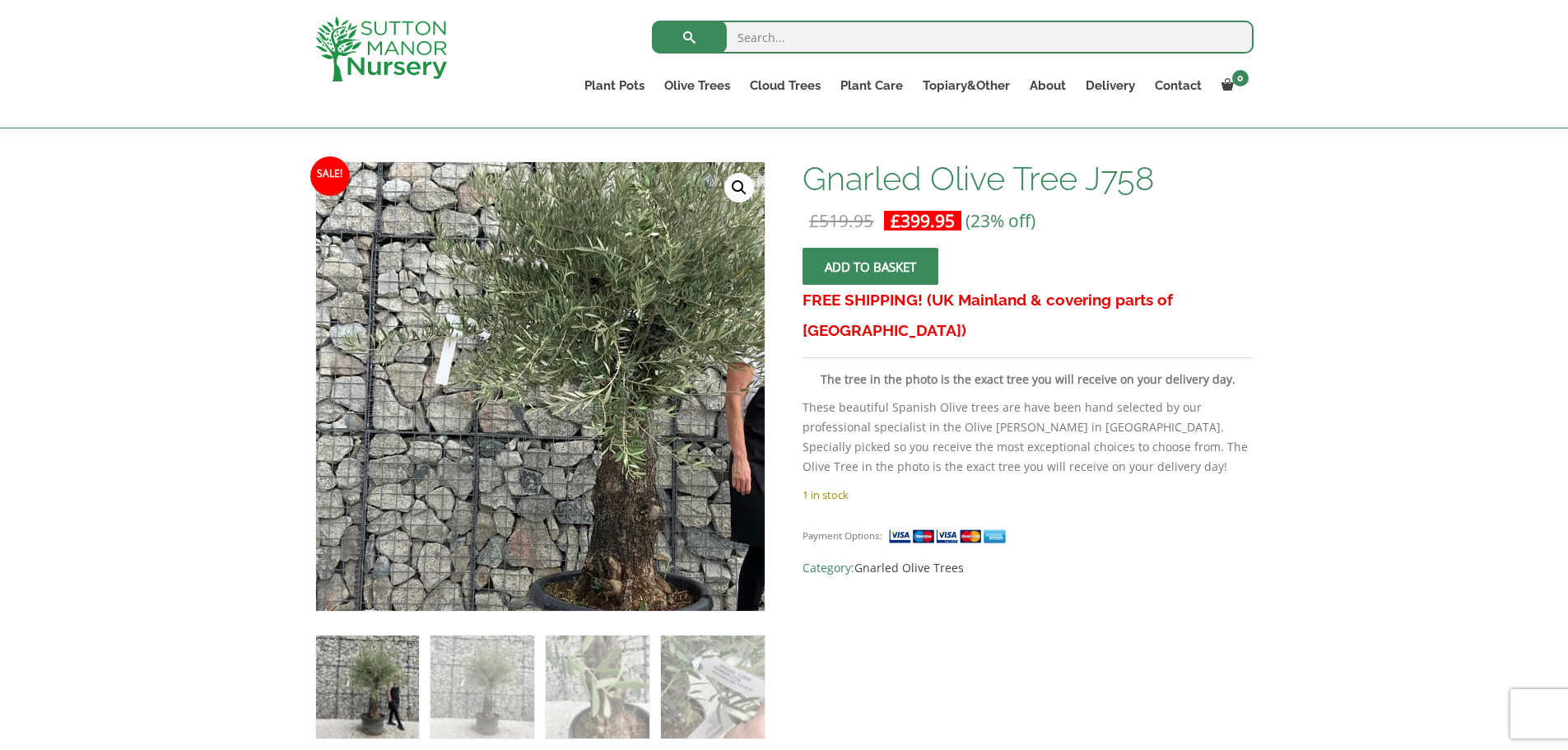
scroll to position [220, 0]
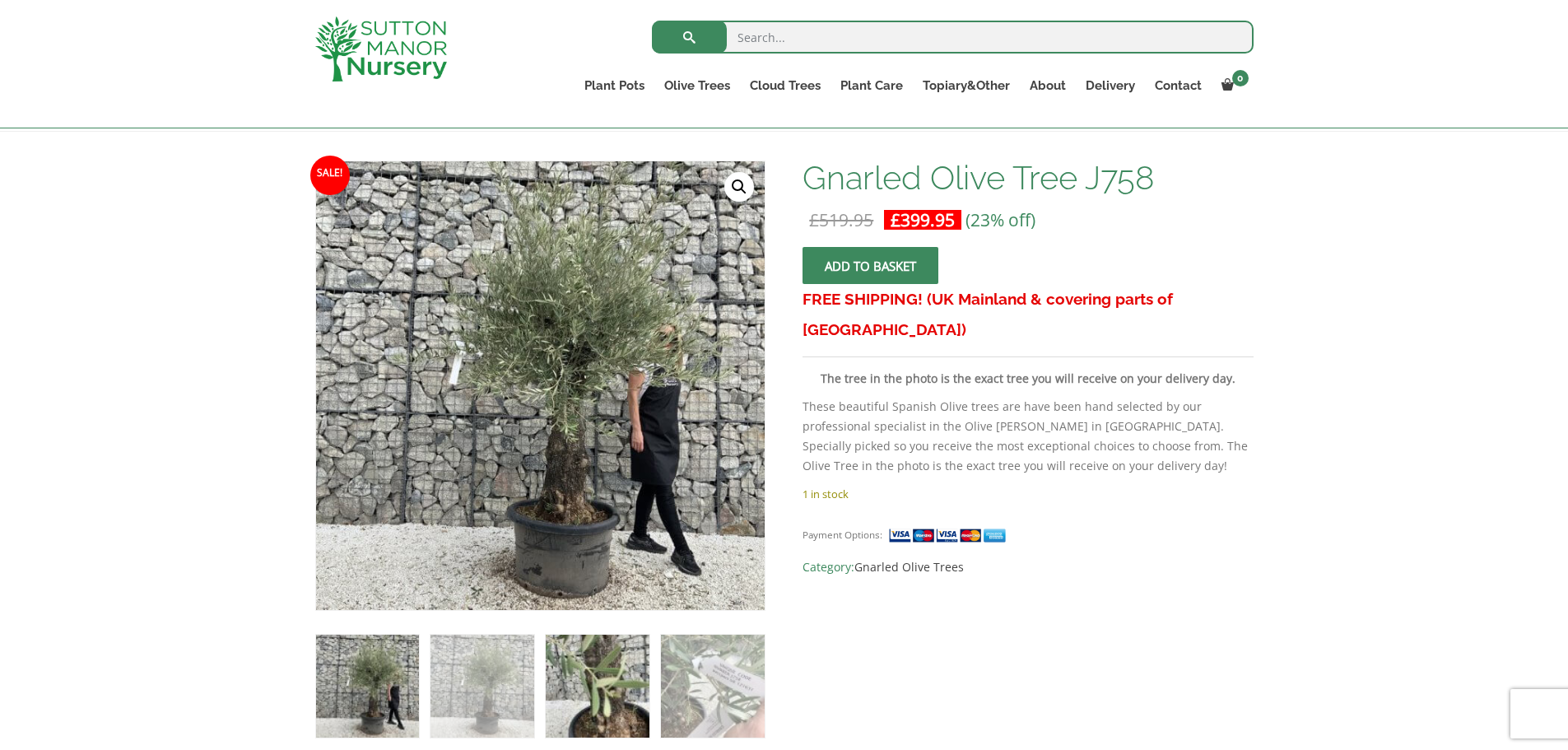
click at [577, 692] on img at bounding box center [597, 686] width 103 height 103
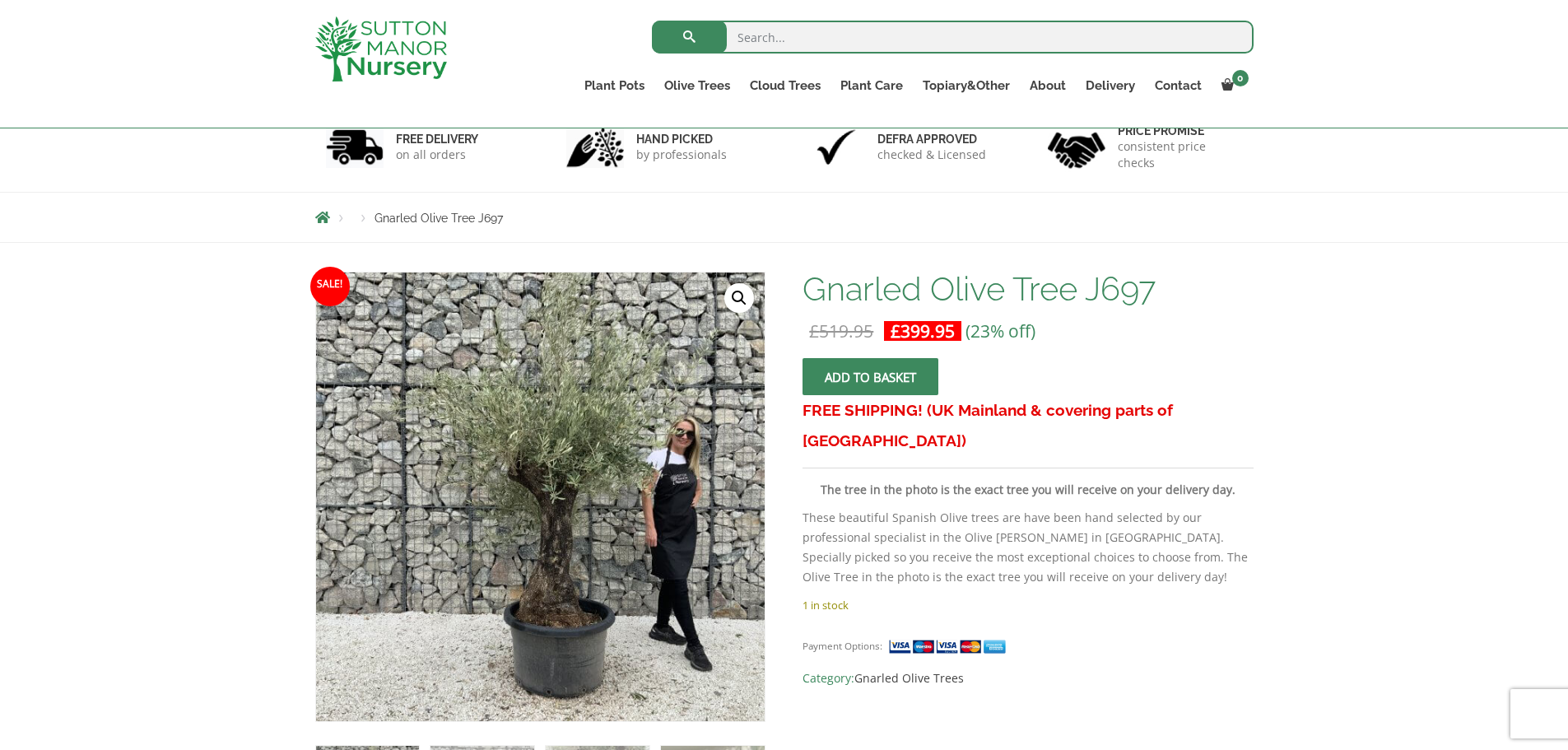
scroll to position [109, 0]
click at [590, 473] on img at bounding box center [498, 540] width 823 height 823
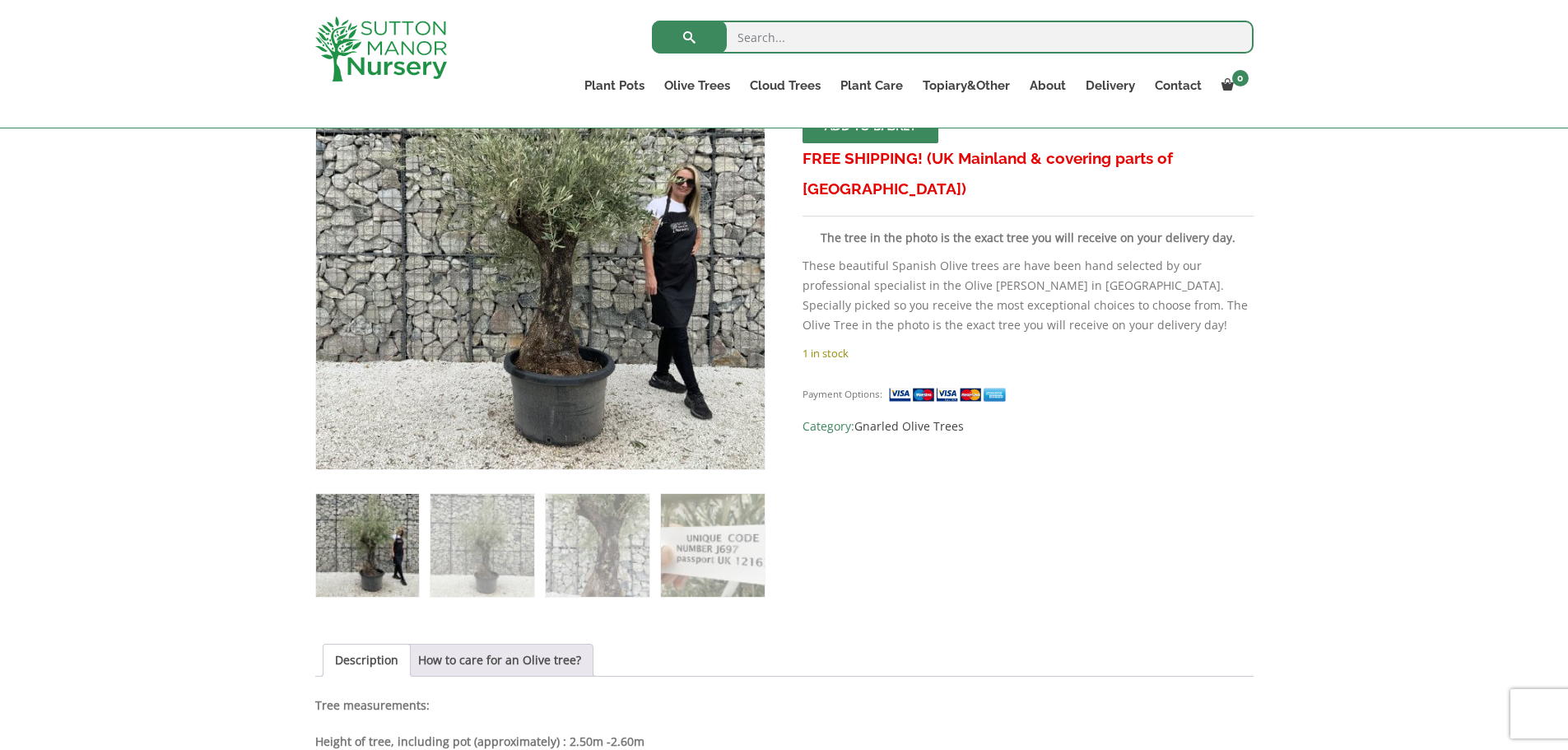
scroll to position [371, 0]
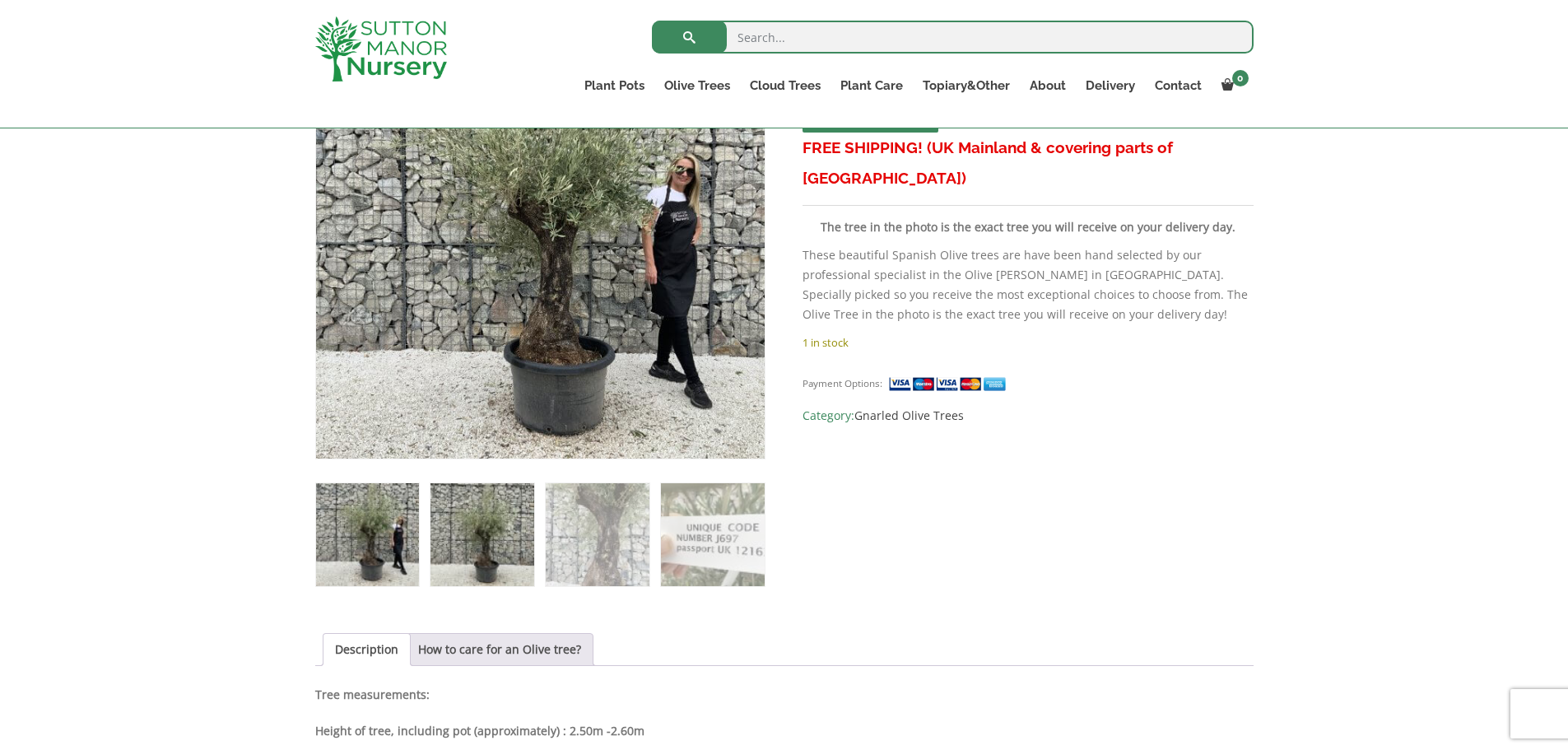
click at [467, 510] on img at bounding box center [482, 535] width 103 height 103
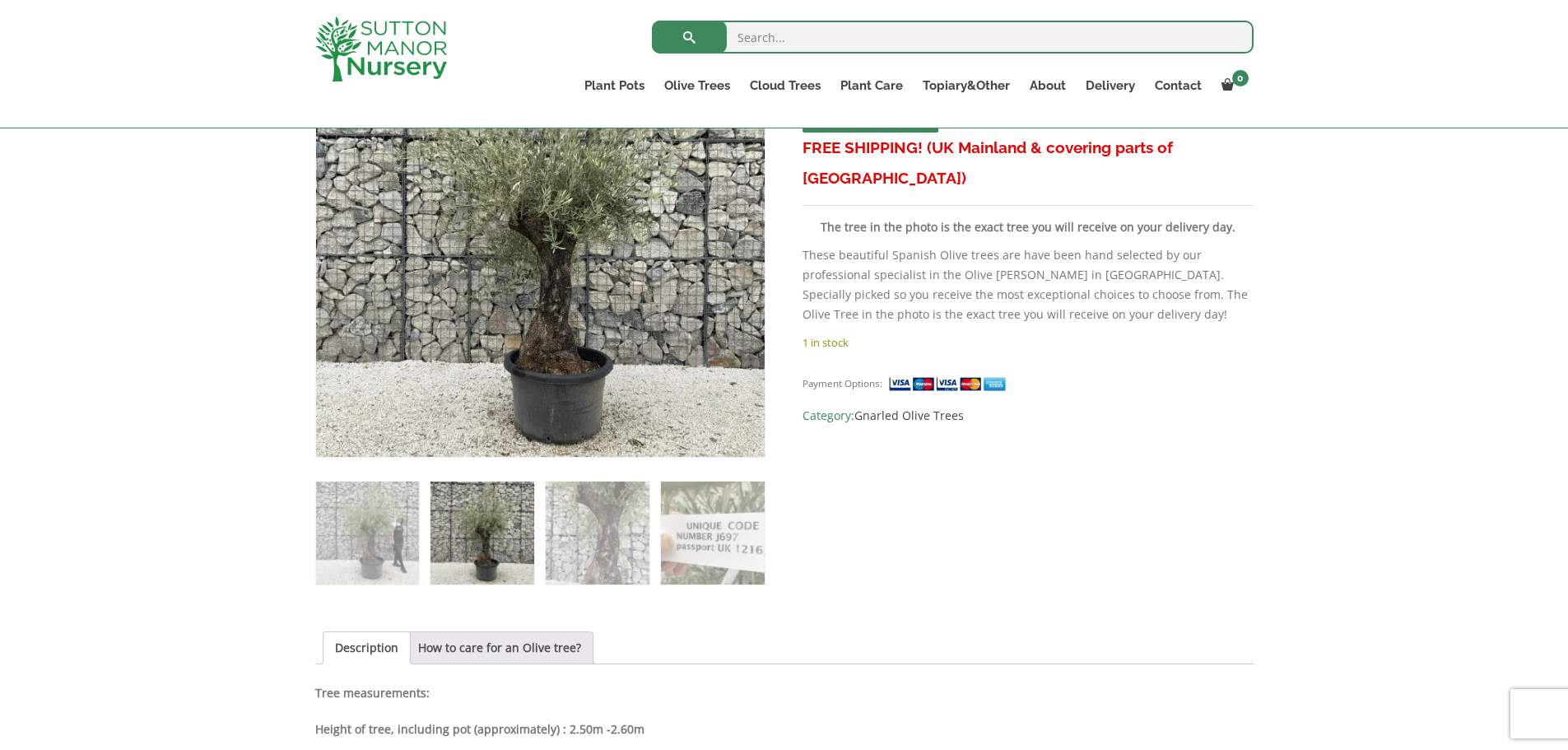
scroll to position [214, 0]
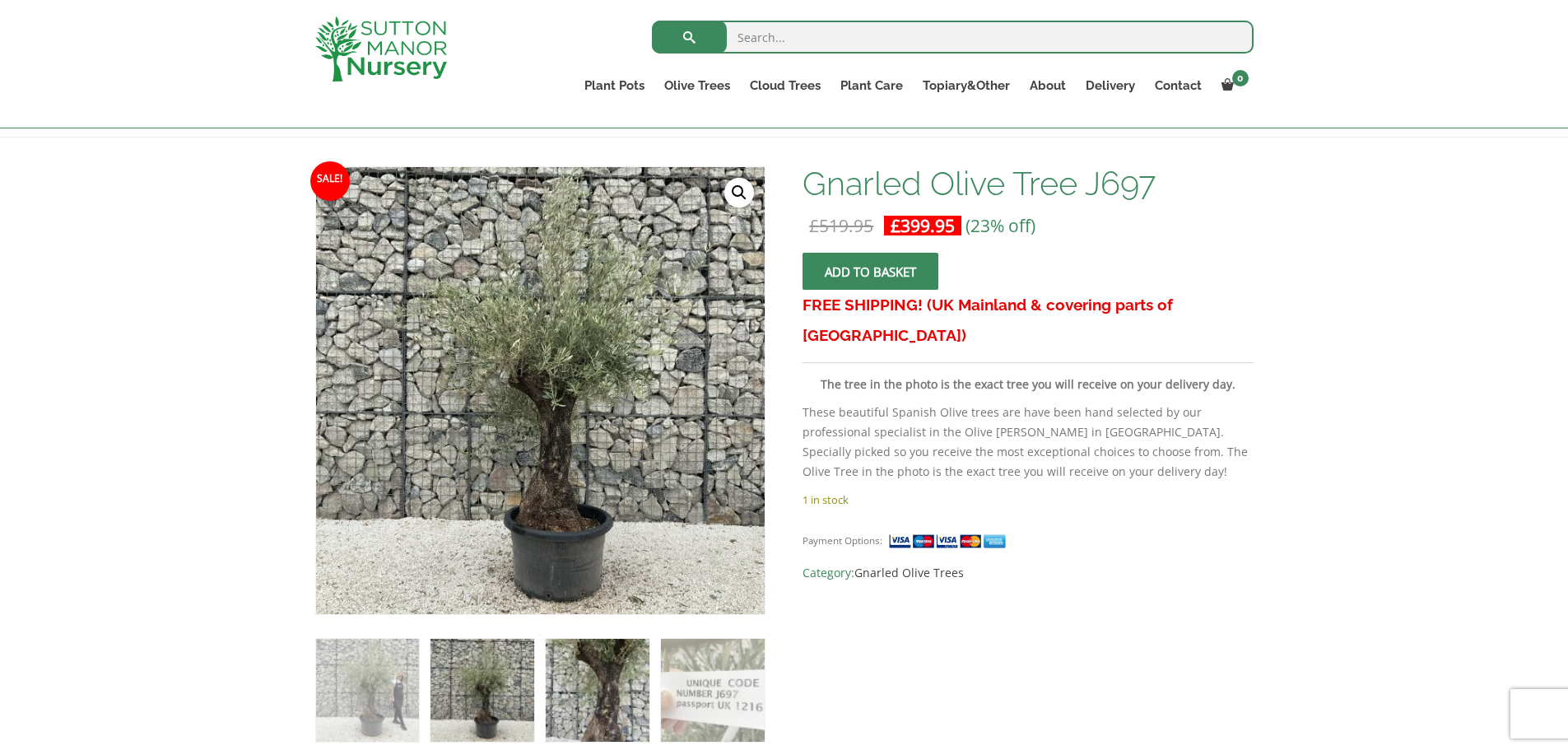
click at [621, 679] on img at bounding box center [597, 690] width 103 height 103
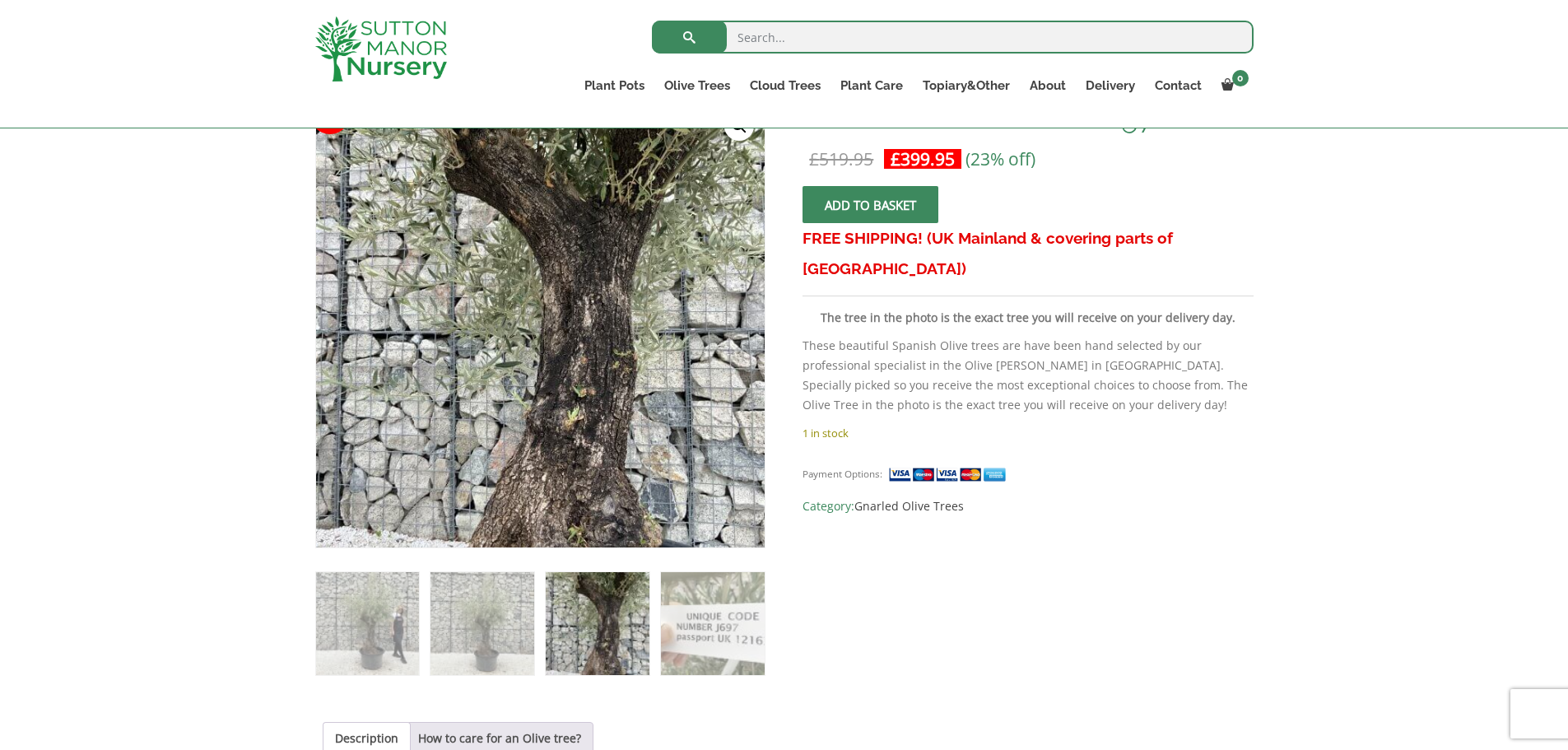
scroll to position [281, 0]
drag, startPoint x: 609, startPoint y: 546, endPoint x: 930, endPoint y: 552, distance: 321.1
click at [930, 552] on div "Sale! 🔍 Gnarled Olive Tree J697 £ 519.95 Original price was: £519.95. £ 399.95 …" at bounding box center [784, 749] width 938 height 1301
click at [732, 613] on img at bounding box center [713, 623] width 103 height 103
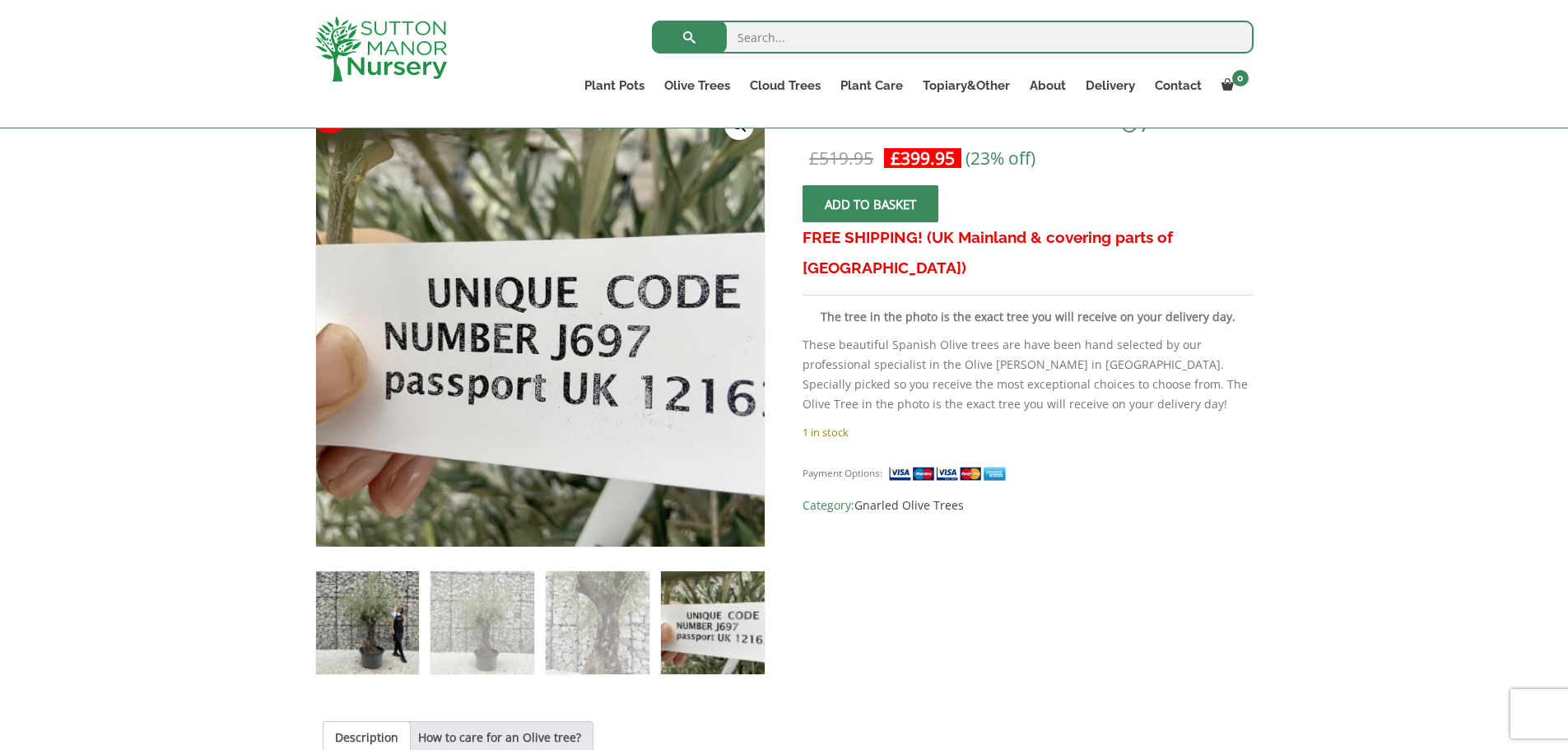
click at [329, 601] on img at bounding box center [367, 623] width 103 height 103
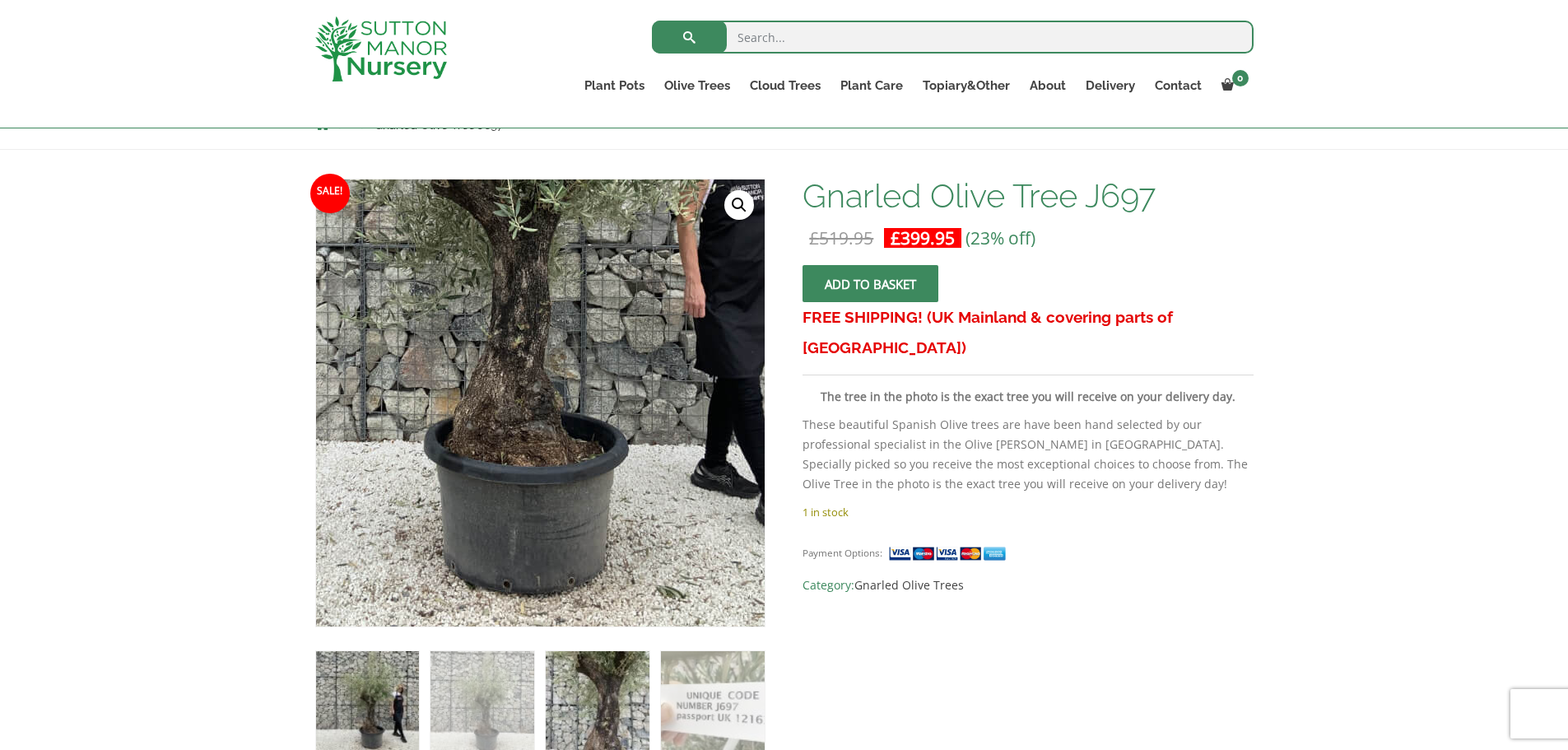
scroll to position [195, 0]
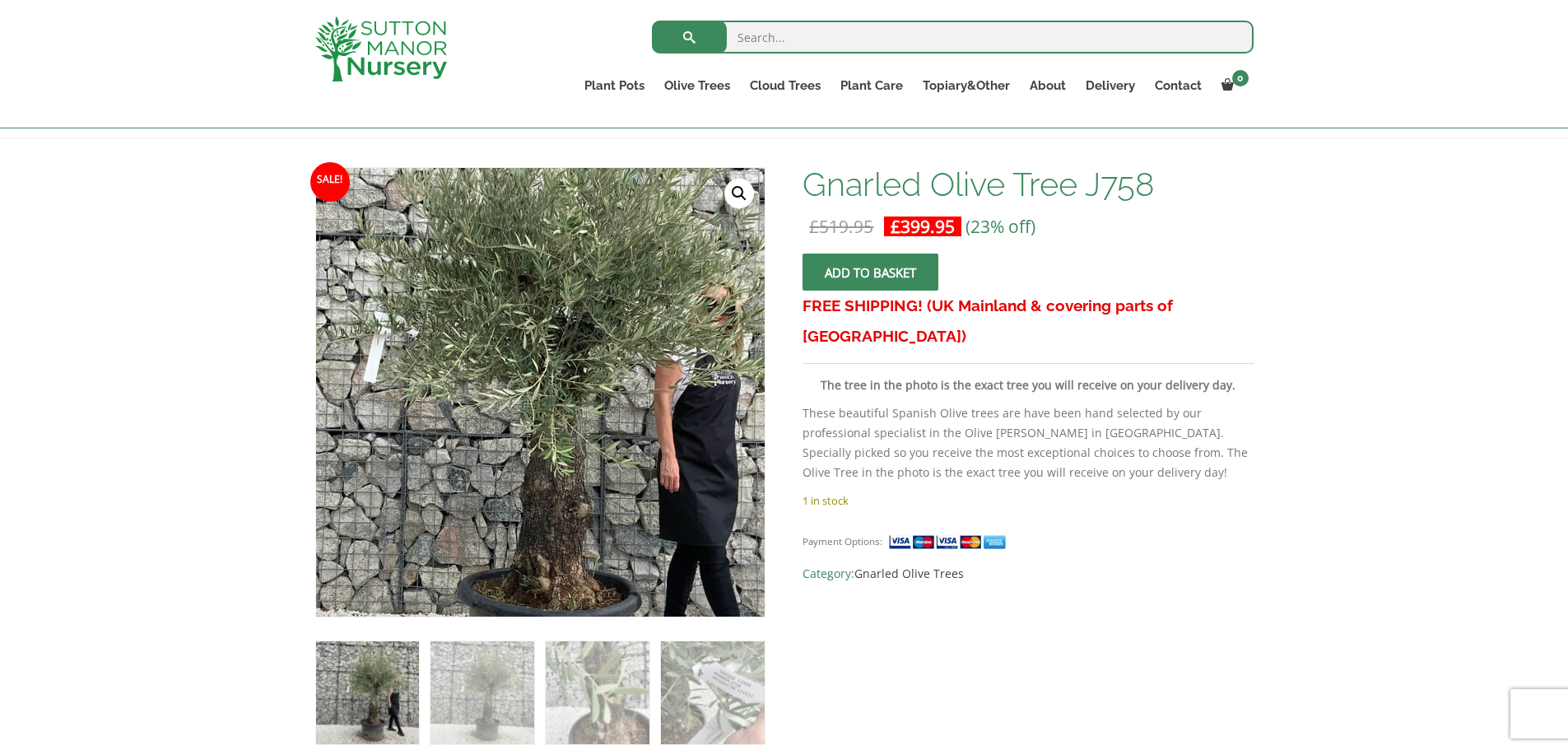
scroll to position [212, 0]
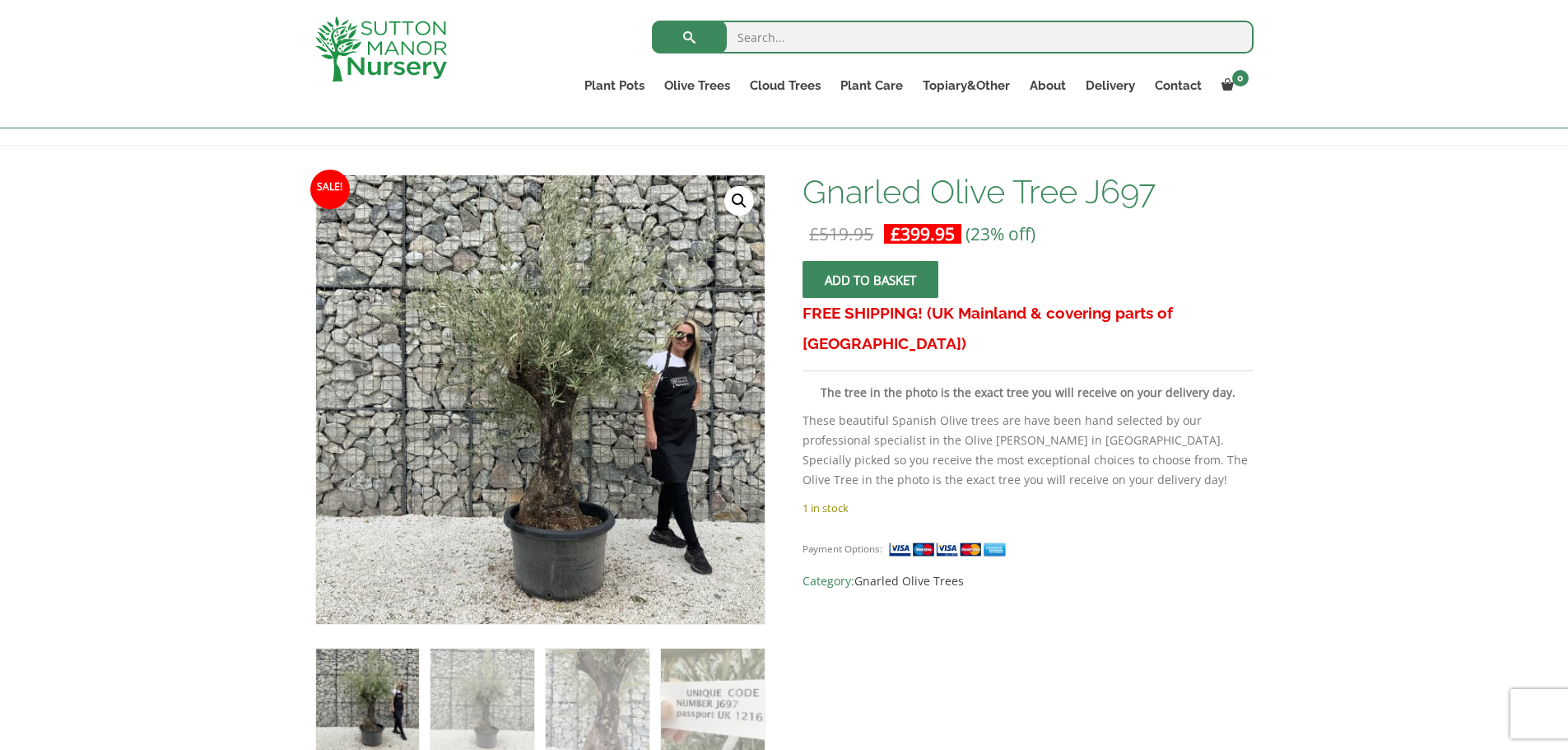
click at [953, 411] on p "These beautiful Spanish Olive trees are have been hand selected by our professi…" at bounding box center [1028, 449] width 450 height 79
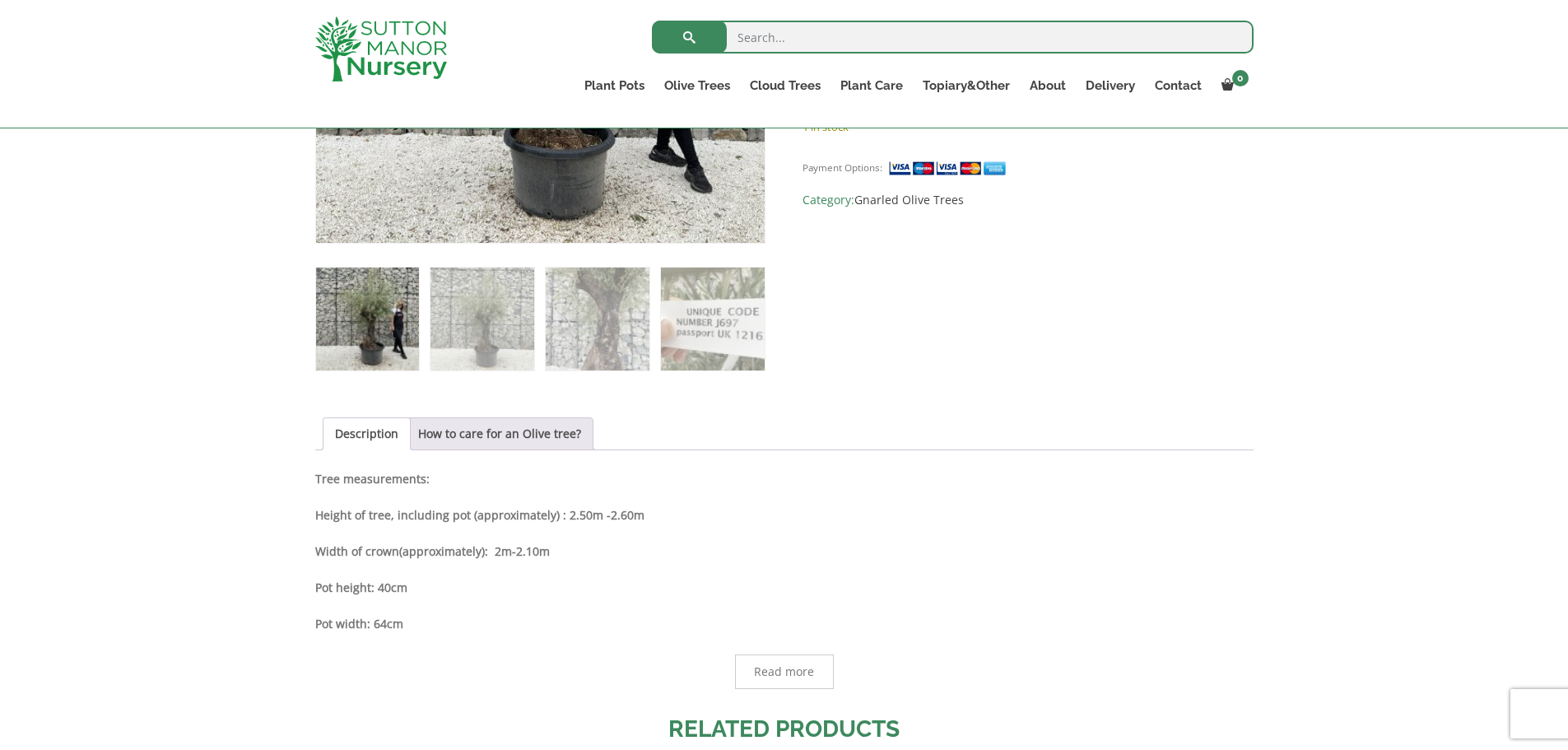
scroll to position [587, 0]
click at [461, 433] on link "How to care for an Olive tree?" at bounding box center [500, 433] width 163 height 31
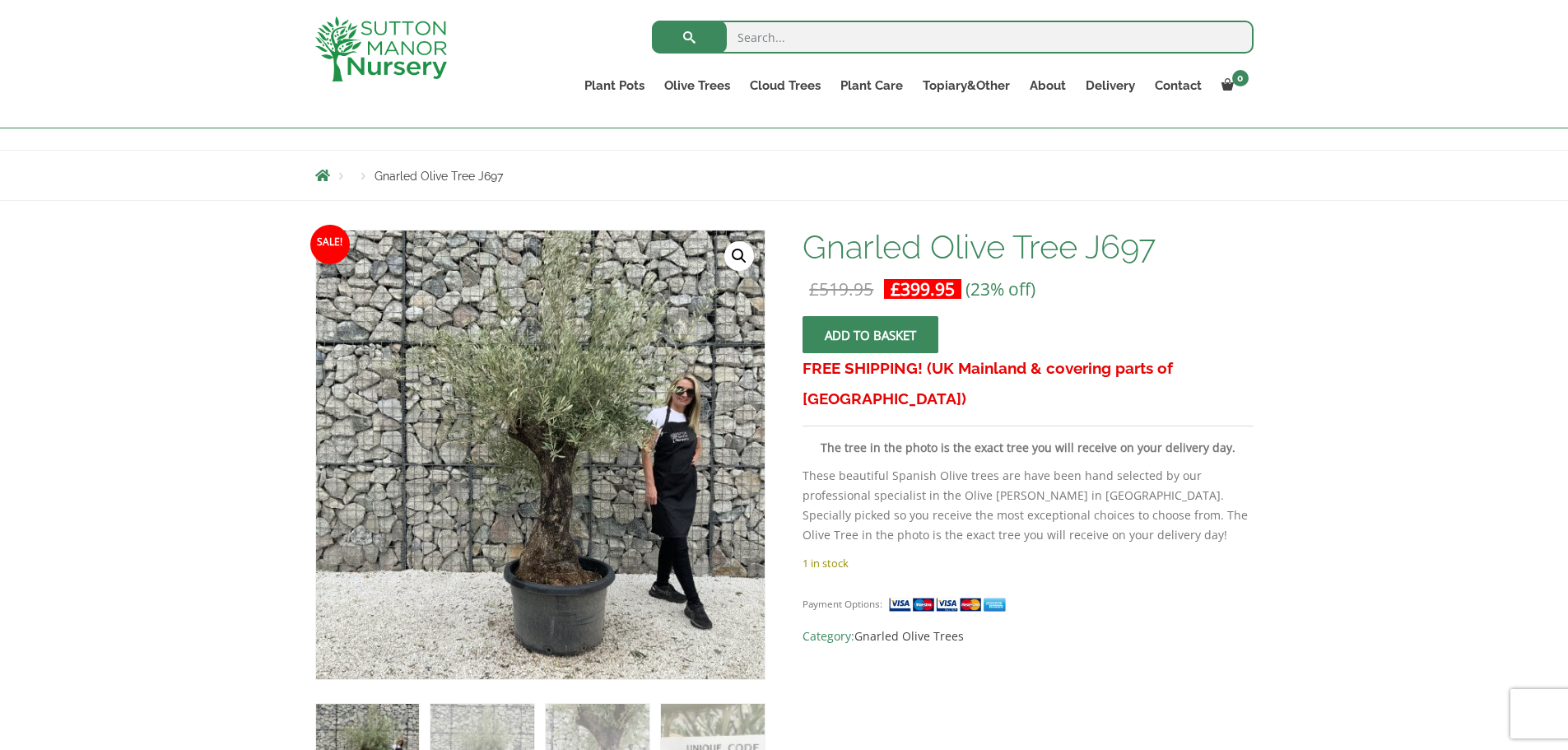
scroll to position [150, 0]
click at [870, 336] on span "submit" at bounding box center [870, 336] width 0 height 0
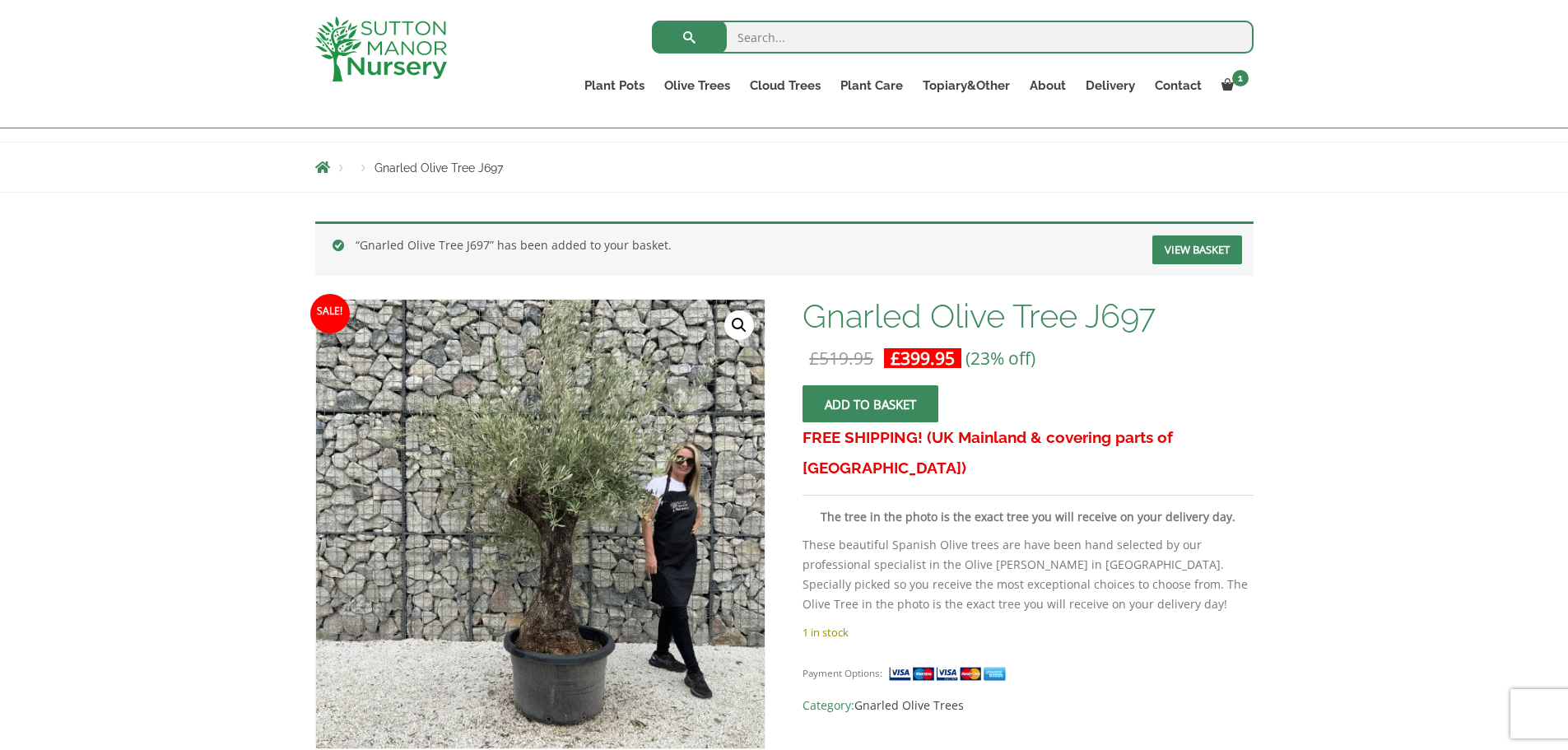
scroll to position [157, 0]
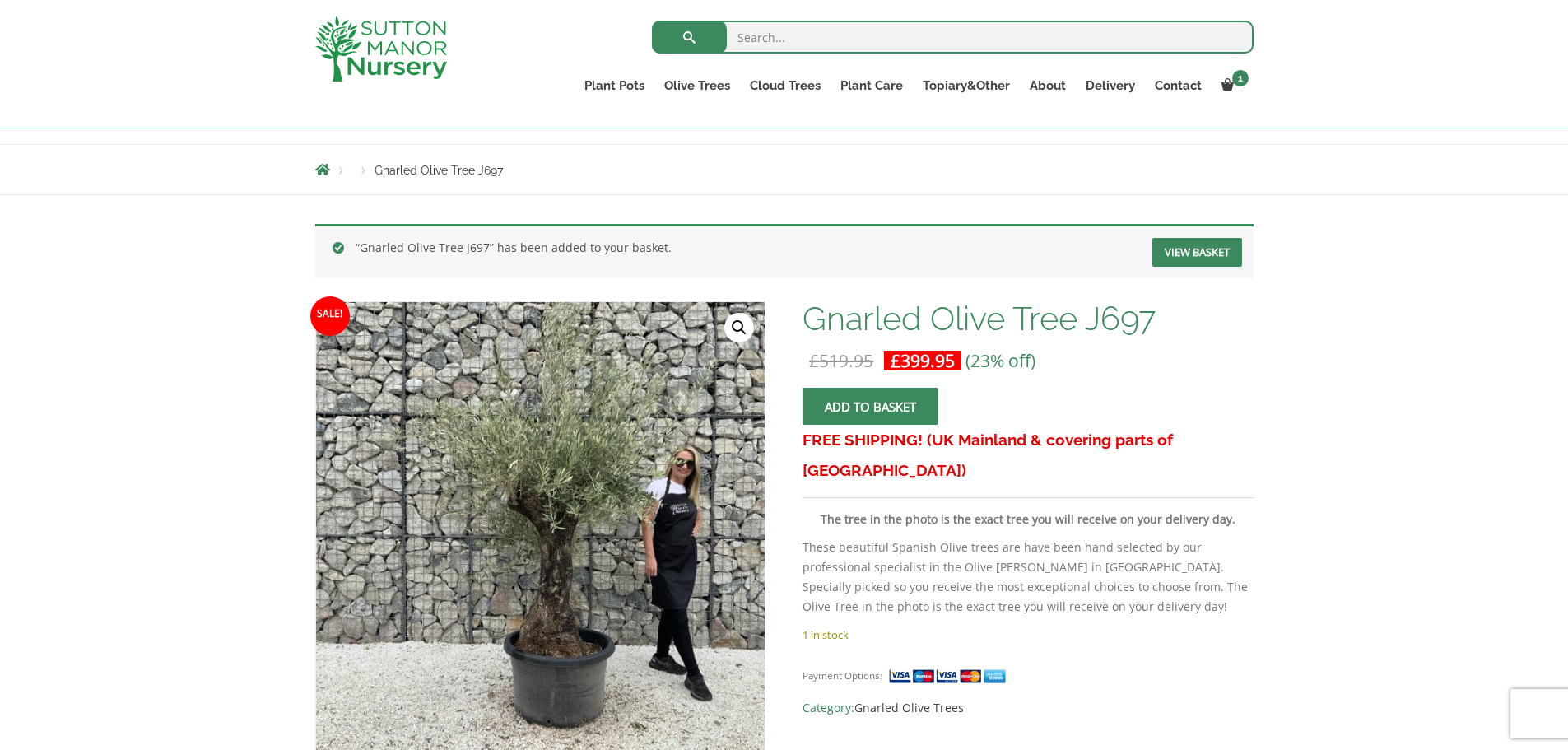
click at [1192, 268] on div "“Gnarled Olive Tree J697” has been added to your basket. View basket" at bounding box center [784, 251] width 938 height 54
click at [1194, 253] on link "View basket" at bounding box center [1197, 252] width 90 height 29
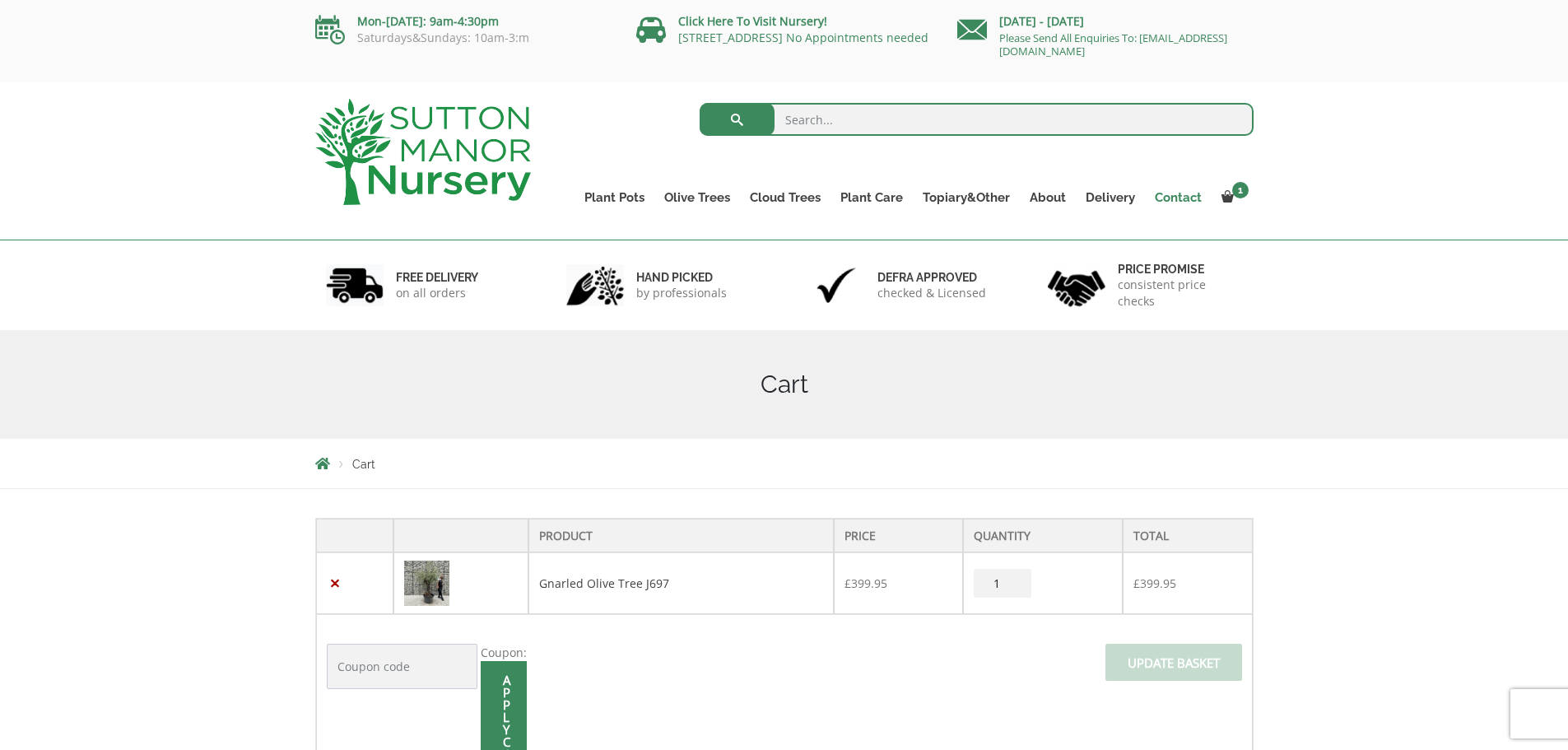
click at [1168, 201] on link "Contact" at bounding box center [1178, 197] width 67 height 23
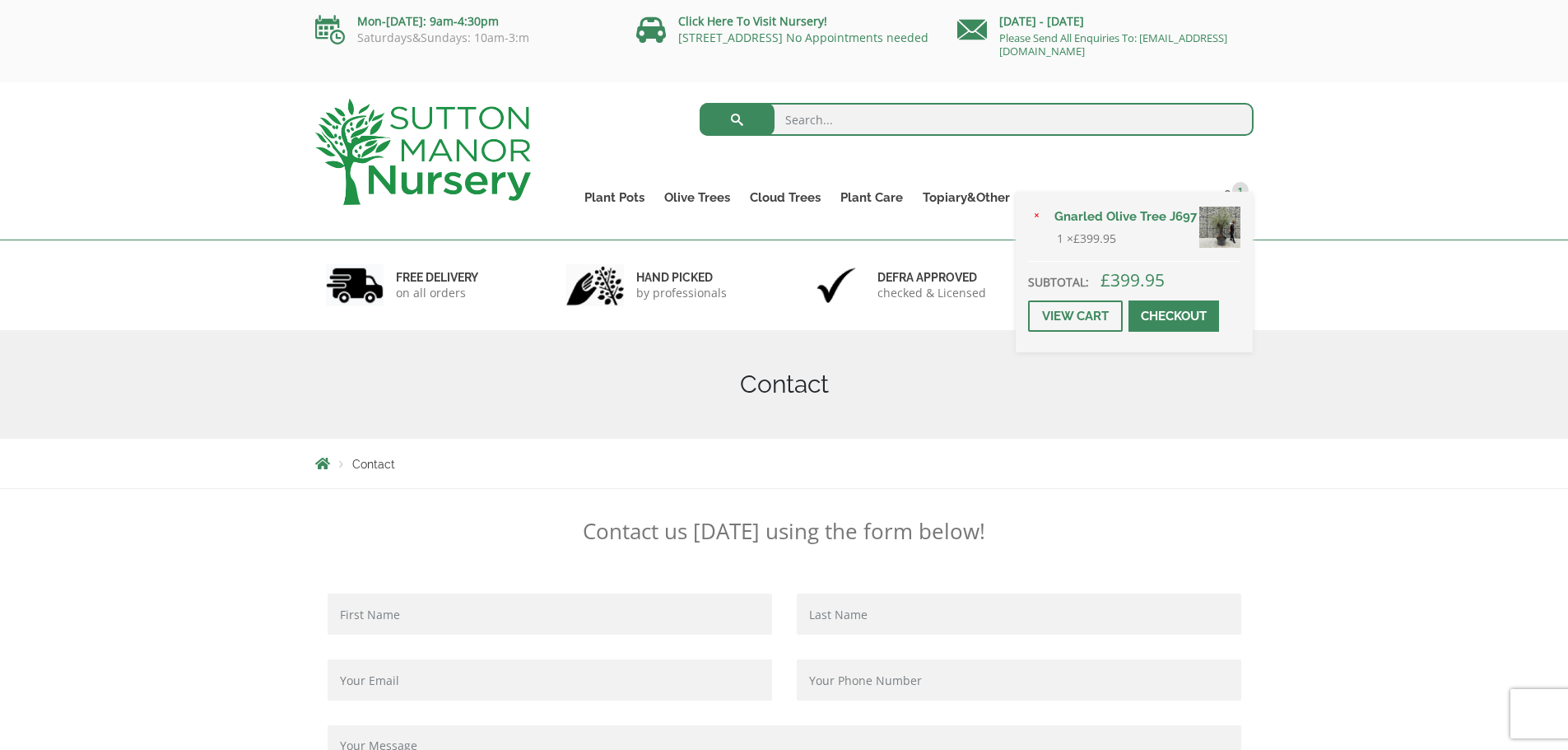
click at [1226, 197] on div "× Gnarled Olive Tree J697 1 × £ 399.95 Subtotal: £ 399.95 View cart Checkout" at bounding box center [1135, 272] width 237 height 161
click at [1054, 314] on link "View cart" at bounding box center [1075, 316] width 95 height 31
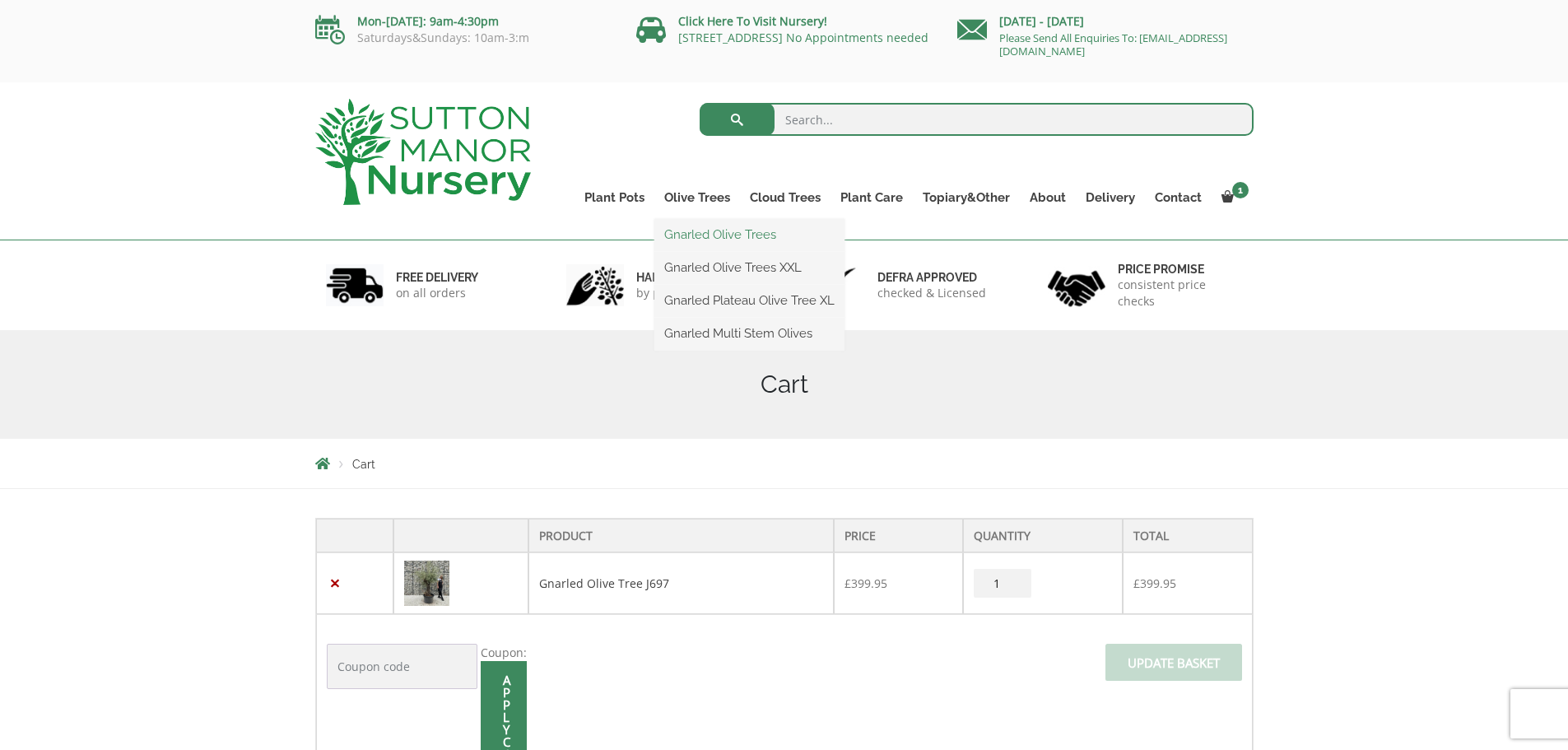
click at [704, 233] on link "Gnarled Olive Trees" at bounding box center [749, 234] width 190 height 25
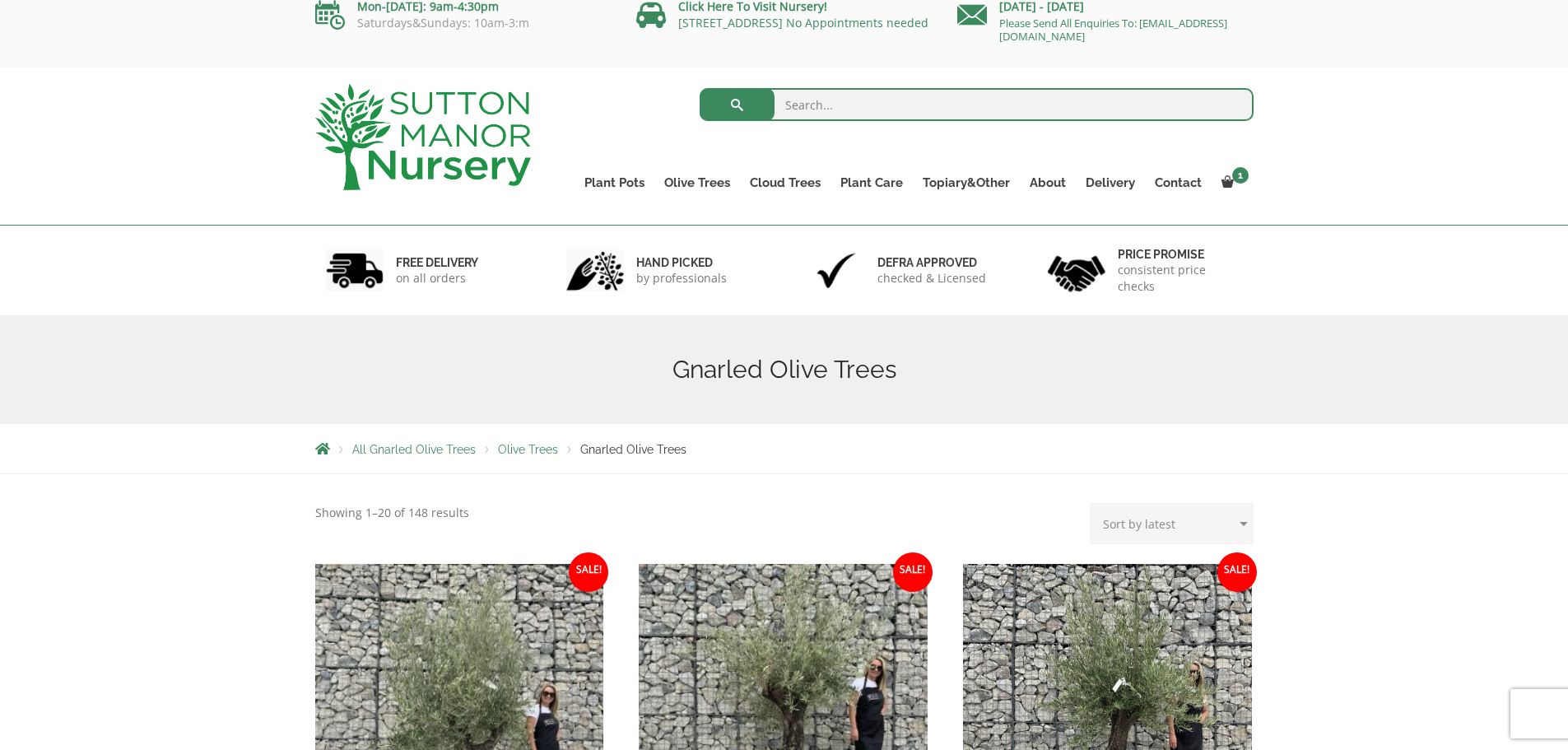
scroll to position [14, 0]
click at [594, 448] on span "Gnarled Olive Trees" at bounding box center [632, 450] width 106 height 14
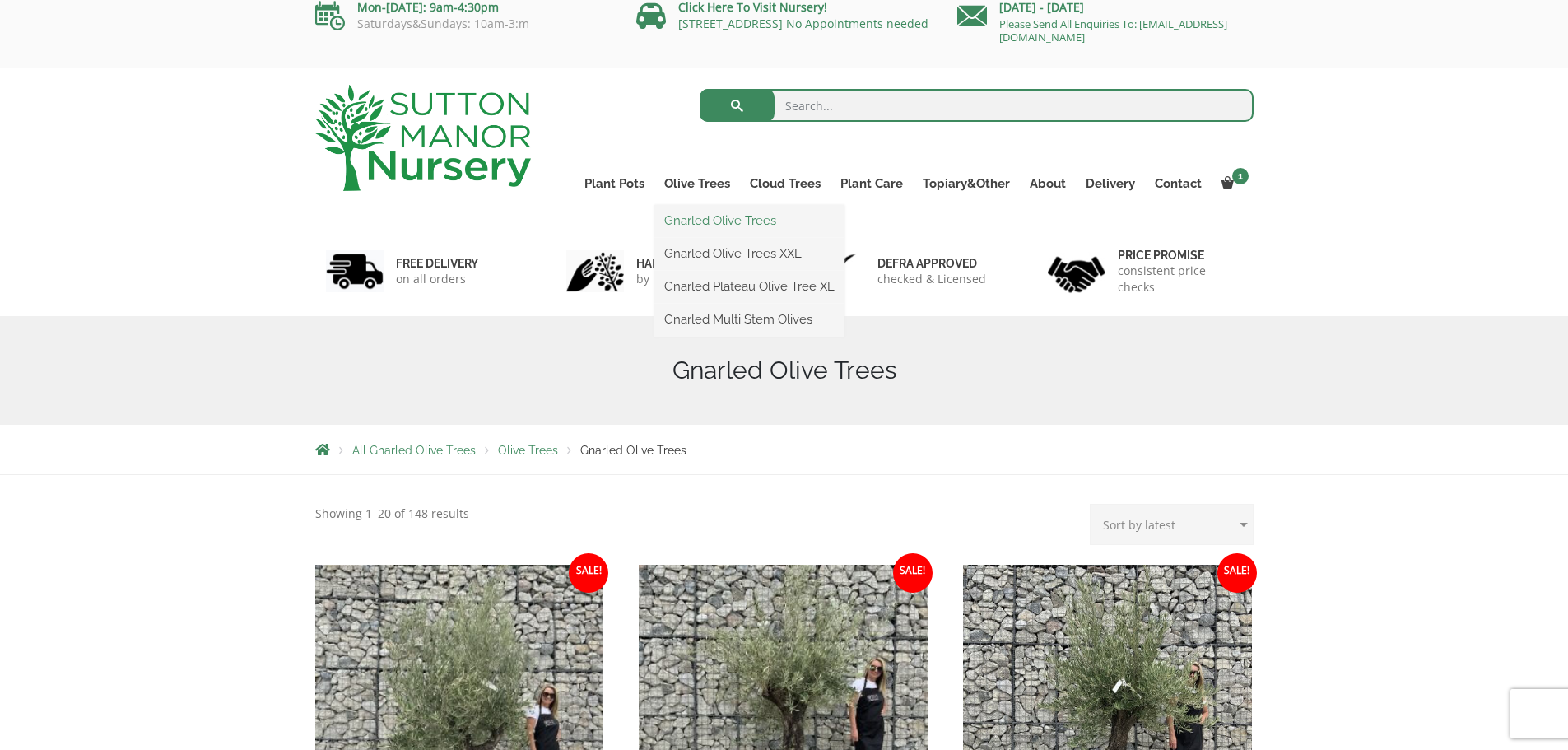
click at [704, 220] on link "Gnarled Olive Trees" at bounding box center [749, 220] width 190 height 25
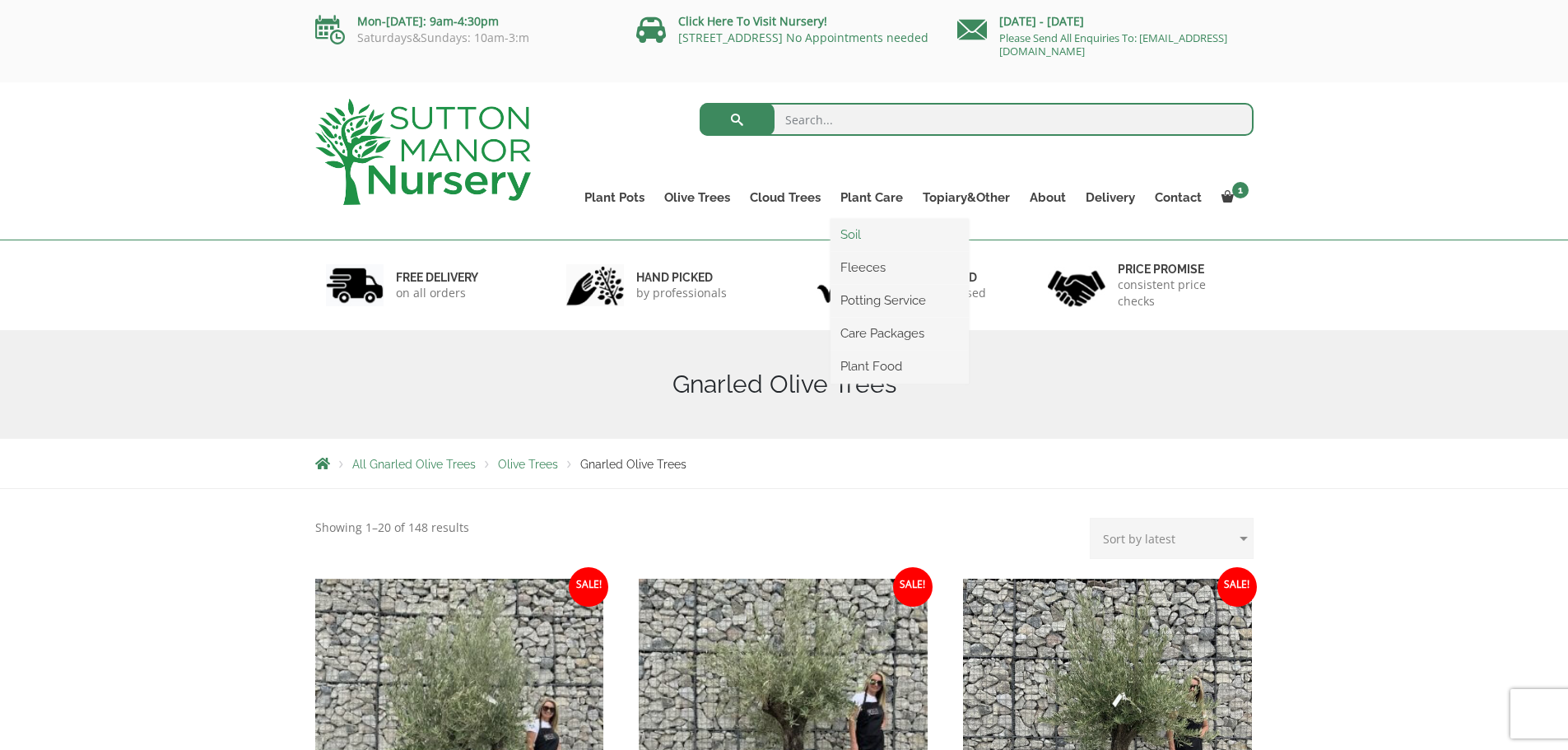
click at [868, 242] on link "Soil" at bounding box center [899, 234] width 138 height 25
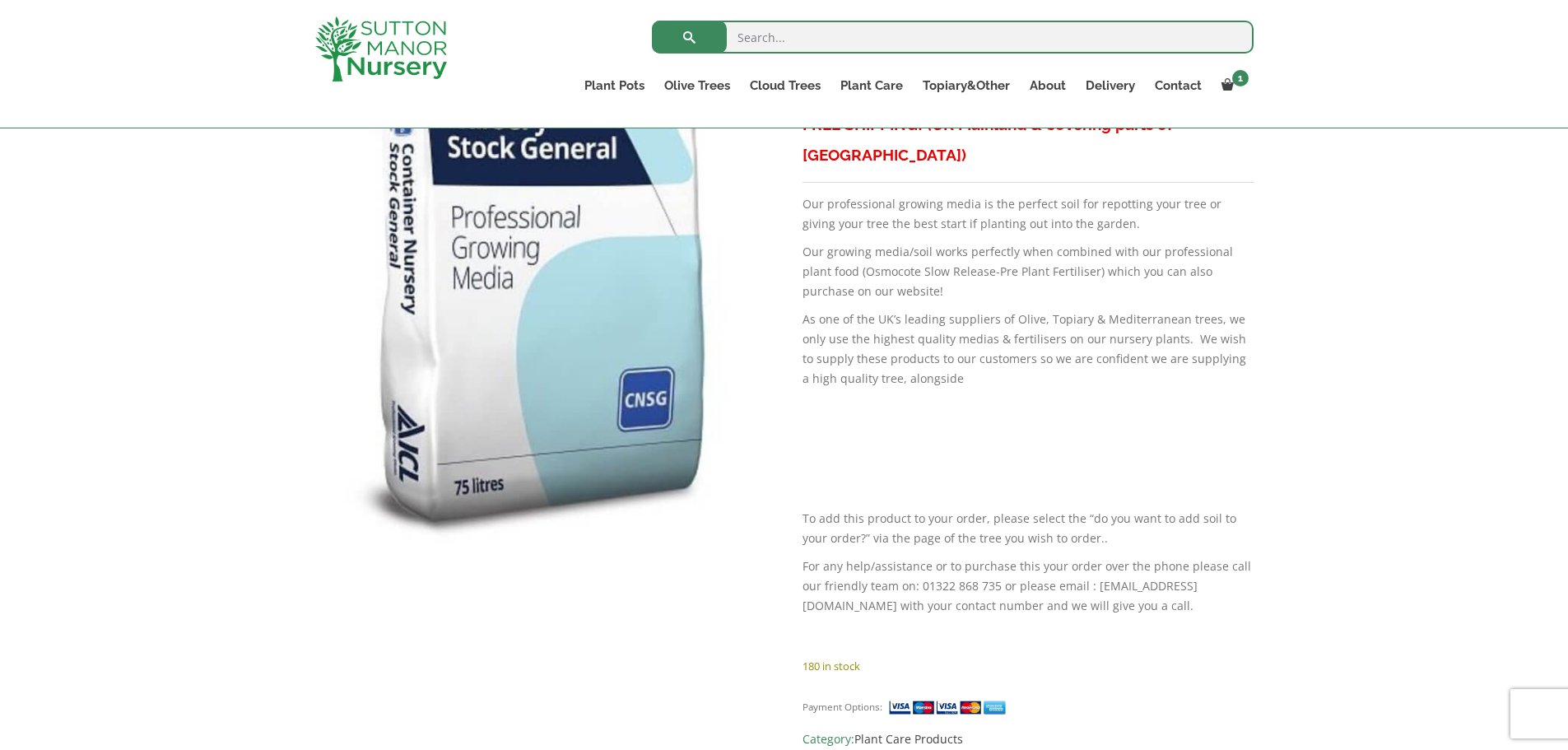
scroll to position [731, 0]
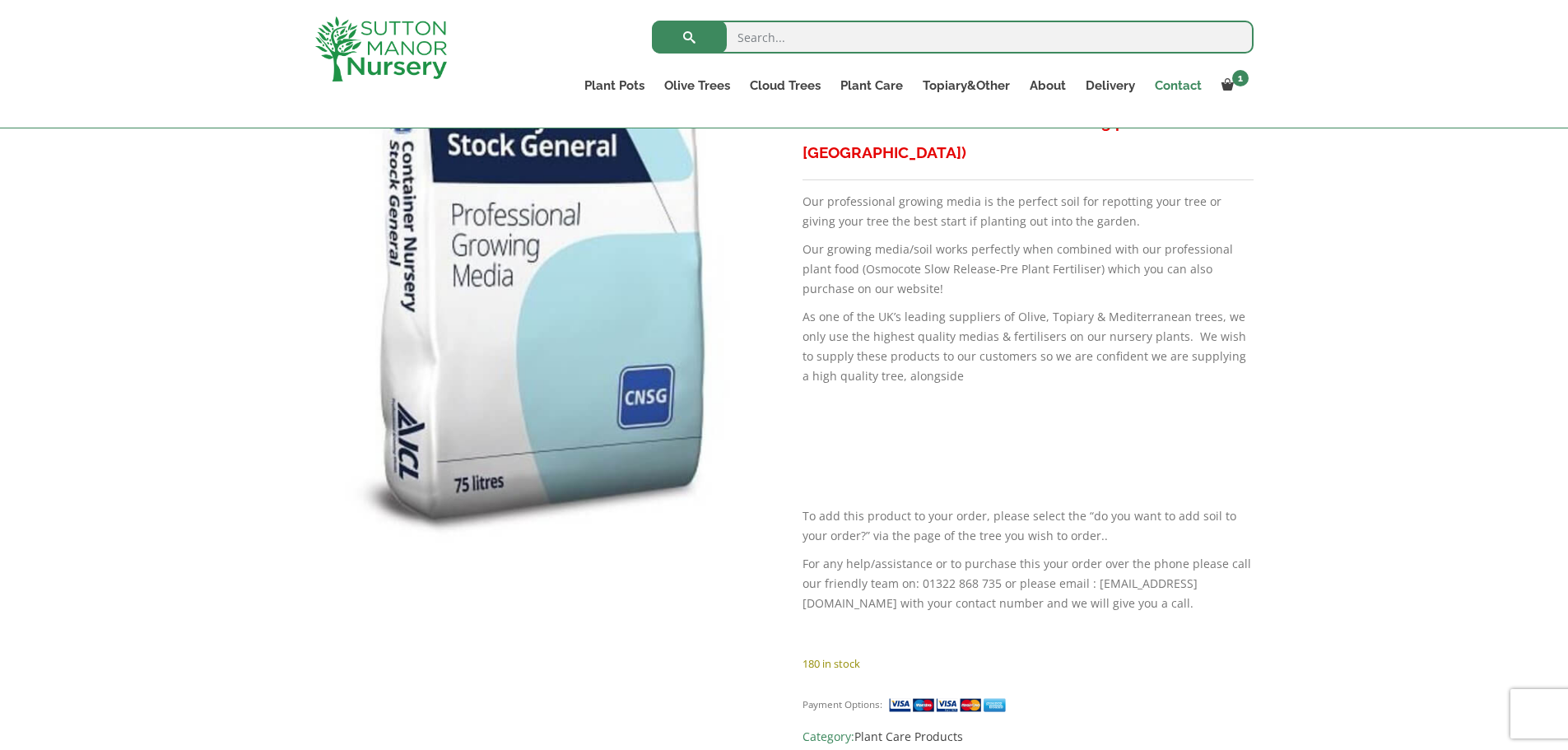
click at [1179, 90] on link "Contact" at bounding box center [1178, 85] width 67 height 23
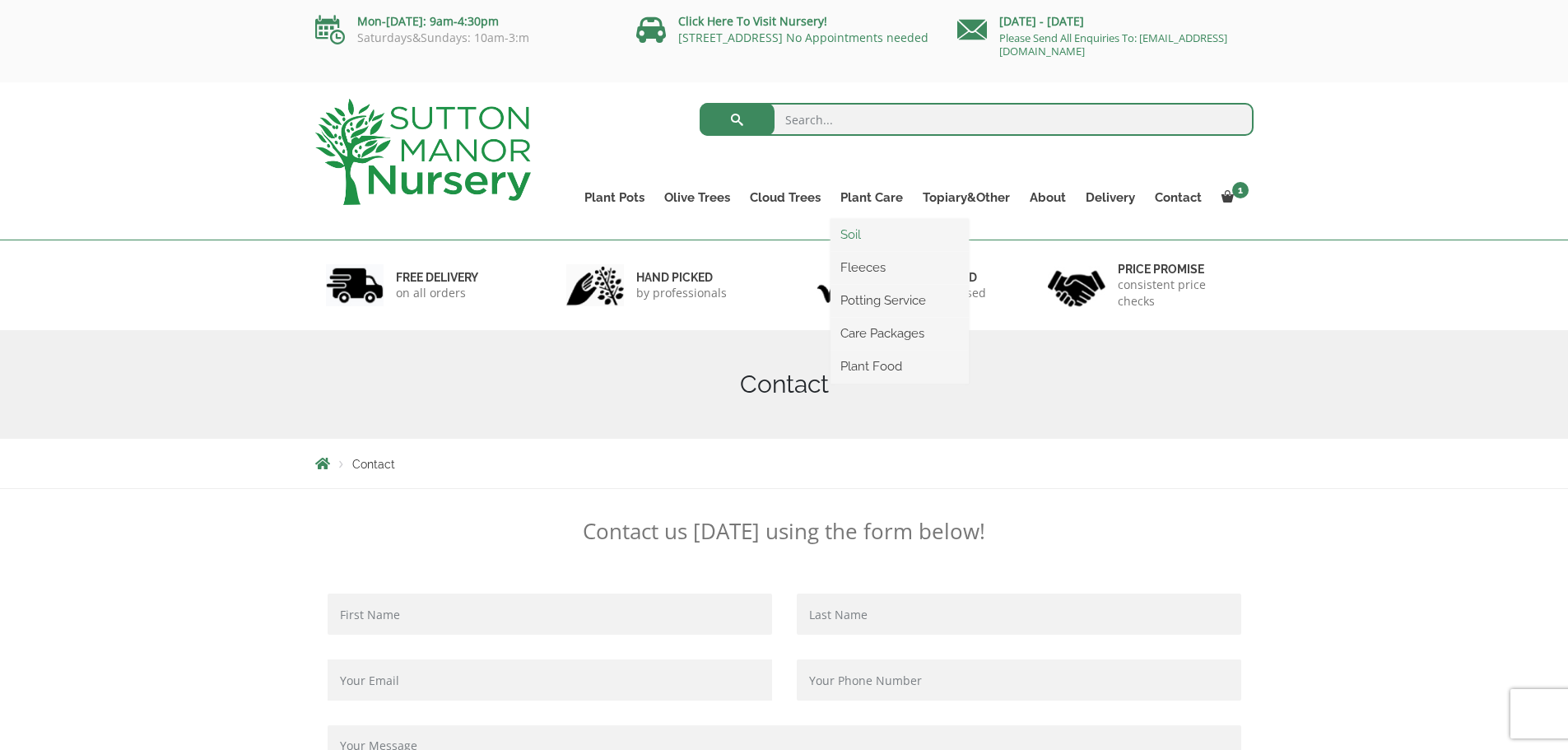
click at [856, 240] on link "Soil" at bounding box center [899, 234] width 138 height 25
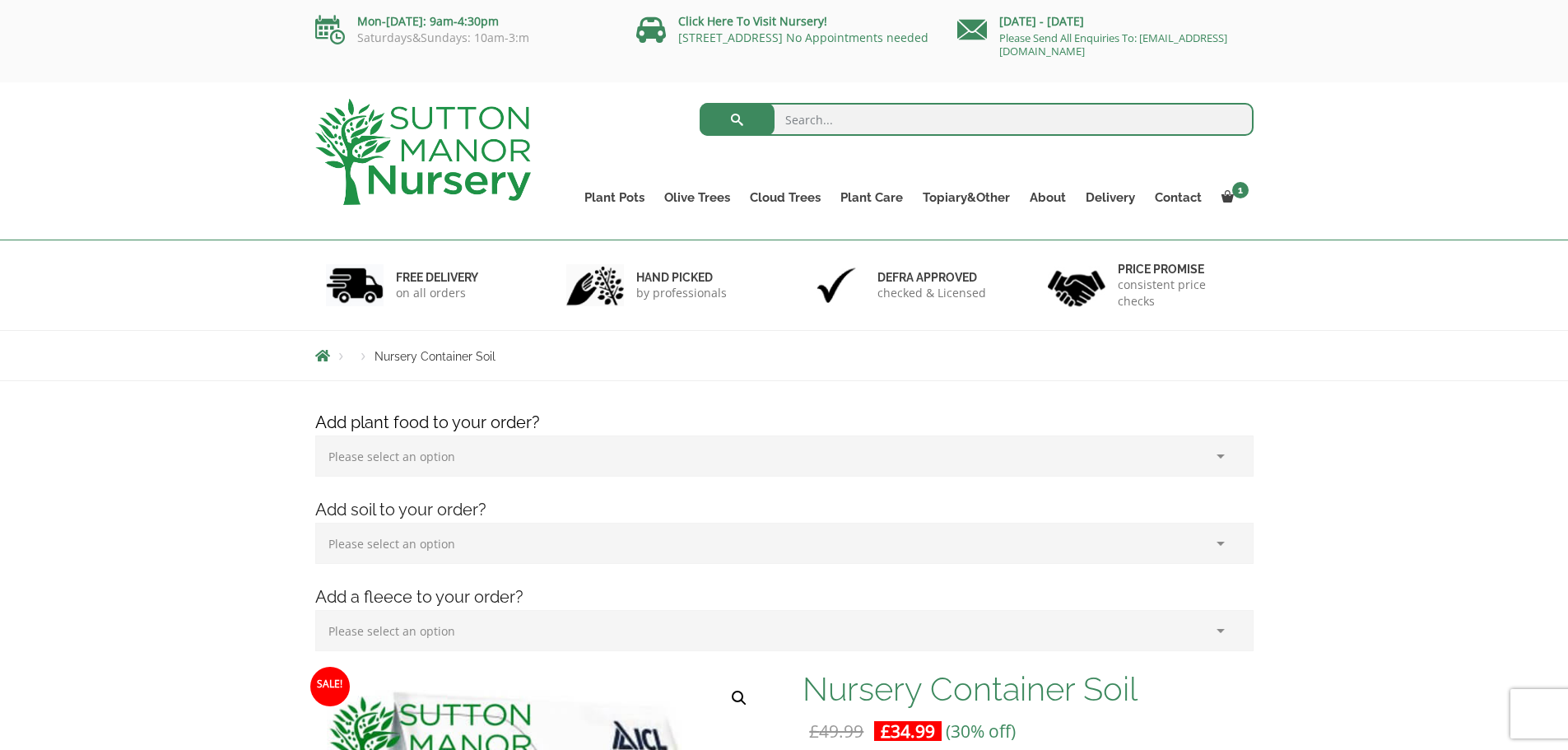
click at [695, 466] on select "Please select an option (x1) 1k Bag (£15.00) (x2) 1k Bag (£30.00) (x3) 1k Bag (…" at bounding box center [784, 455] width 938 height 41
click at [751, 368] on div "Products Nursery Container Soil" at bounding box center [784, 356] width 963 height 49
